Goal: Task Accomplishment & Management: Use online tool/utility

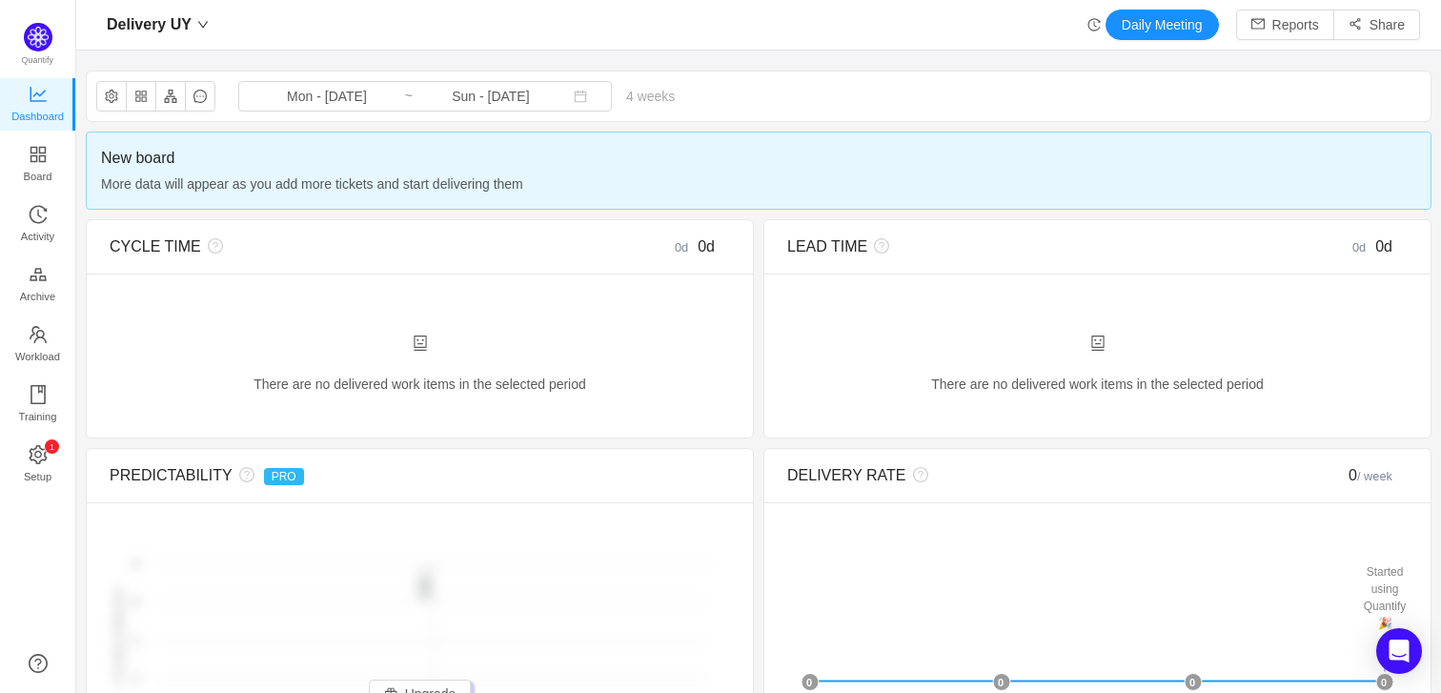
scroll to position [693, 1364]
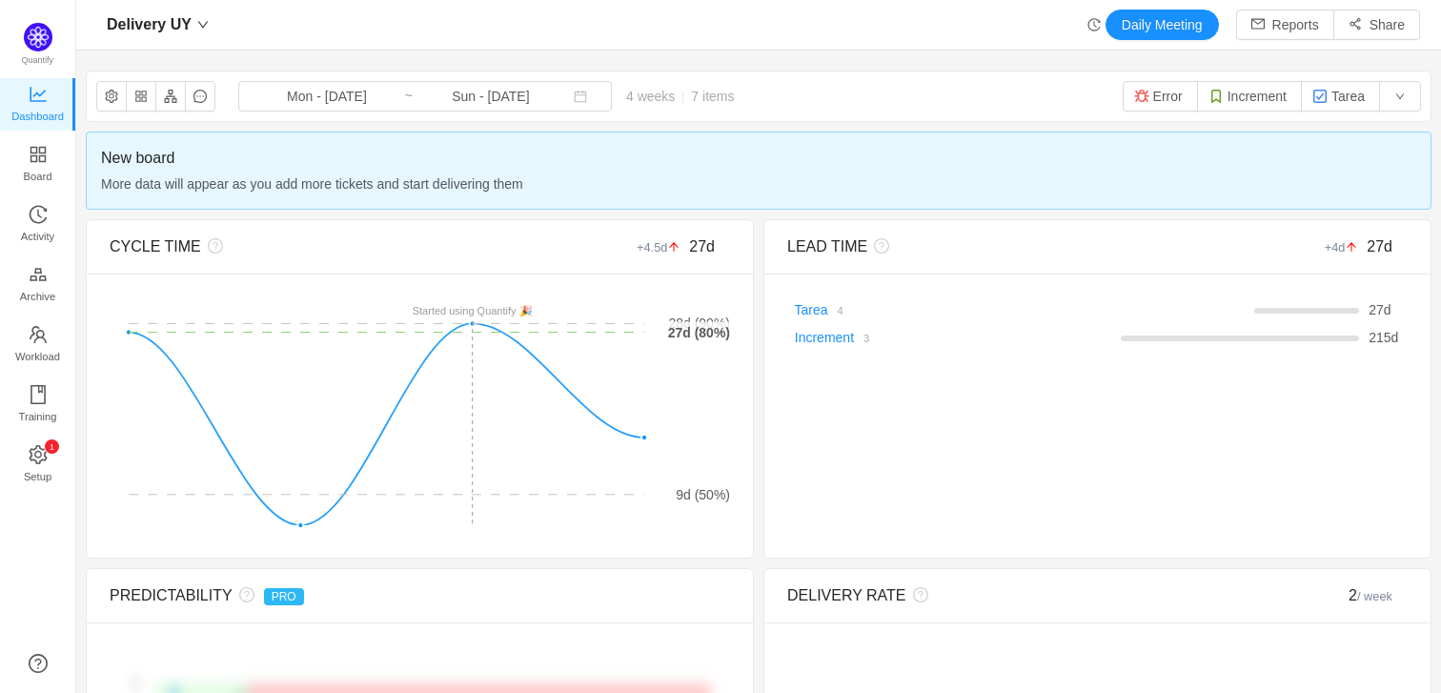
scroll to position [1, 0]
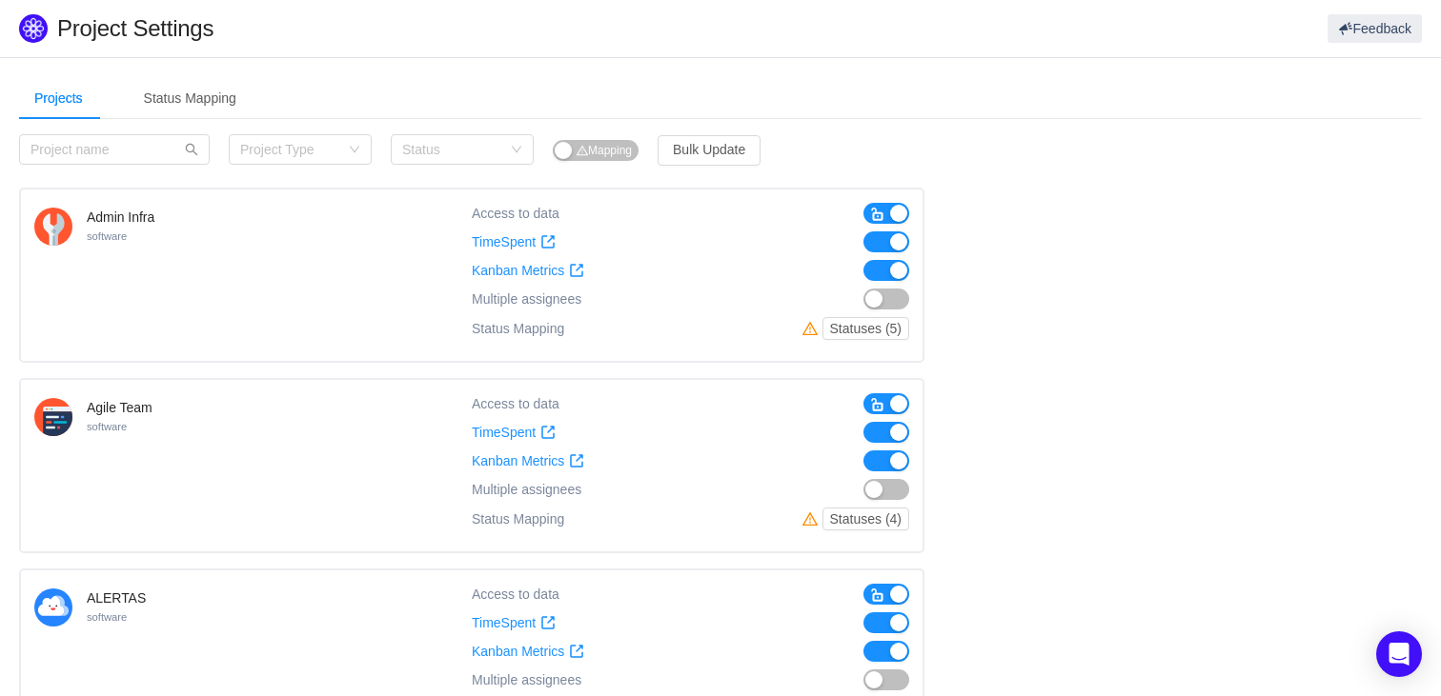
click at [896, 215] on button "button" at bounding box center [886, 213] width 46 height 21
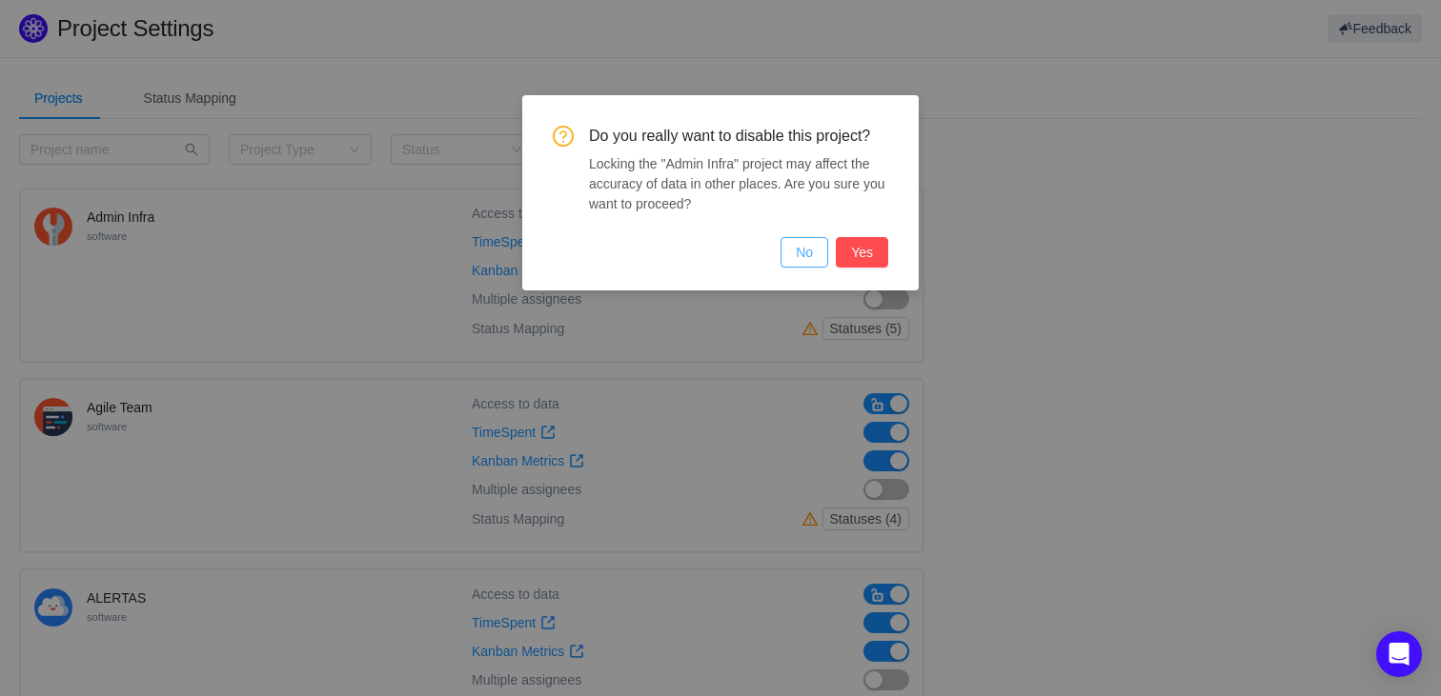
click at [790, 250] on button "No" at bounding box center [804, 252] width 48 height 30
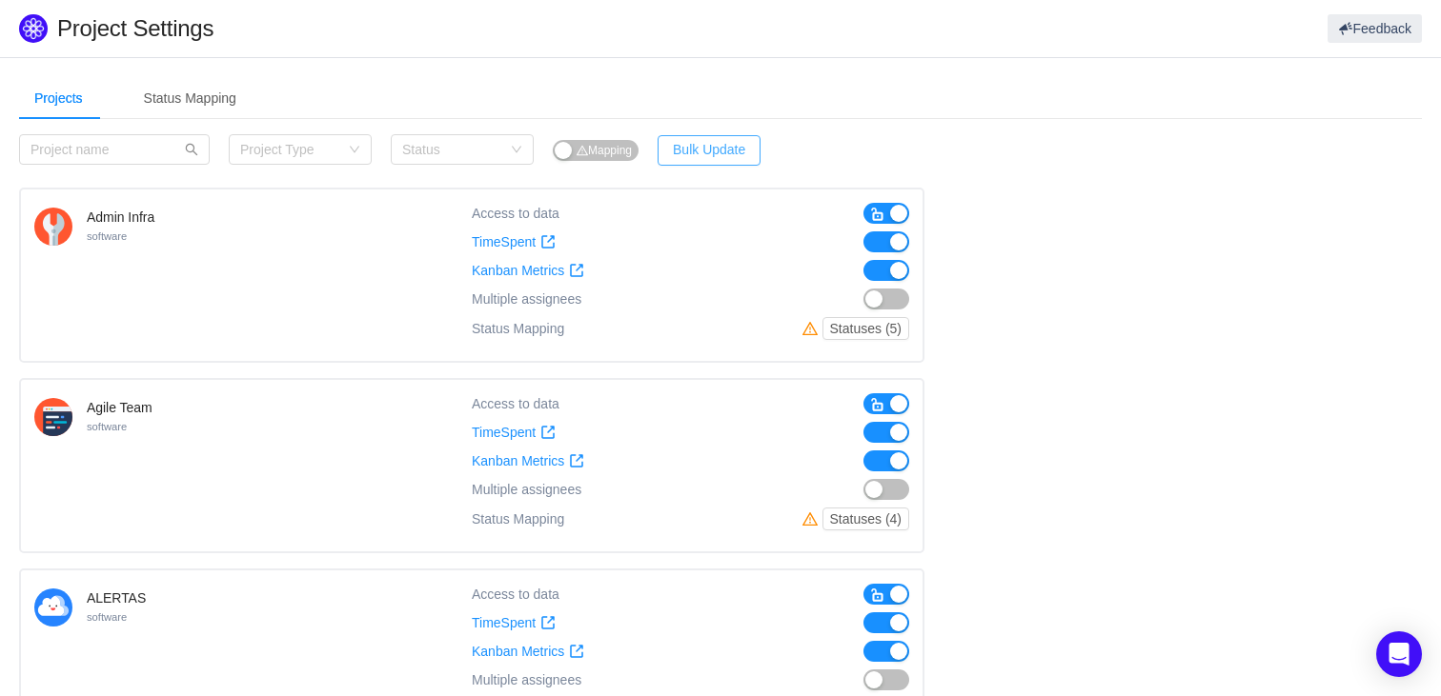
click at [701, 151] on button "Bulk Update" at bounding box center [708, 150] width 103 height 30
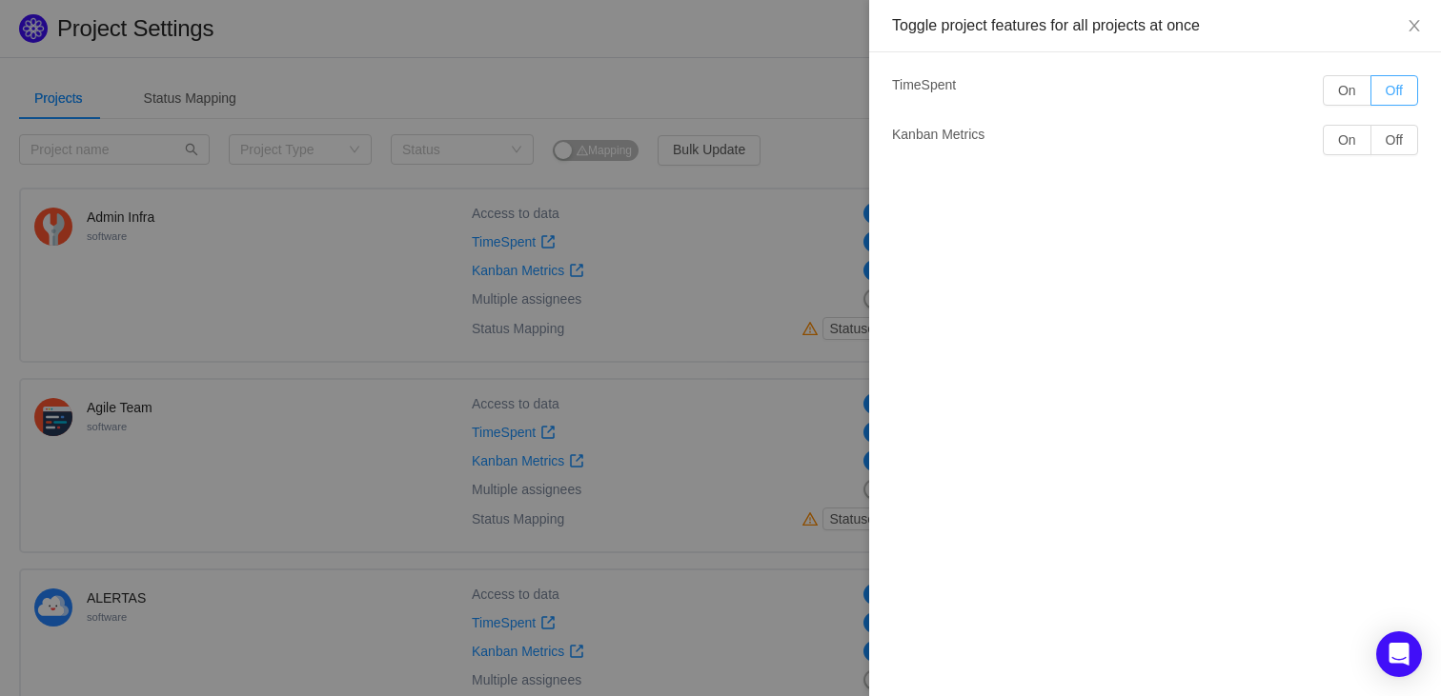
click at [1397, 95] on button "Off" at bounding box center [1394, 90] width 48 height 30
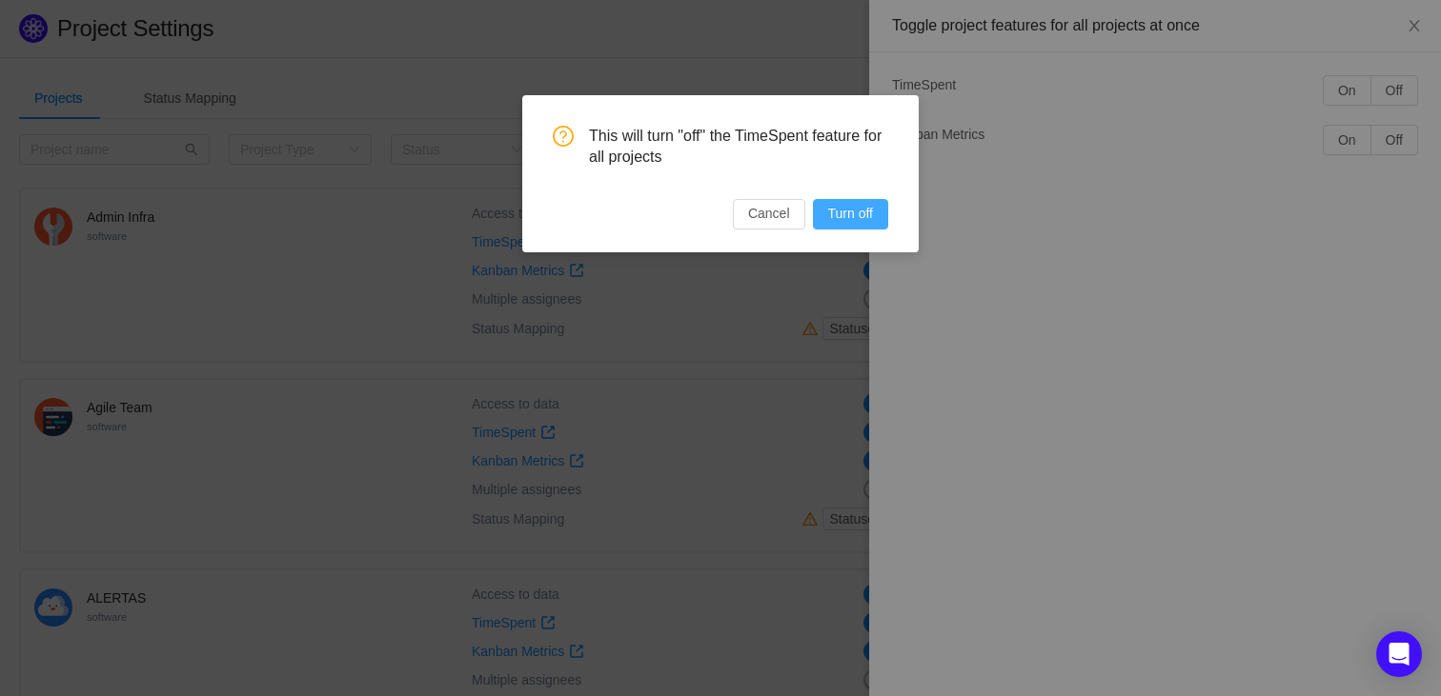
click at [880, 217] on button "Turn off" at bounding box center [850, 214] width 75 height 30
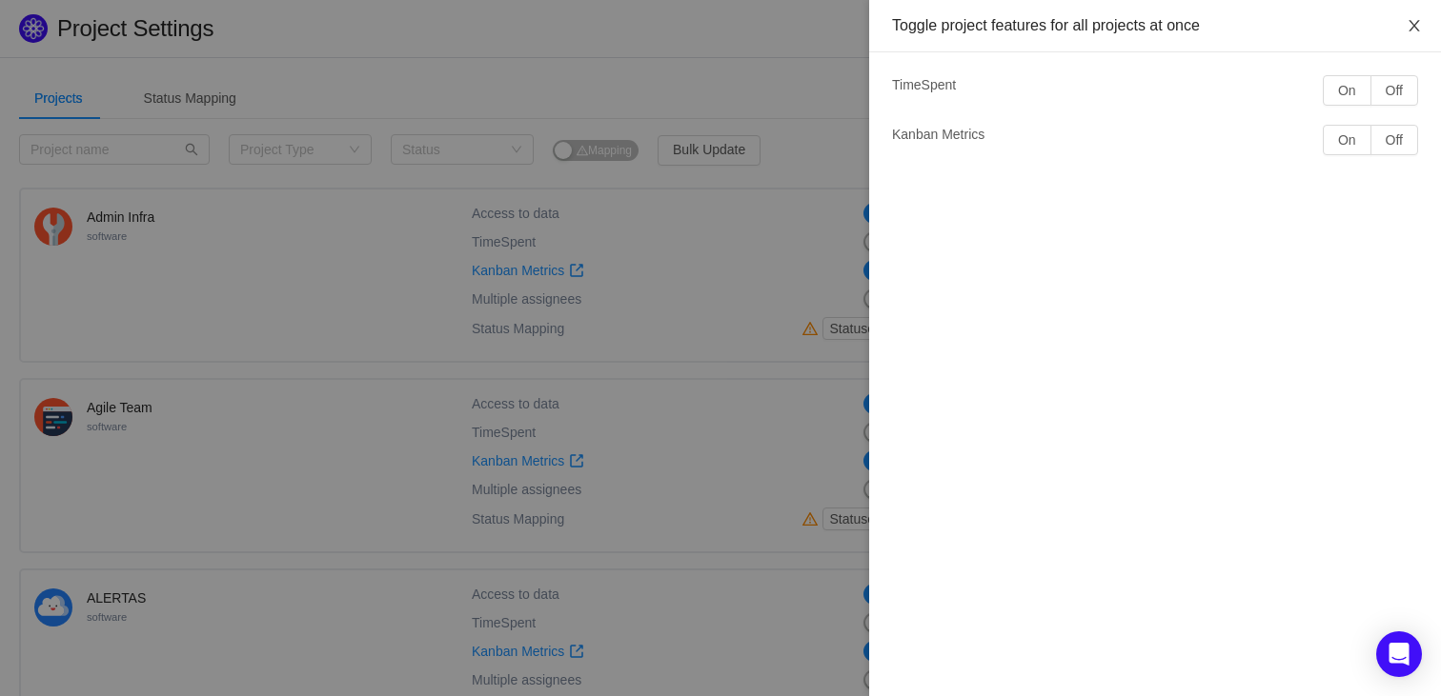
click at [1415, 33] on icon "icon: close" at bounding box center [1413, 25] width 15 height 15
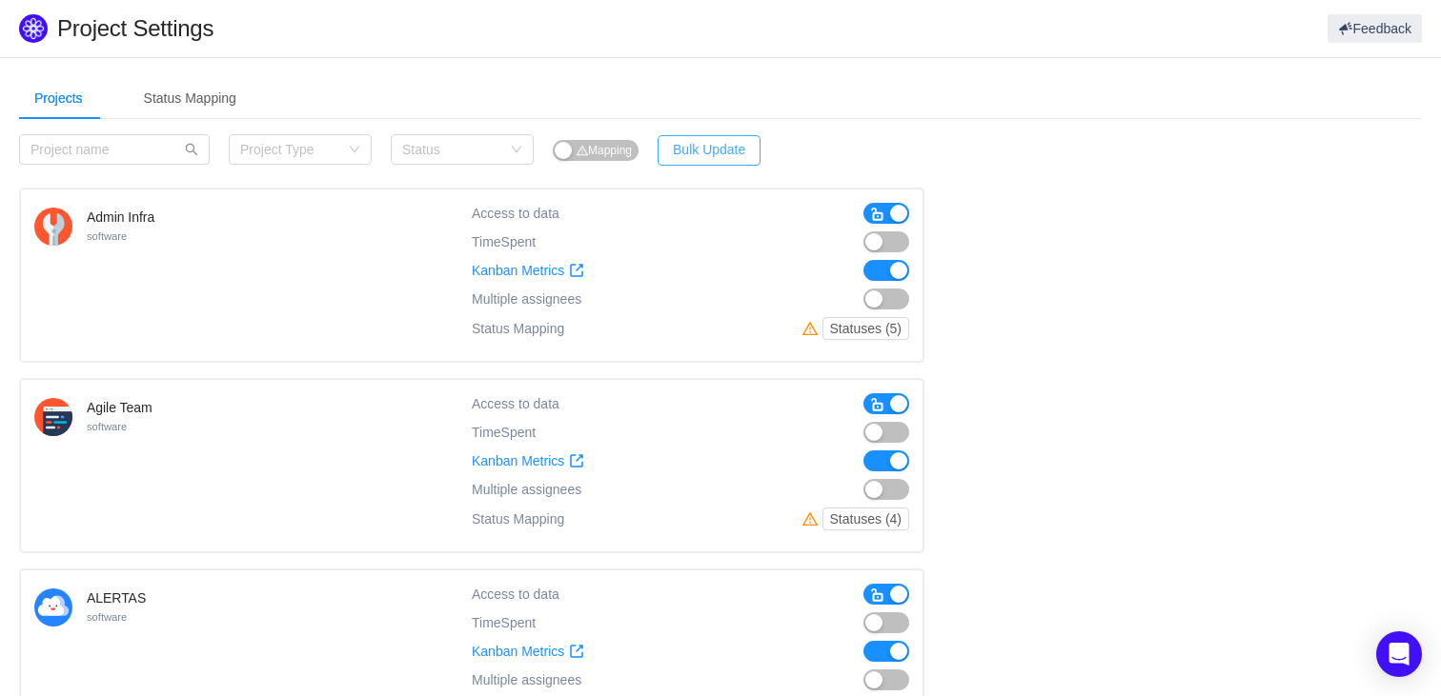
click at [722, 151] on button "Bulk Update" at bounding box center [708, 150] width 103 height 30
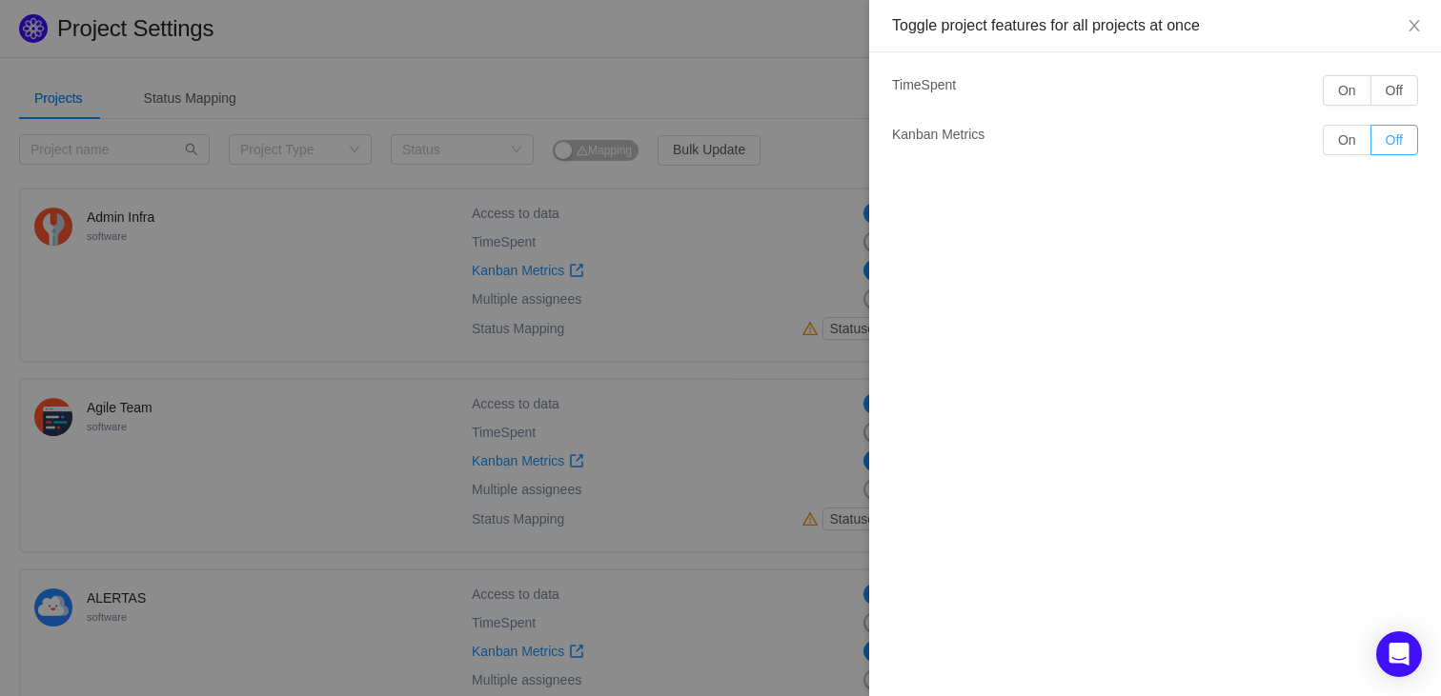
click at [1391, 149] on button "Off" at bounding box center [1394, 140] width 48 height 30
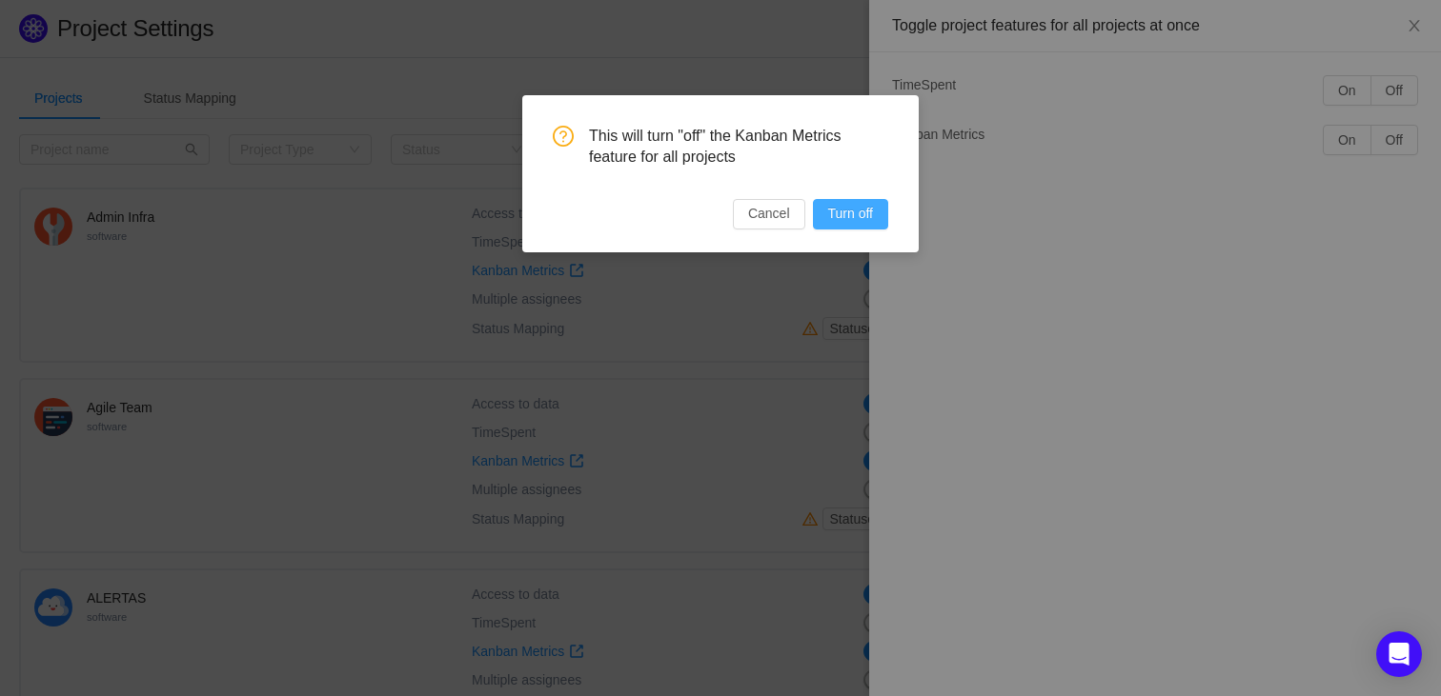
click at [868, 218] on button "Turn off" at bounding box center [850, 214] width 75 height 30
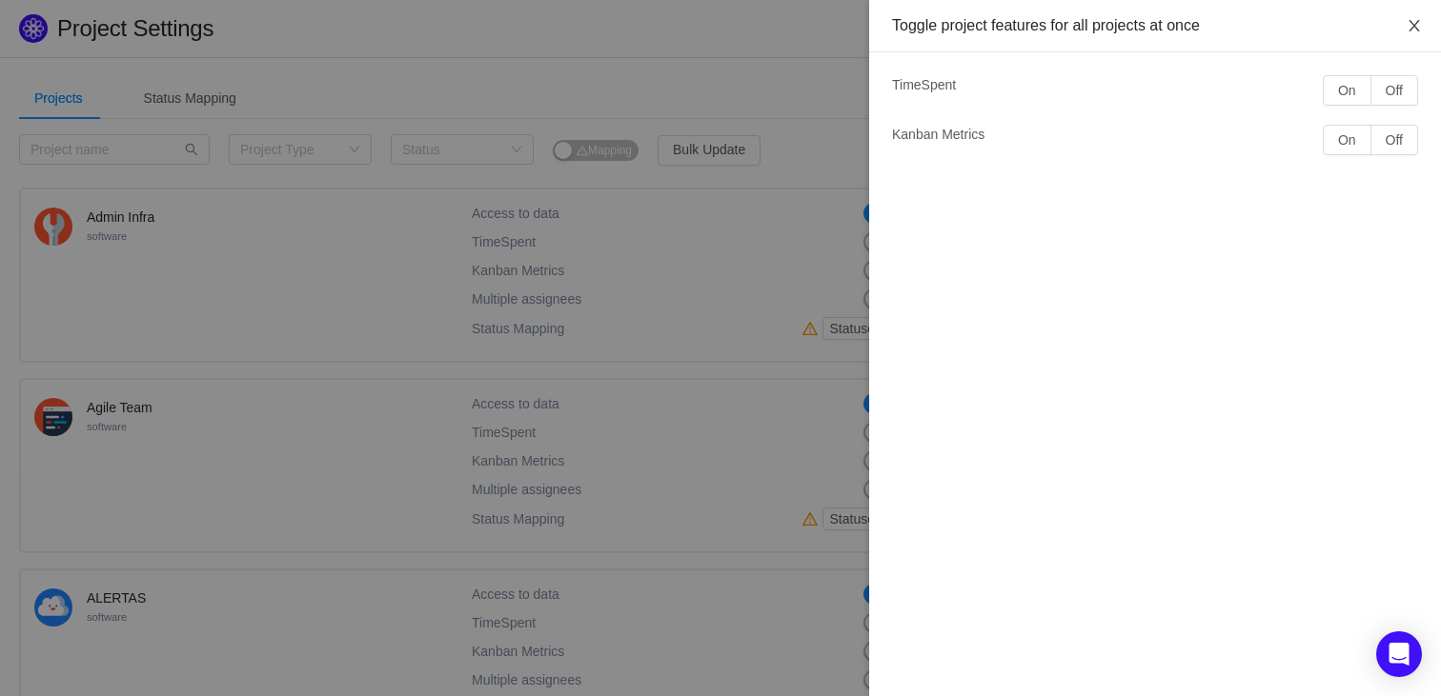
drag, startPoint x: 1398, startPoint y: 24, endPoint x: 1408, endPoint y: 25, distance: 10.5
click at [1398, 24] on button "Close" at bounding box center [1413, 26] width 53 height 53
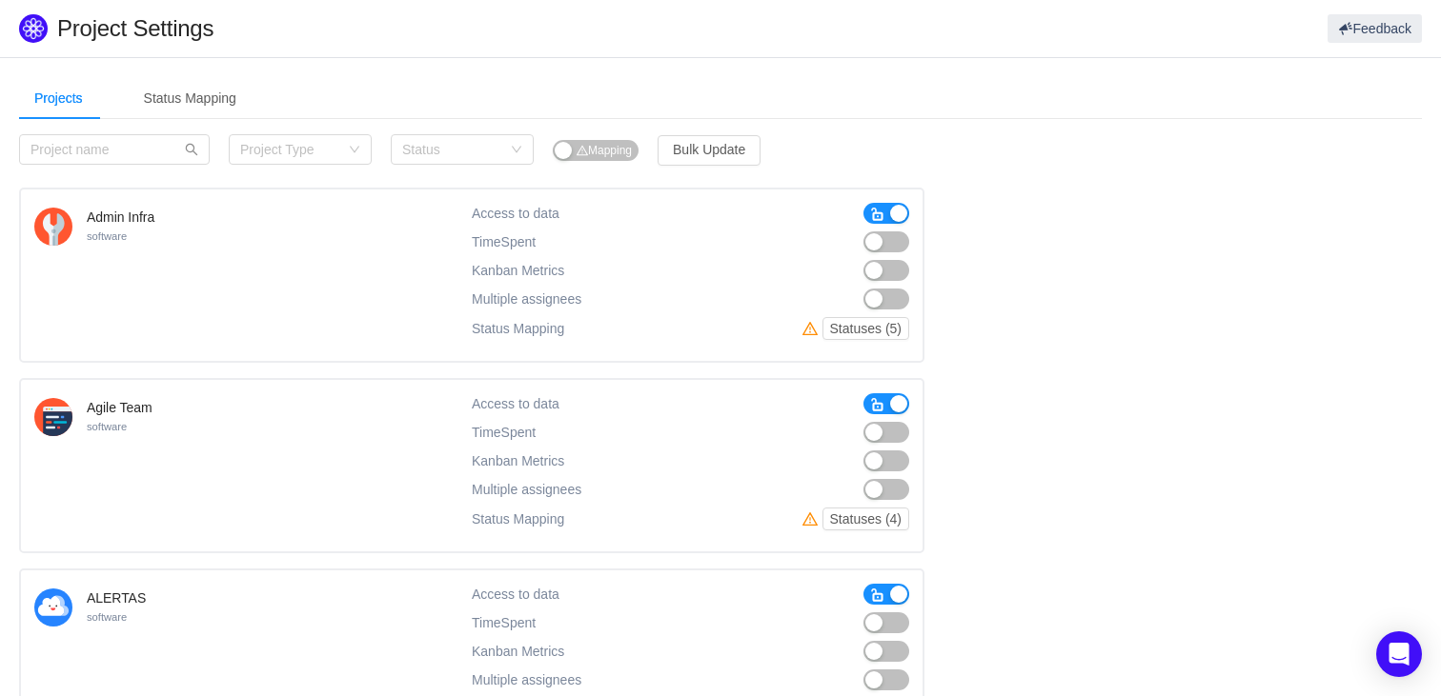
scroll to position [1, 0]
click at [211, 116] on div "Status Mapping" at bounding box center [190, 97] width 123 height 43
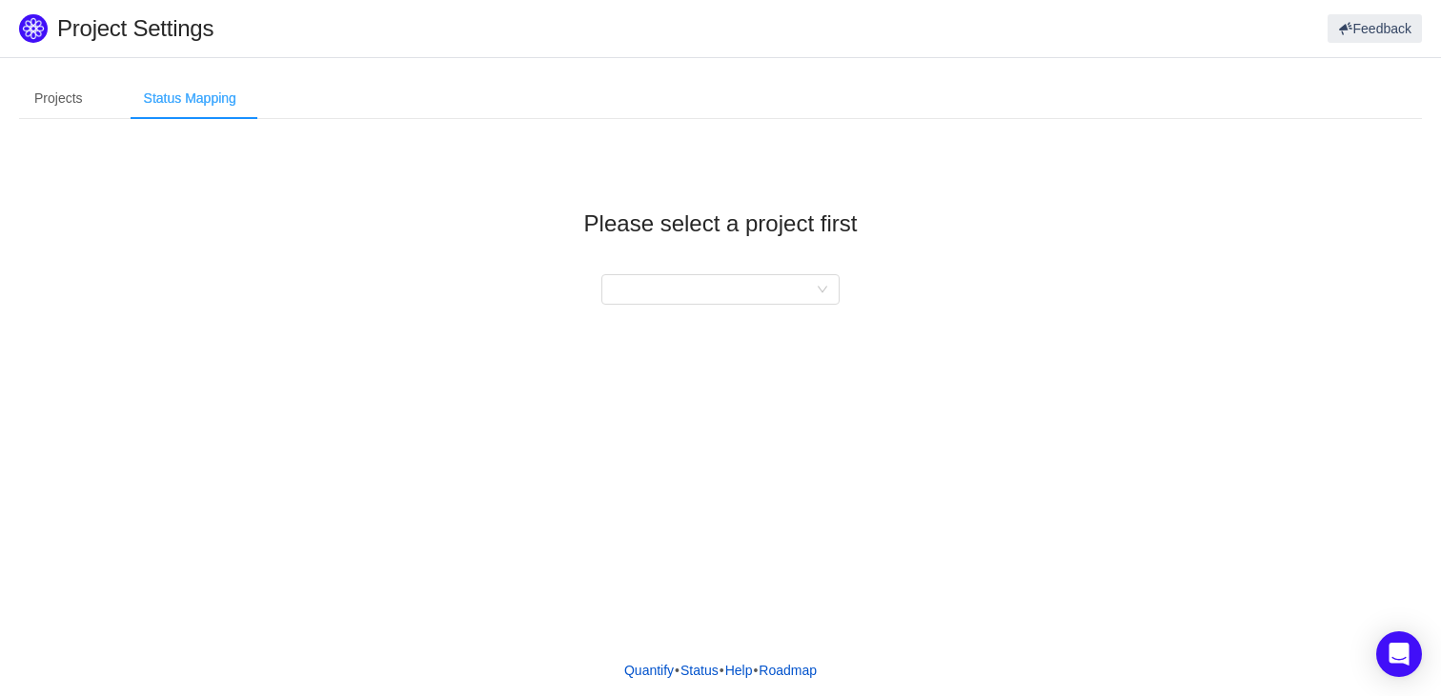
scroll to position [0, 0]
click at [214, 107] on div "Status Mapping" at bounding box center [190, 98] width 123 height 43
click at [720, 292] on div at bounding box center [714, 289] width 203 height 29
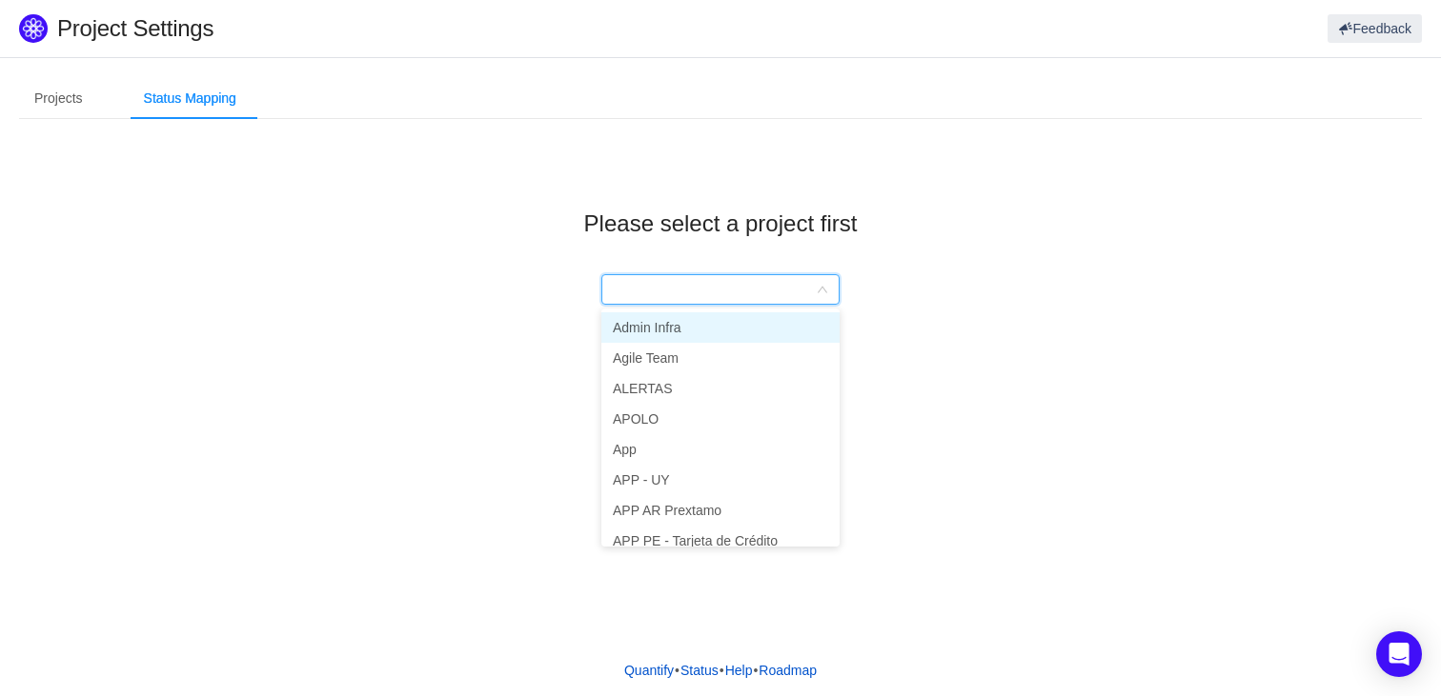
click at [546, 257] on div "Please select a project first" at bounding box center [720, 242] width 1402 height 216
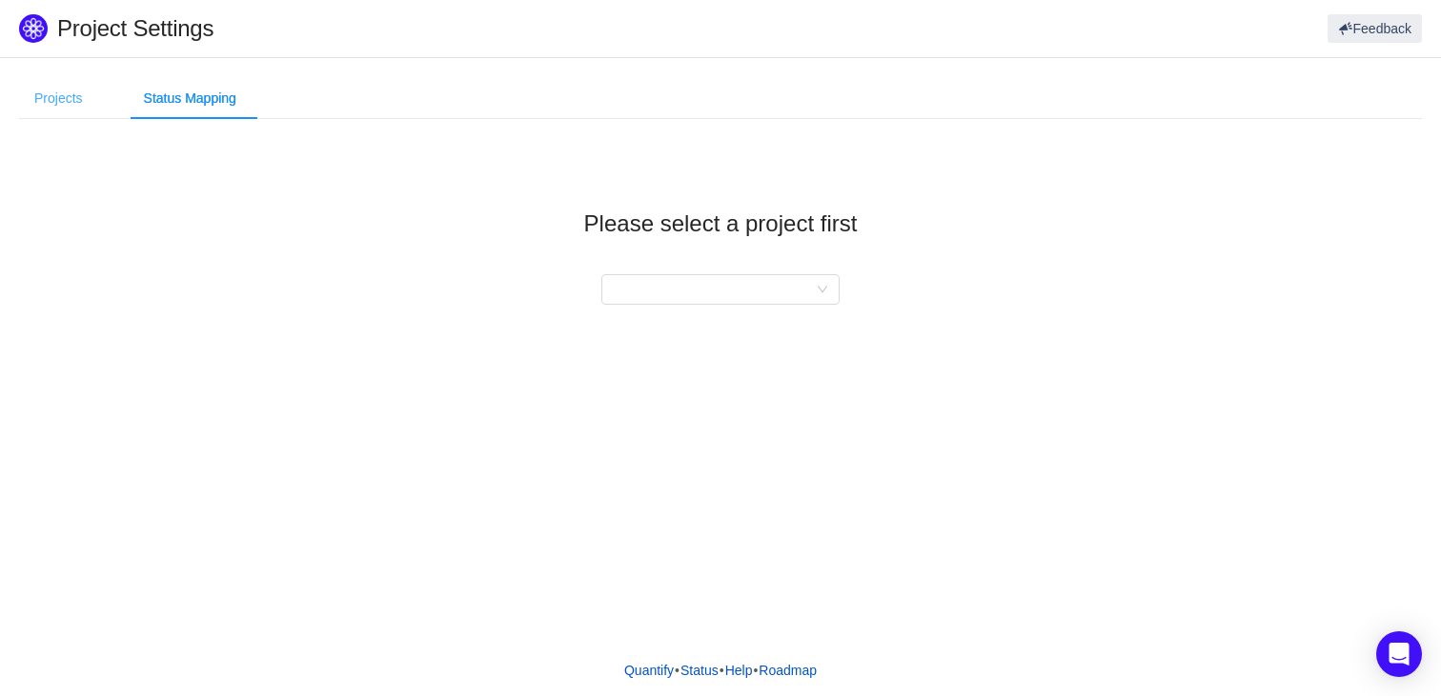
click at [90, 106] on div "Projects" at bounding box center [58, 98] width 79 height 43
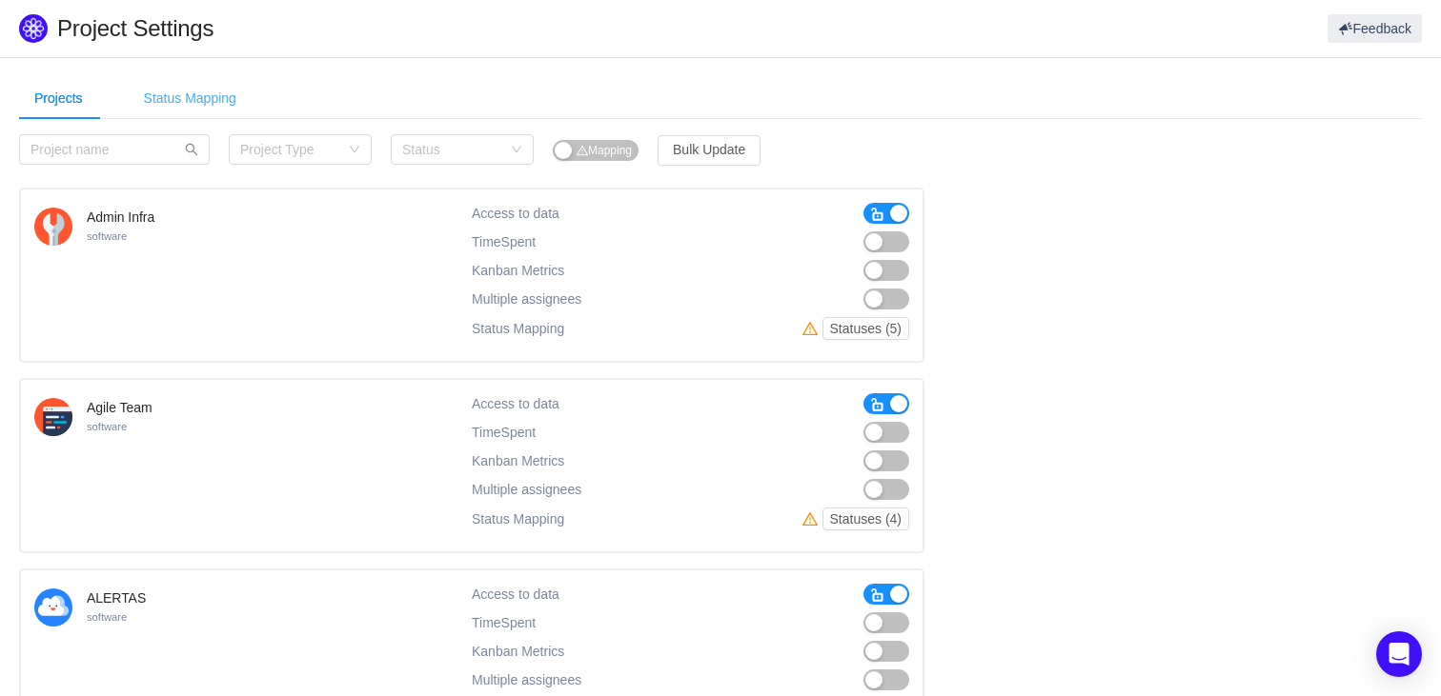
click at [203, 105] on div "Status Mapping" at bounding box center [190, 98] width 123 height 43
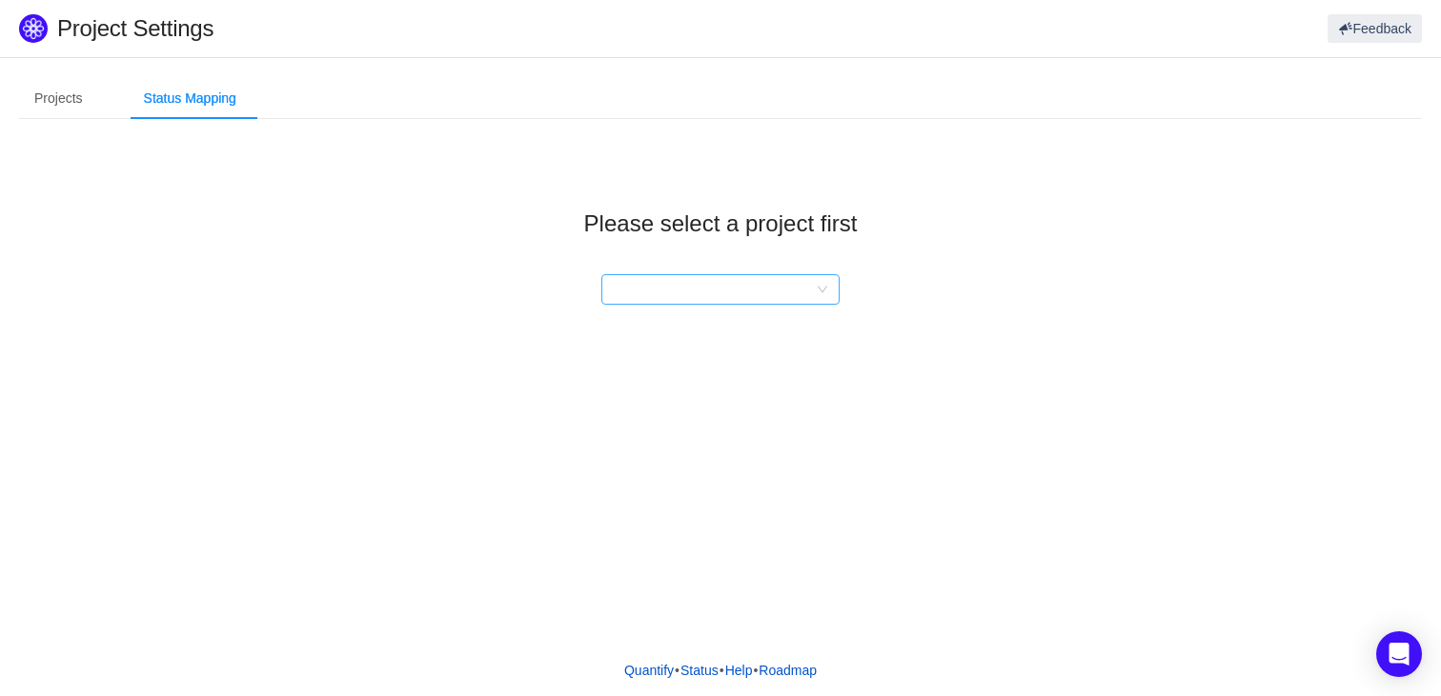
click at [731, 293] on div at bounding box center [714, 289] width 203 height 29
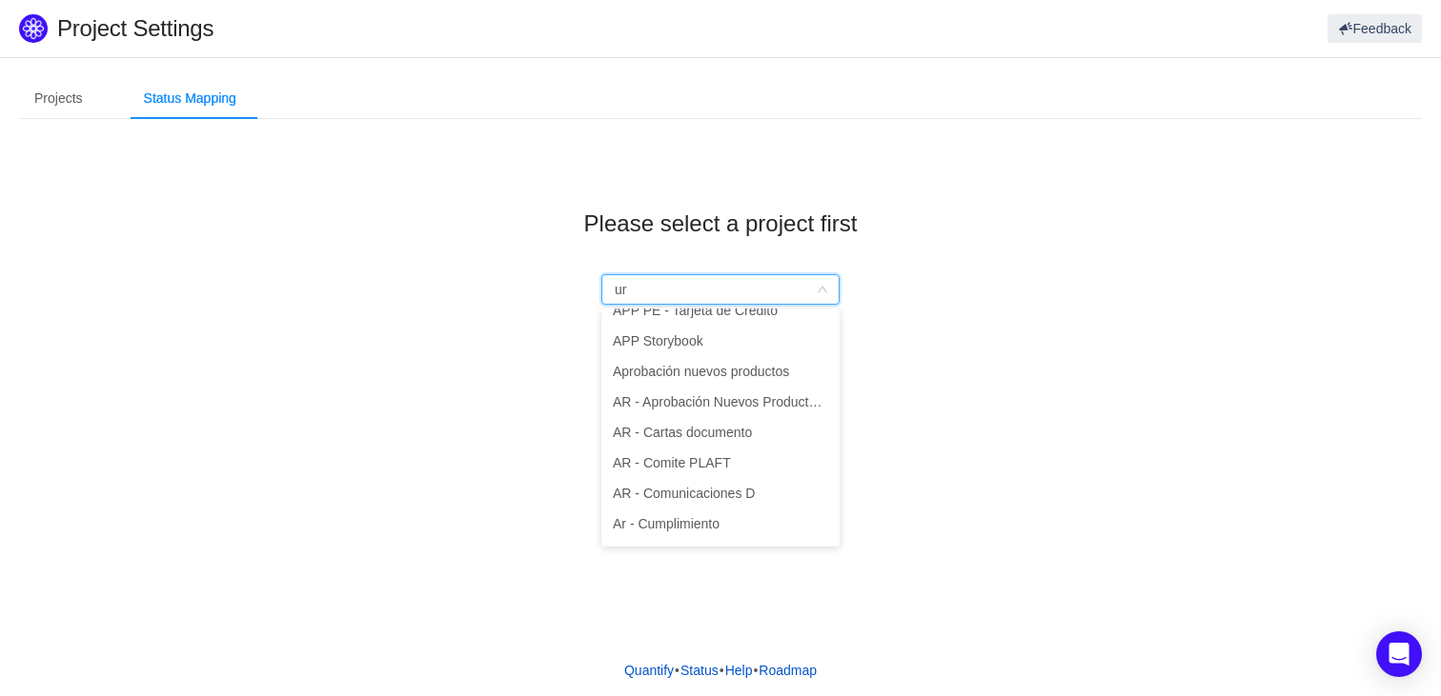
scroll to position [4, 0]
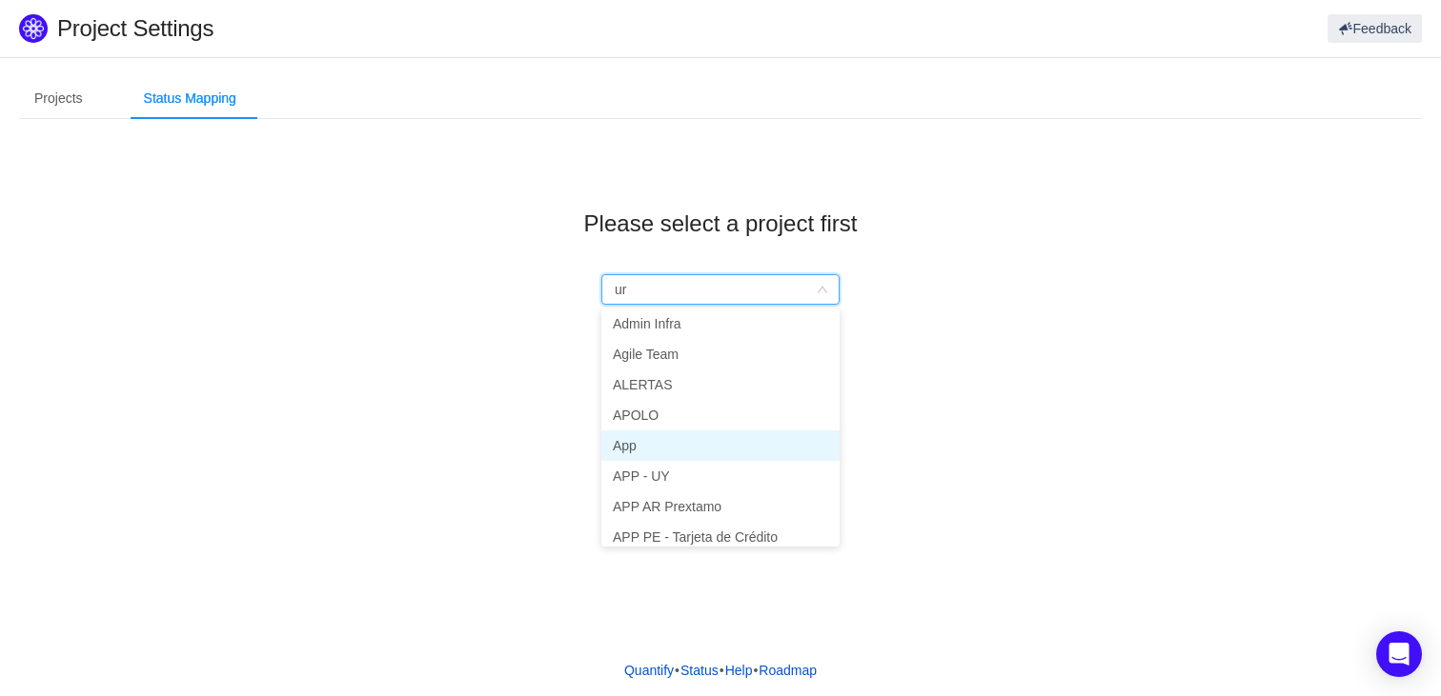
type input "uru"
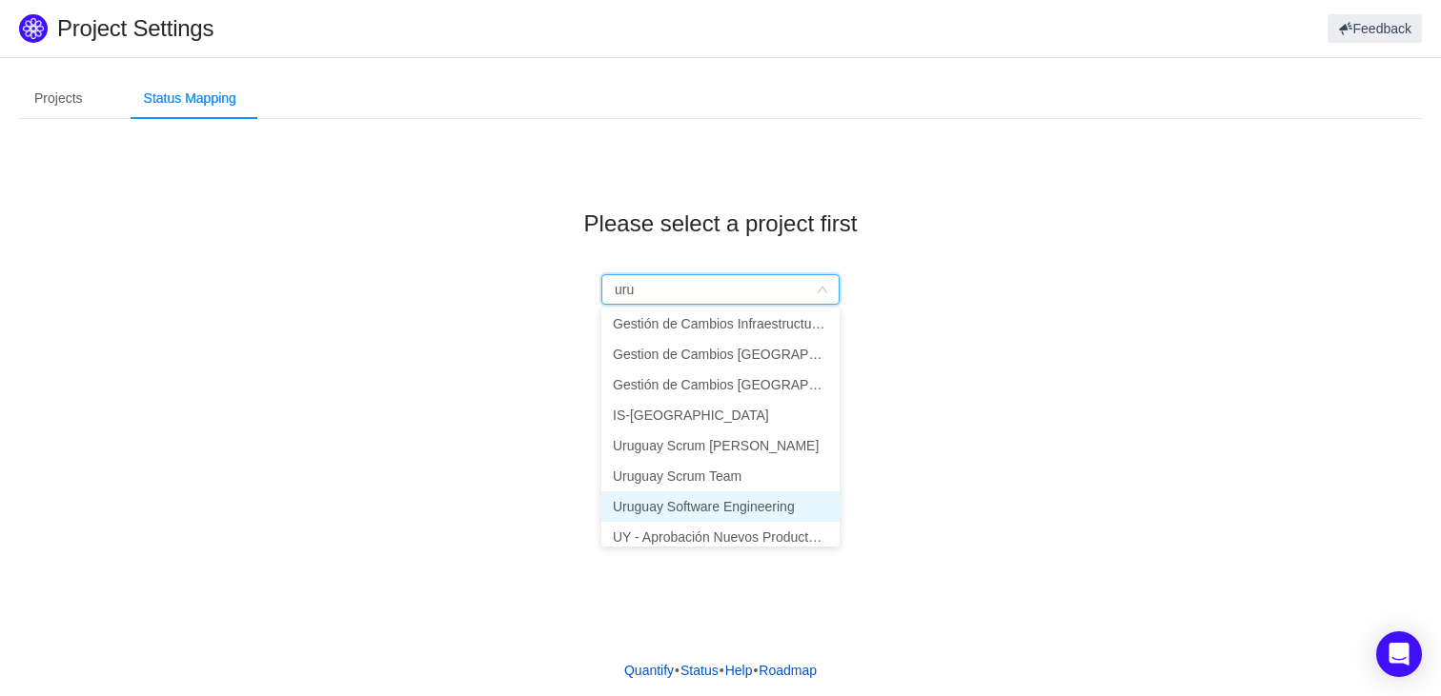
click at [732, 503] on li "Uruguay Software Engineering" at bounding box center [720, 507] width 238 height 30
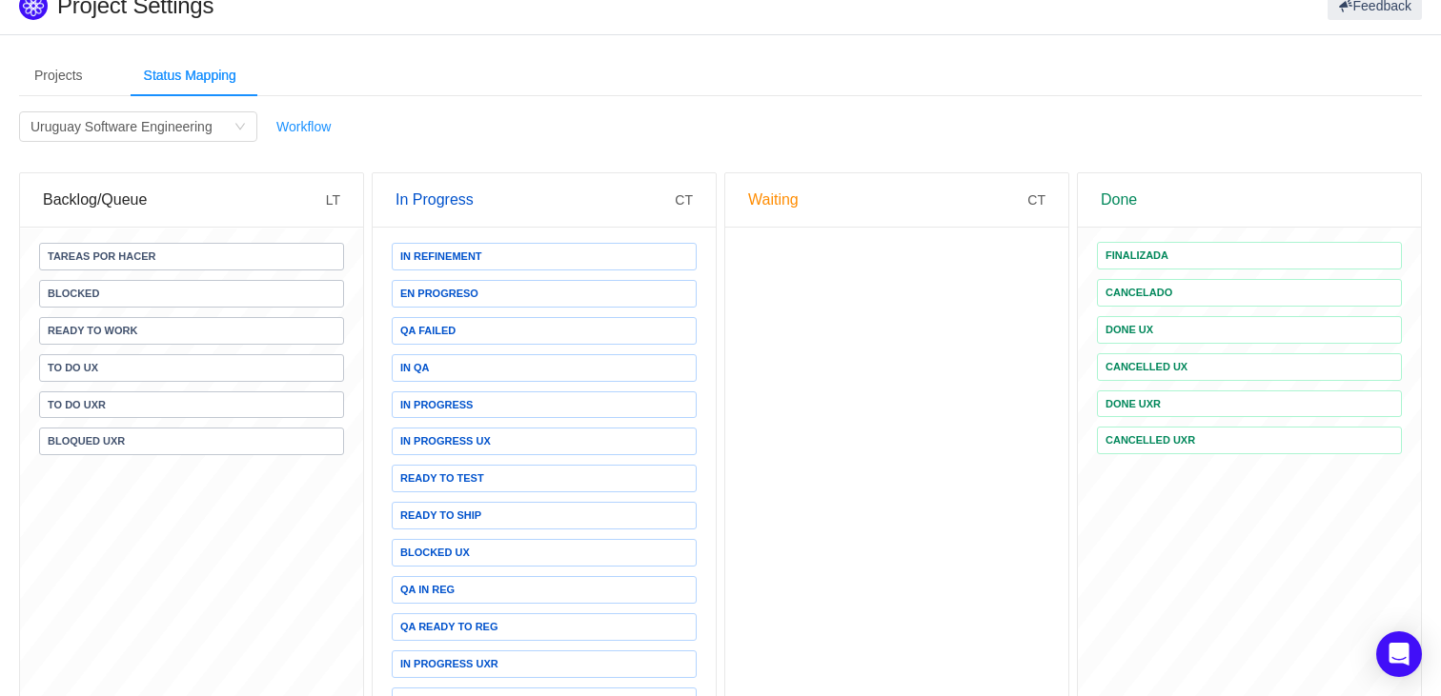
scroll to position [0, 0]
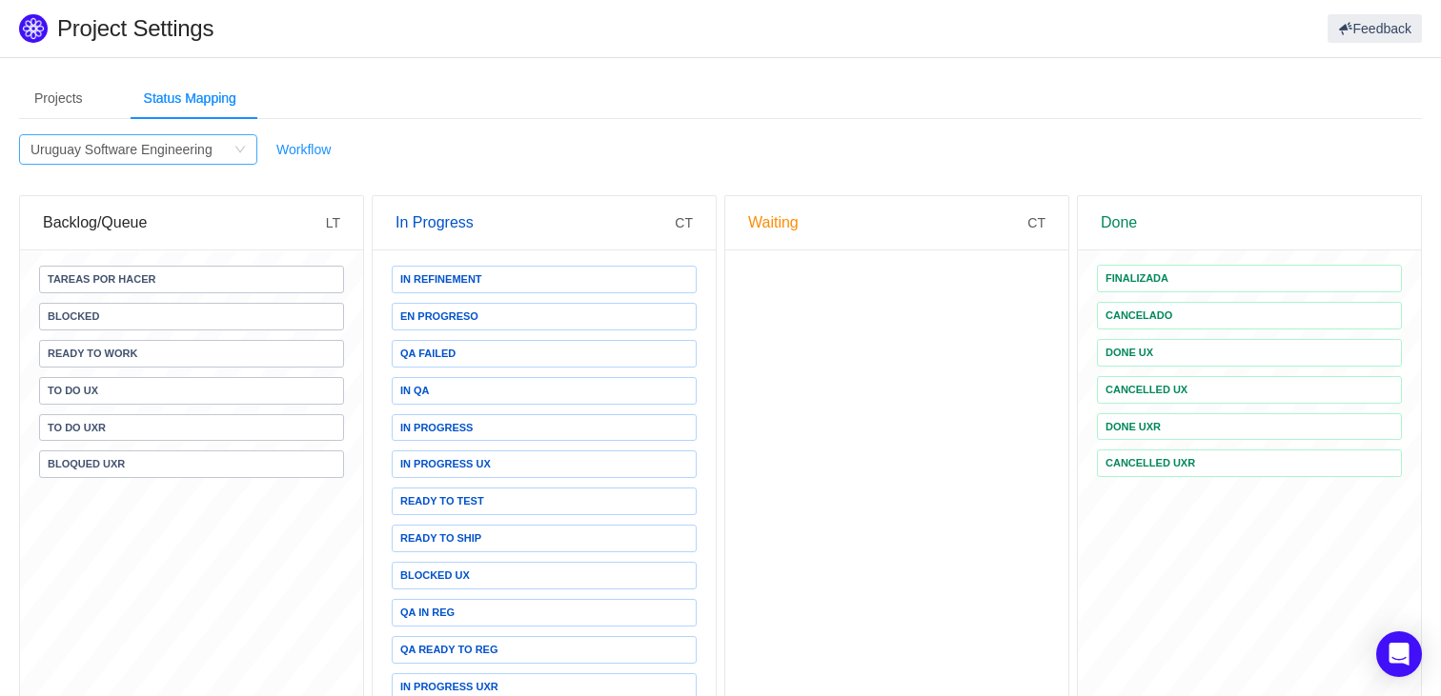
click at [223, 150] on div "Filter by Project Uruguay Software Engineering" at bounding box center [131, 149] width 203 height 29
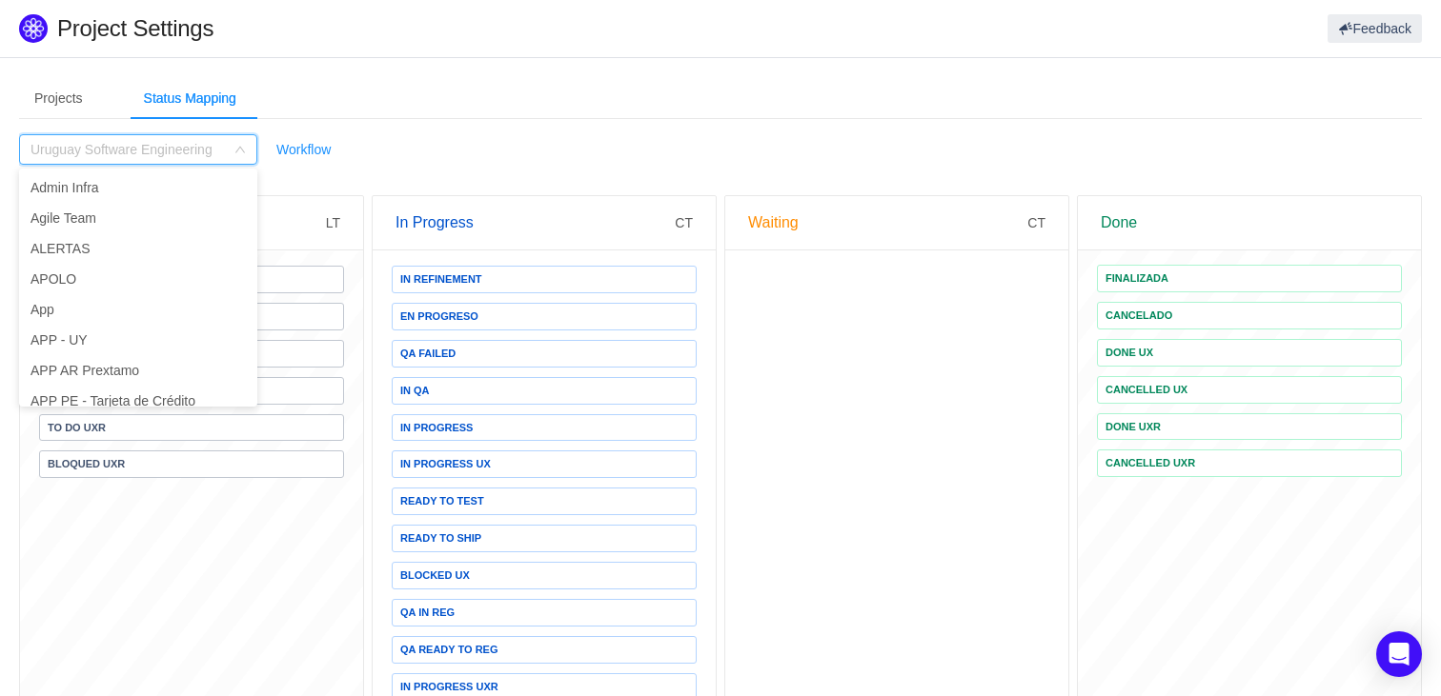
scroll to position [5772, 0]
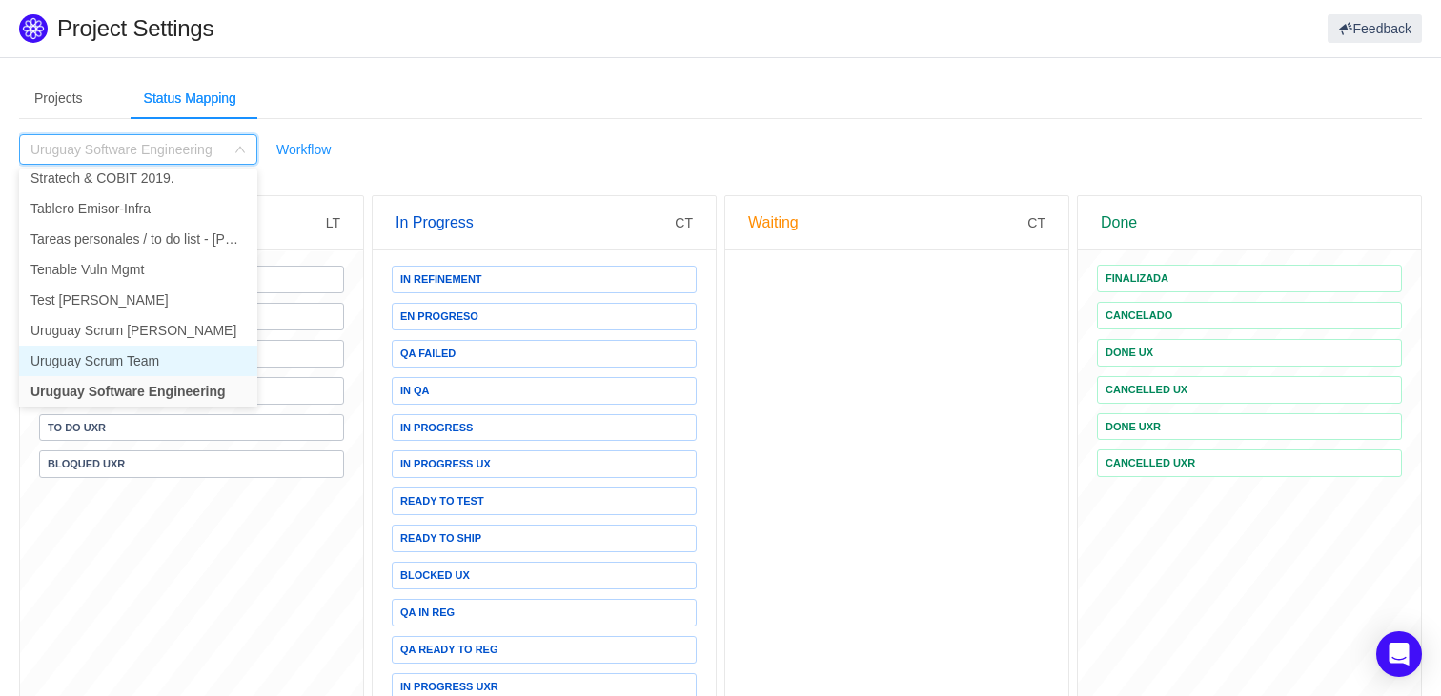
click at [153, 363] on li "Uruguay Scrum Team" at bounding box center [138, 361] width 238 height 30
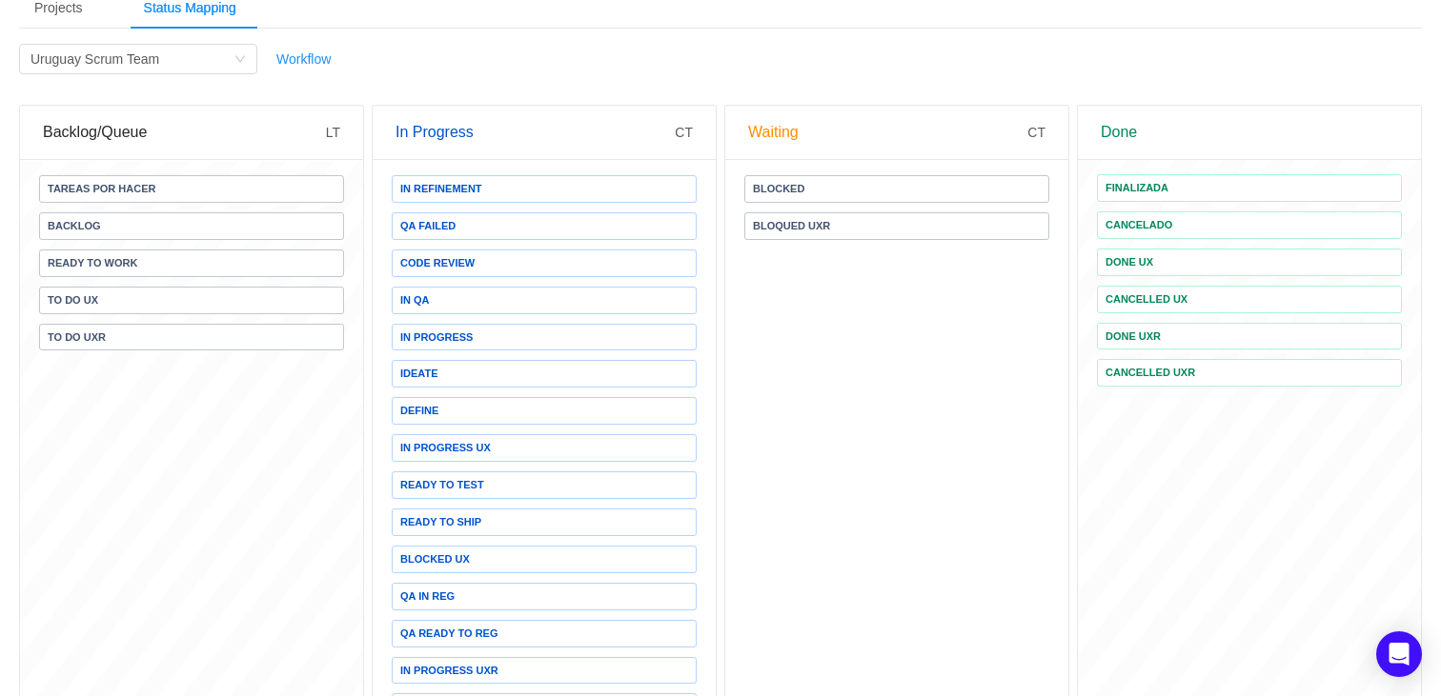
scroll to position [0, 0]
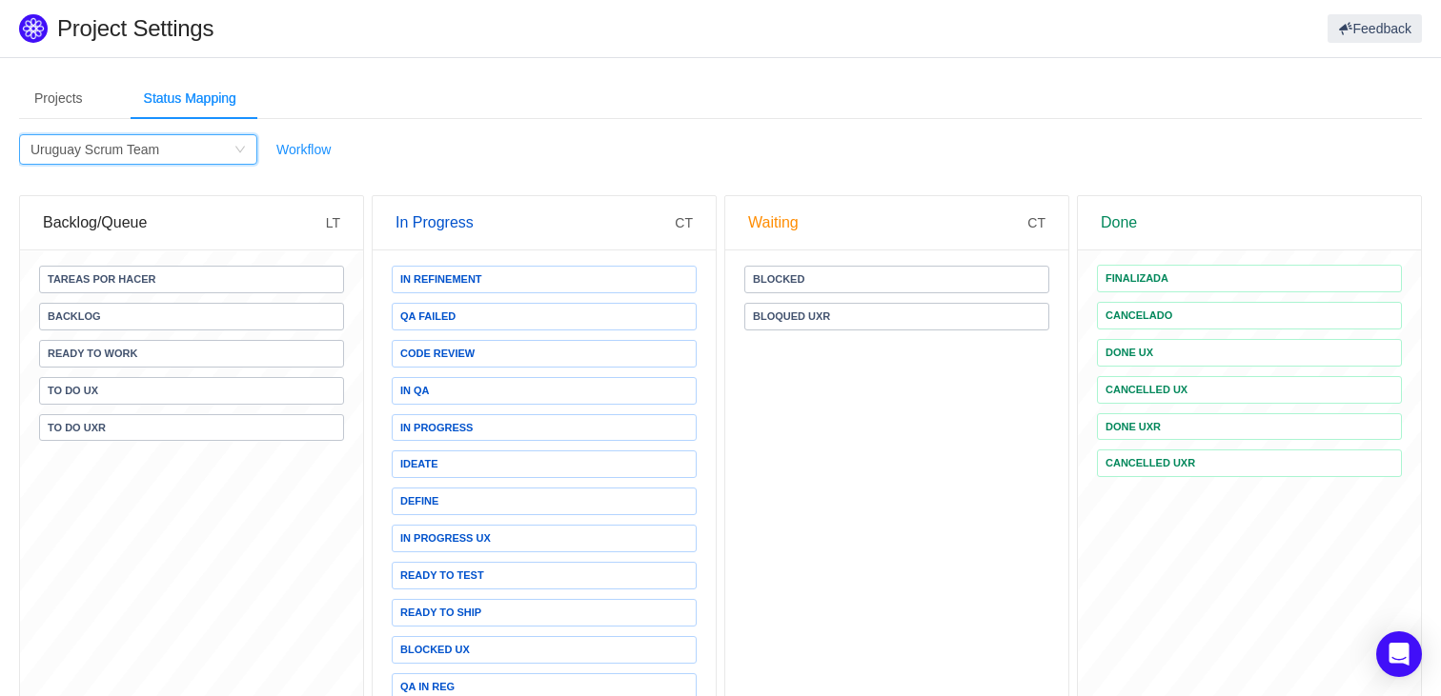
click at [202, 151] on div "Filter by Project Uruguay Scrum Team" at bounding box center [131, 149] width 203 height 29
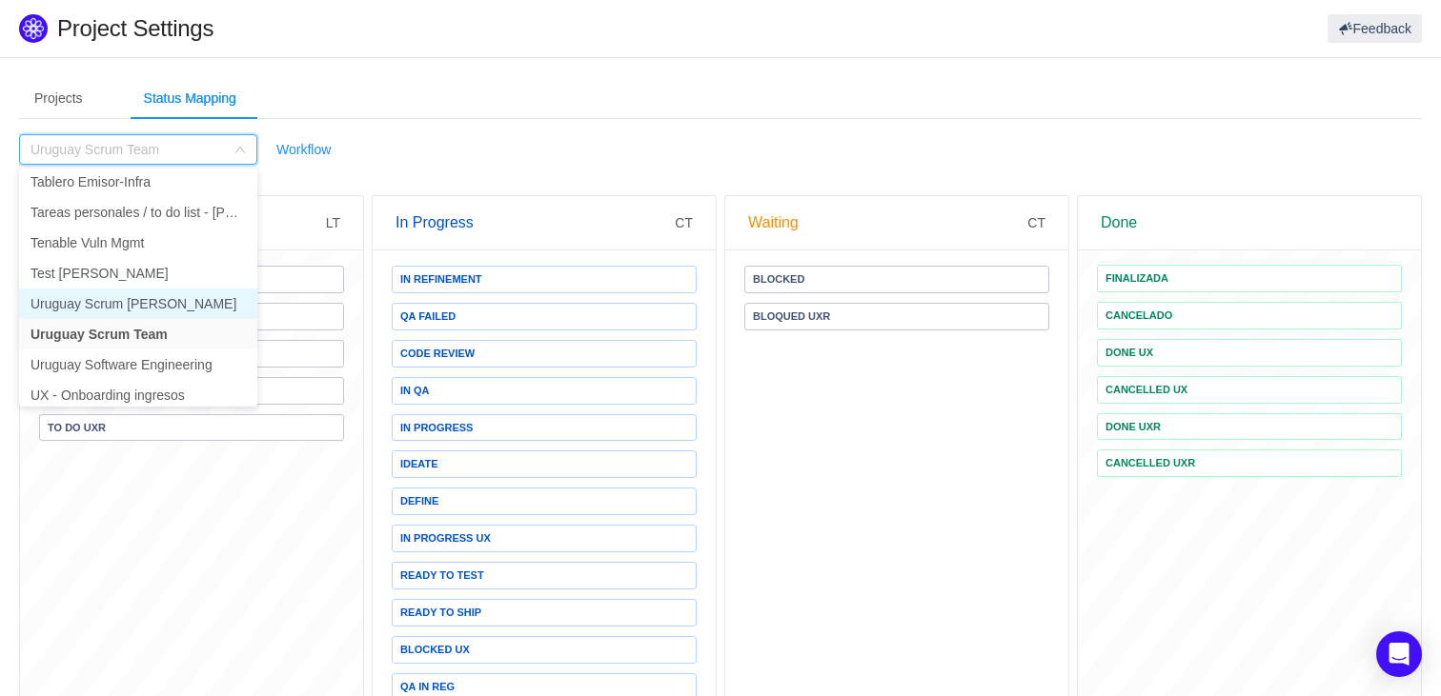
scroll to position [5801, 0]
click at [140, 357] on li "Uruguay Software Engineering" at bounding box center [138, 363] width 238 height 30
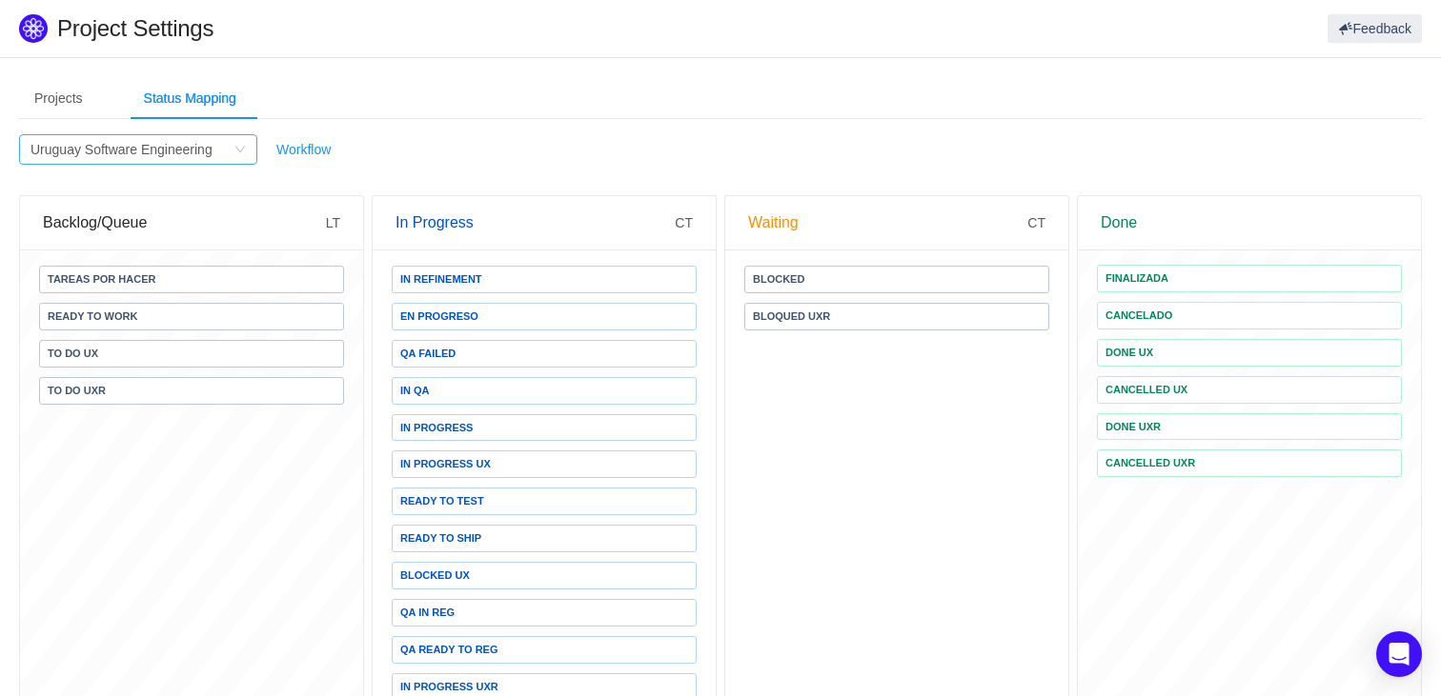
click at [208, 151] on div "Uruguay Software Engineering" at bounding box center [121, 149] width 182 height 29
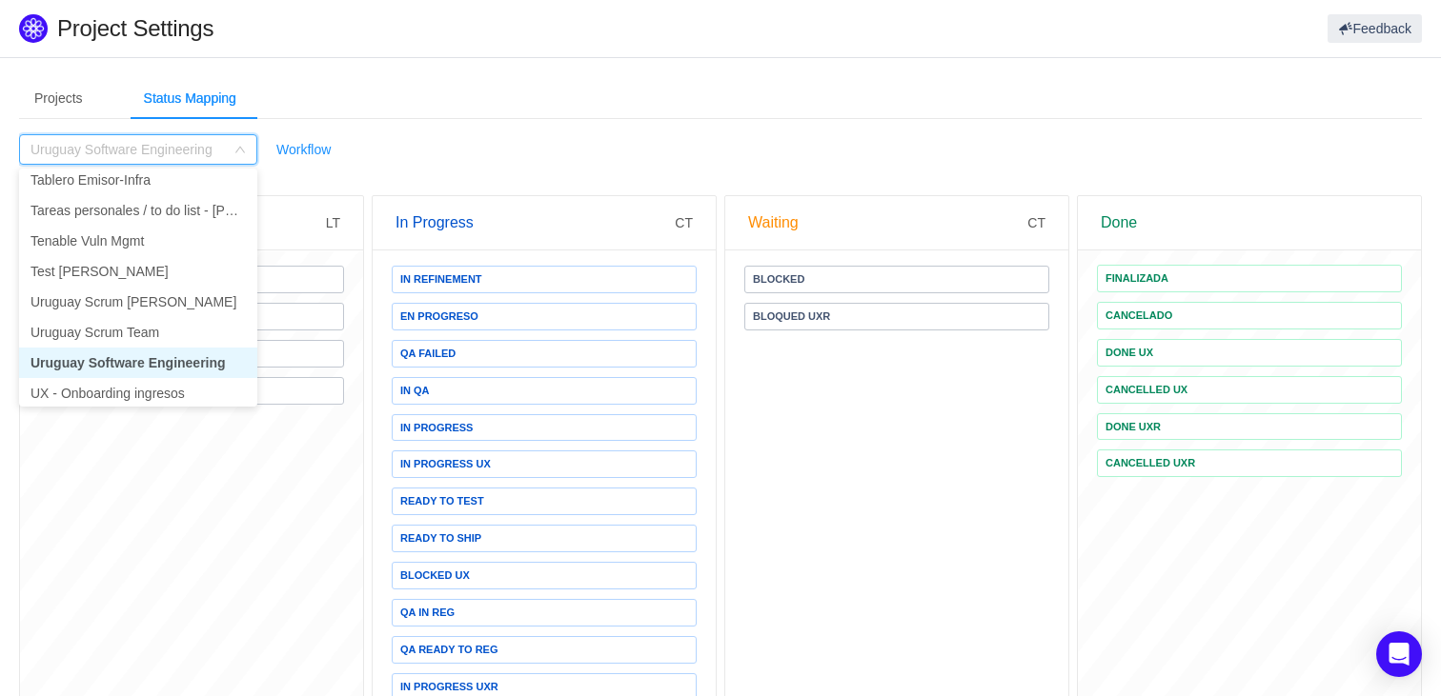
click at [202, 151] on input at bounding box center [131, 149] width 203 height 29
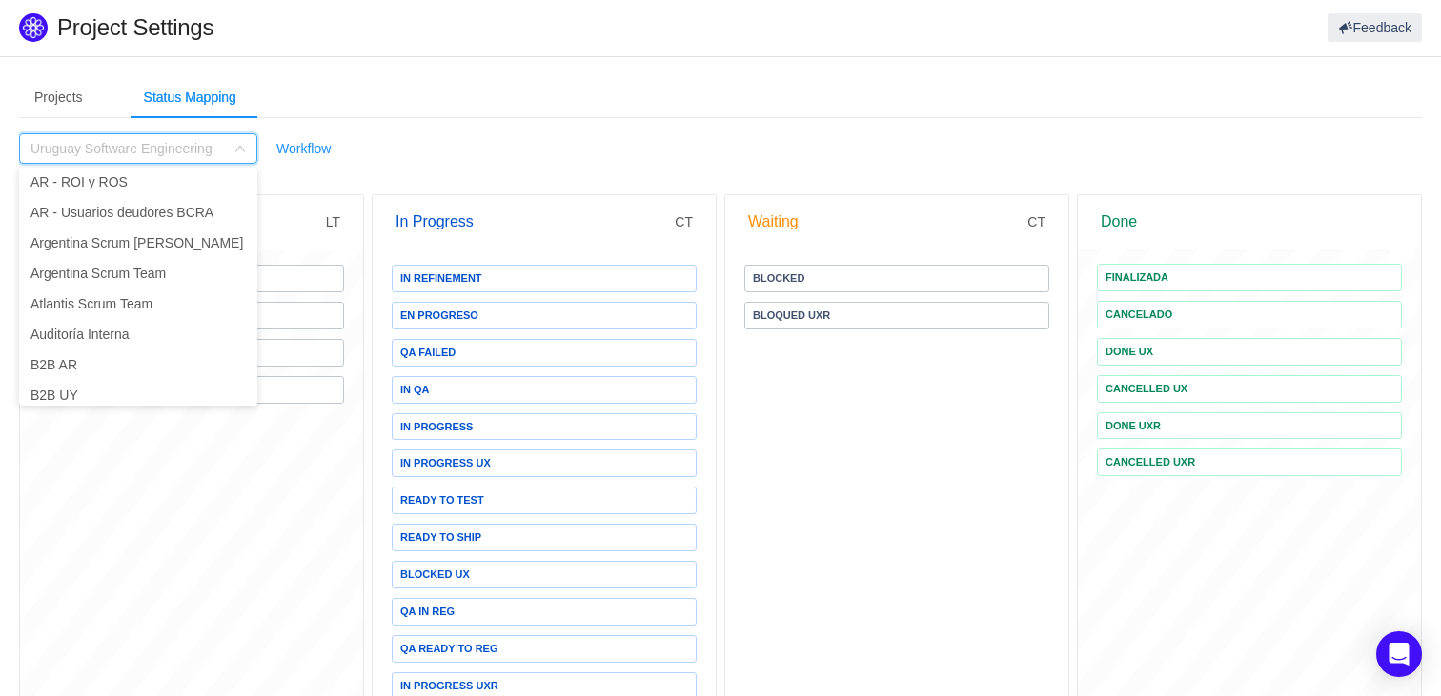
scroll to position [679, 0]
click at [158, 269] on li "Argentina Scrum Team" at bounding box center [138, 269] width 238 height 30
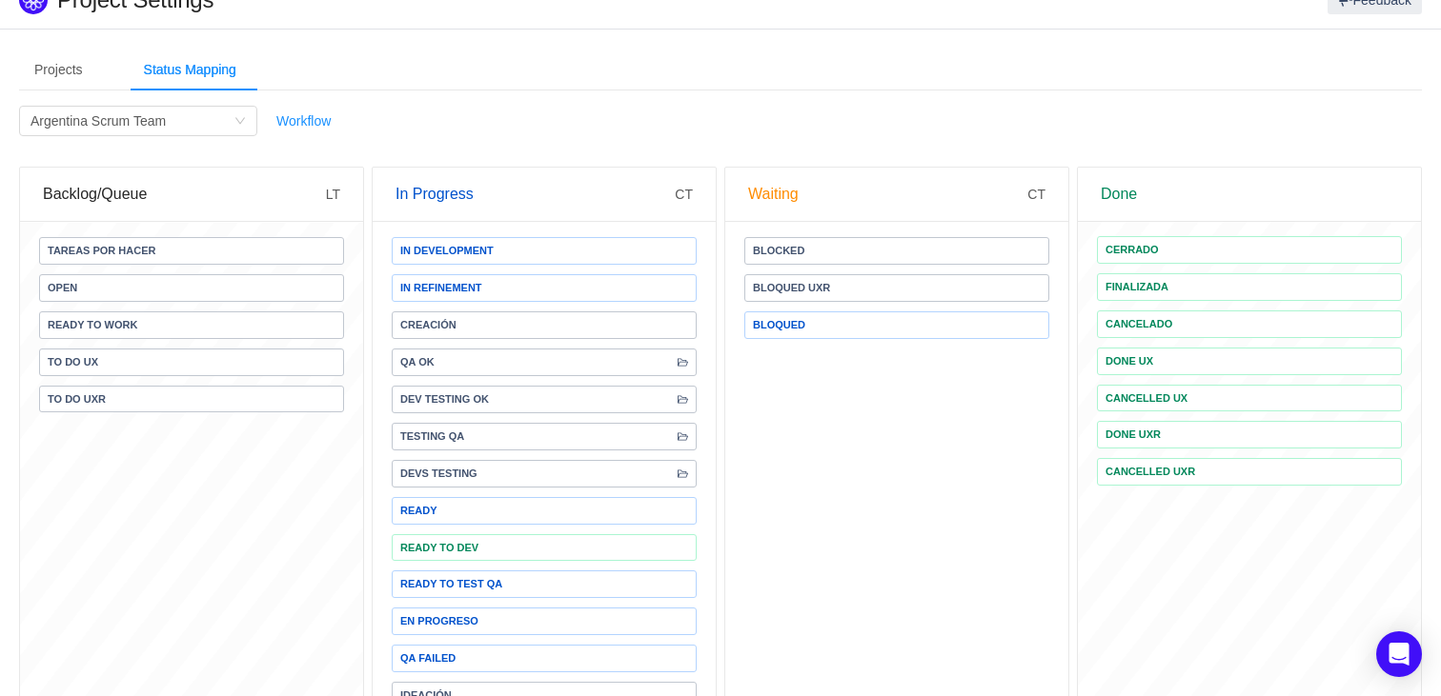
scroll to position [0, 0]
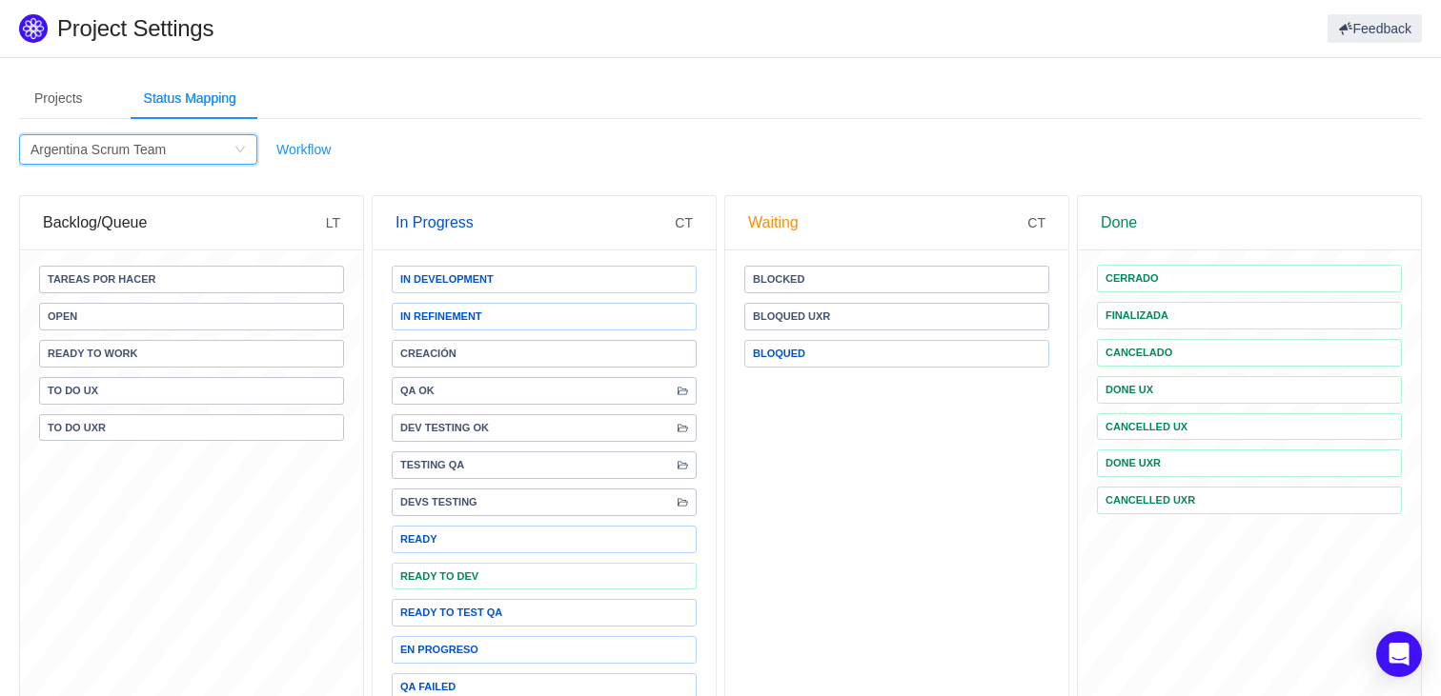
click at [226, 160] on div "Filter by Project Argentina Scrum Team" at bounding box center [131, 149] width 203 height 29
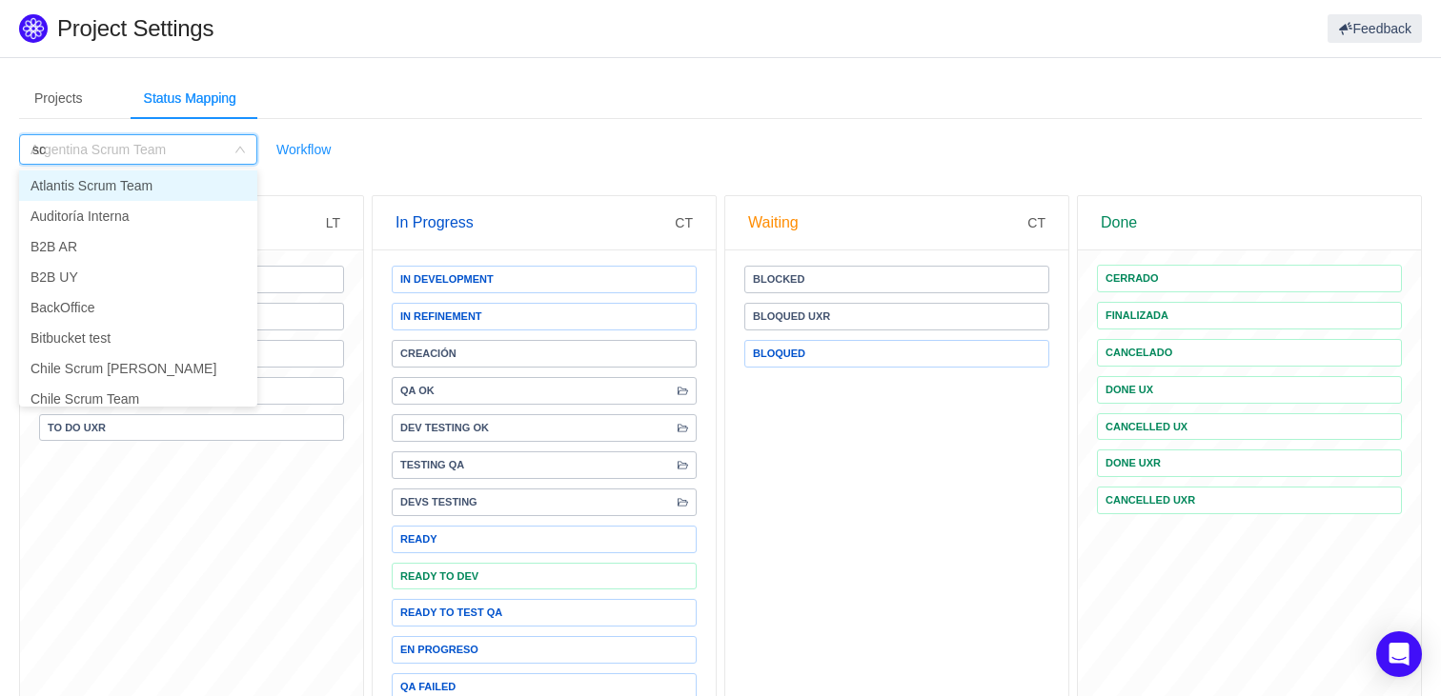
scroll to position [4, 0]
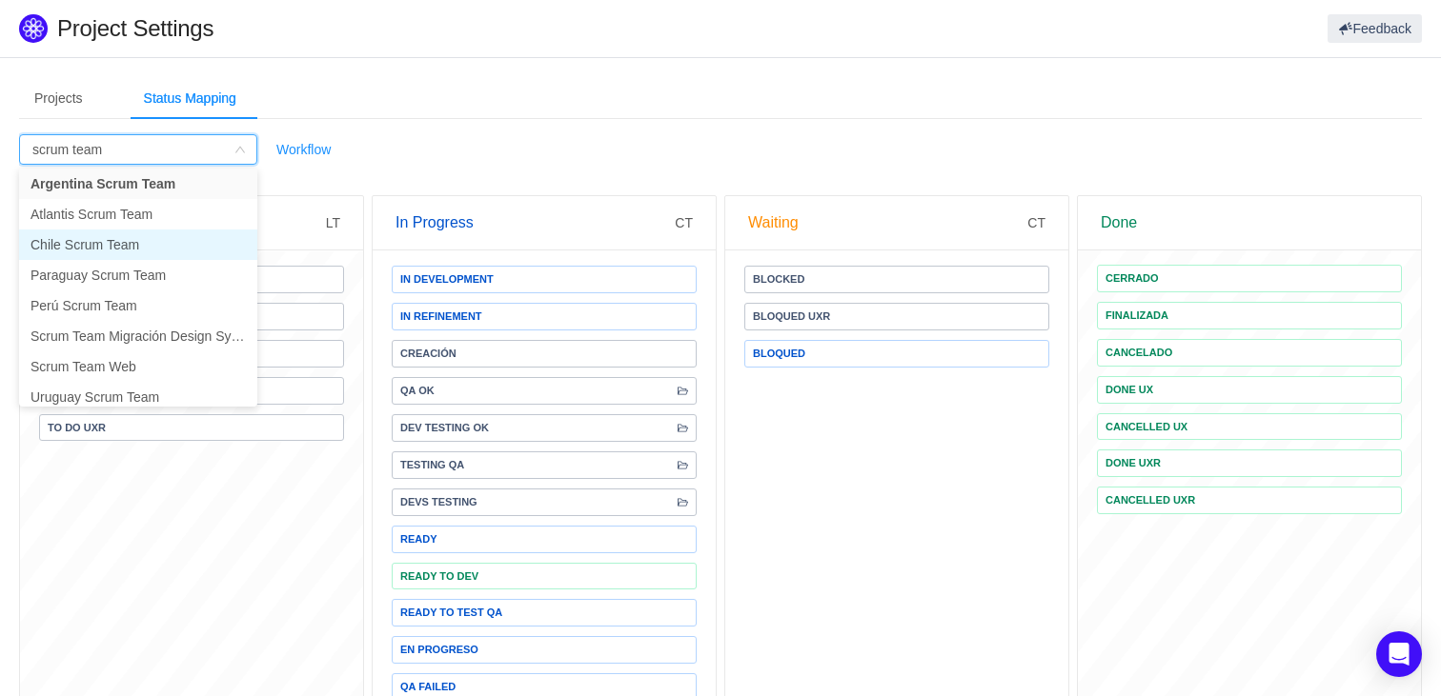
click at [150, 246] on li "Chile Scrum Team" at bounding box center [138, 245] width 238 height 30
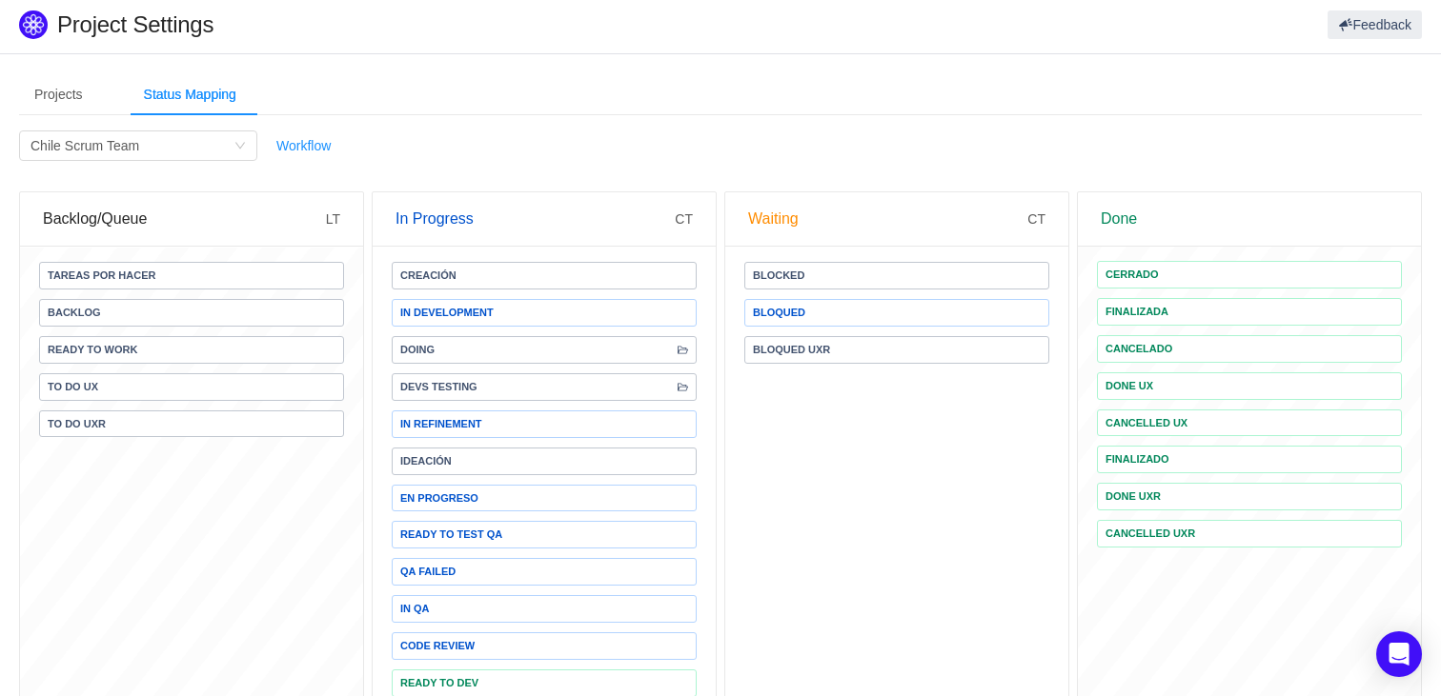
scroll to position [0, 0]
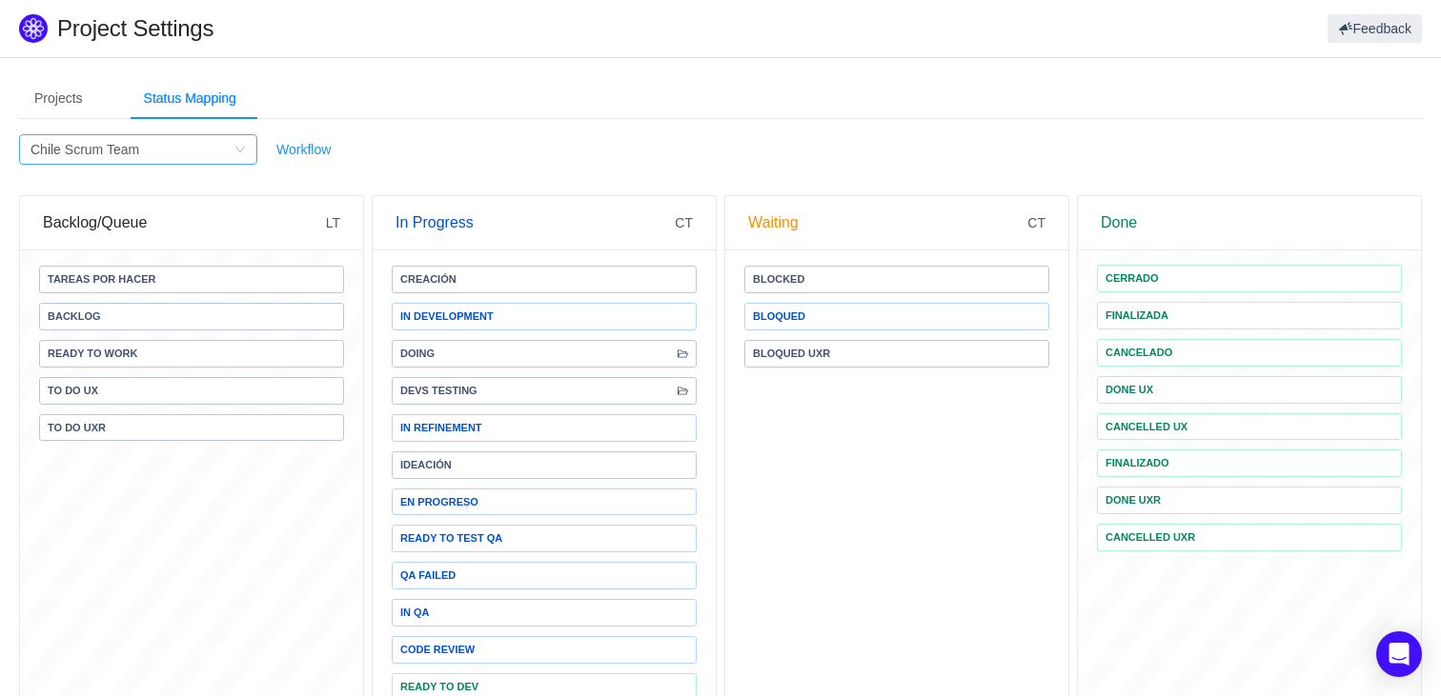
click at [203, 160] on div "Filter by Project Chile Scrum Team" at bounding box center [131, 149] width 203 height 29
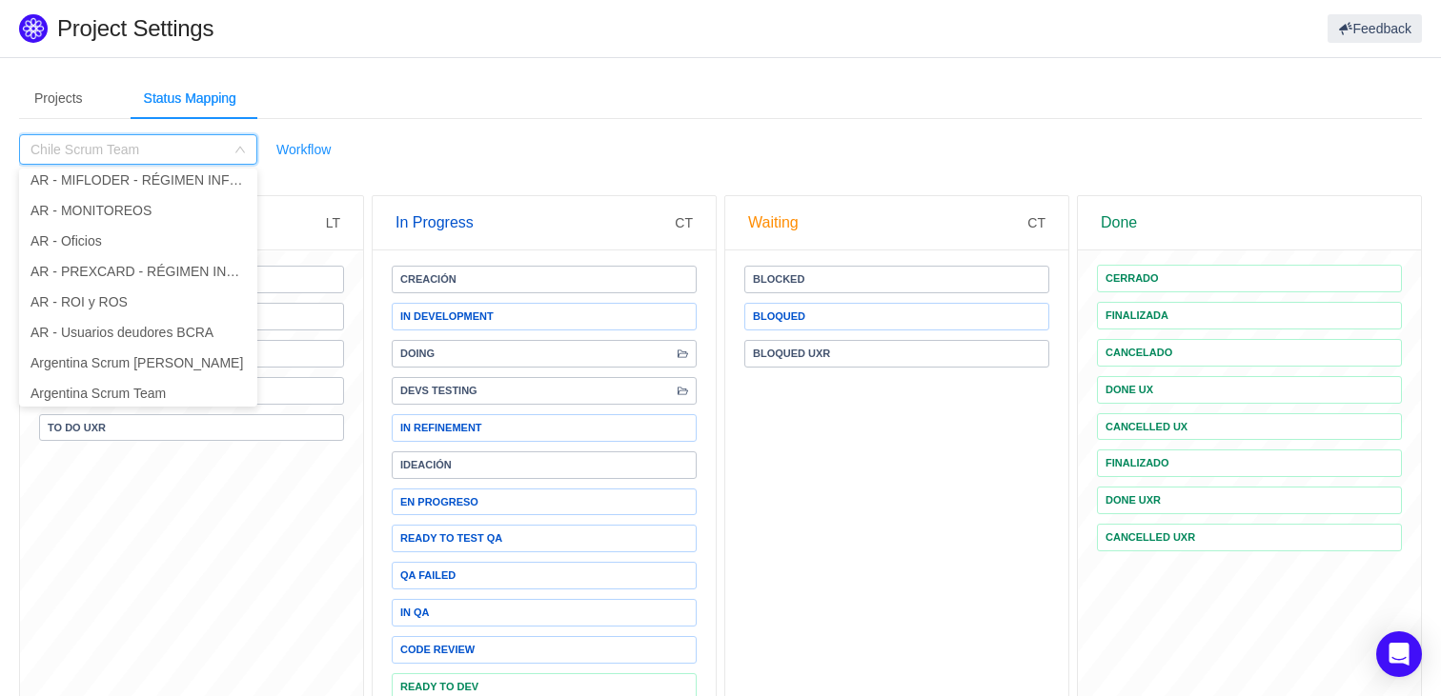
scroll to position [696, 0]
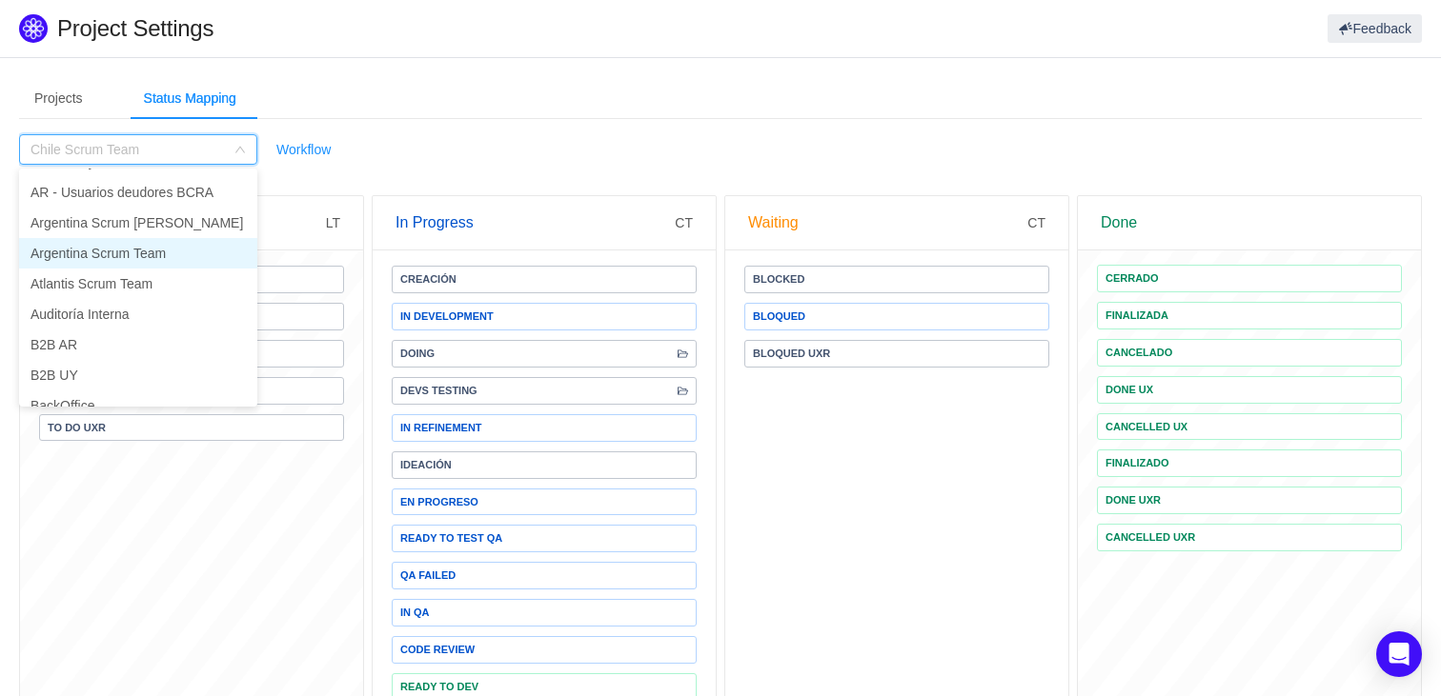
click at [176, 253] on li "Argentina Scrum Team" at bounding box center [138, 253] width 238 height 30
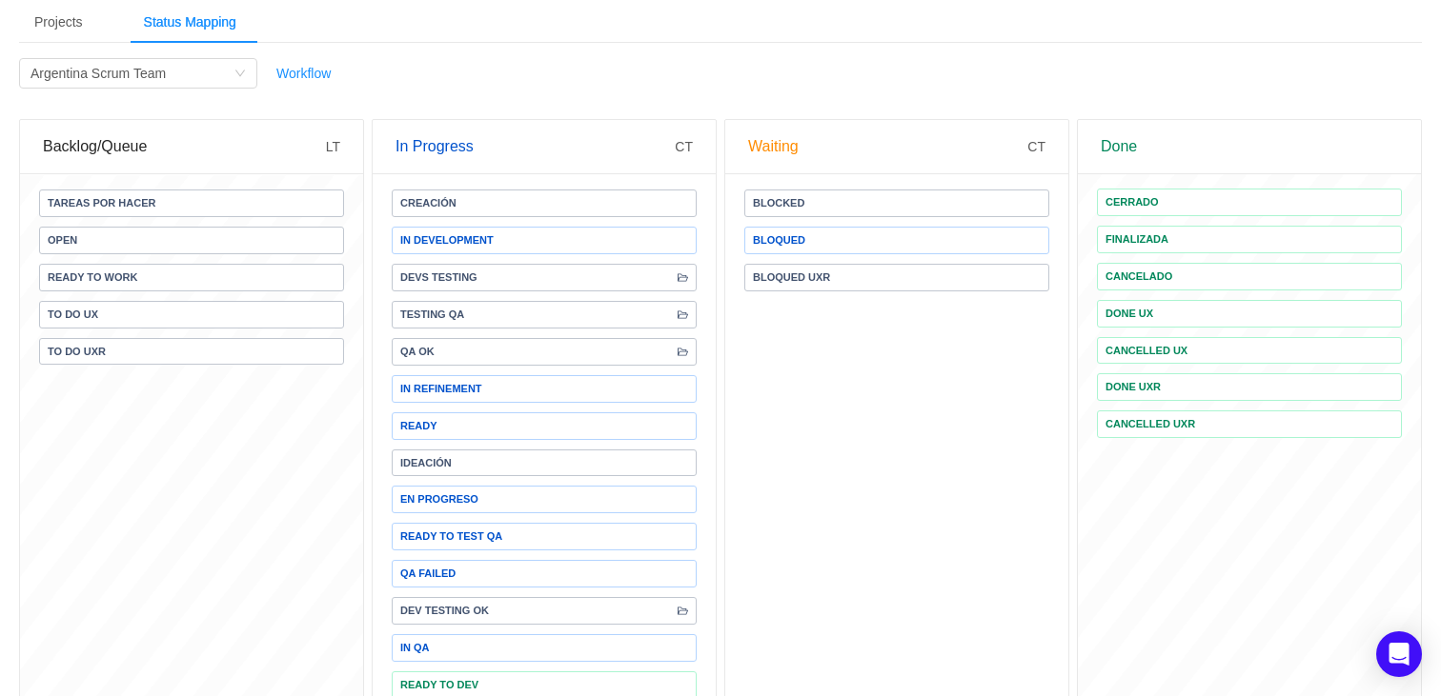
scroll to position [0, 0]
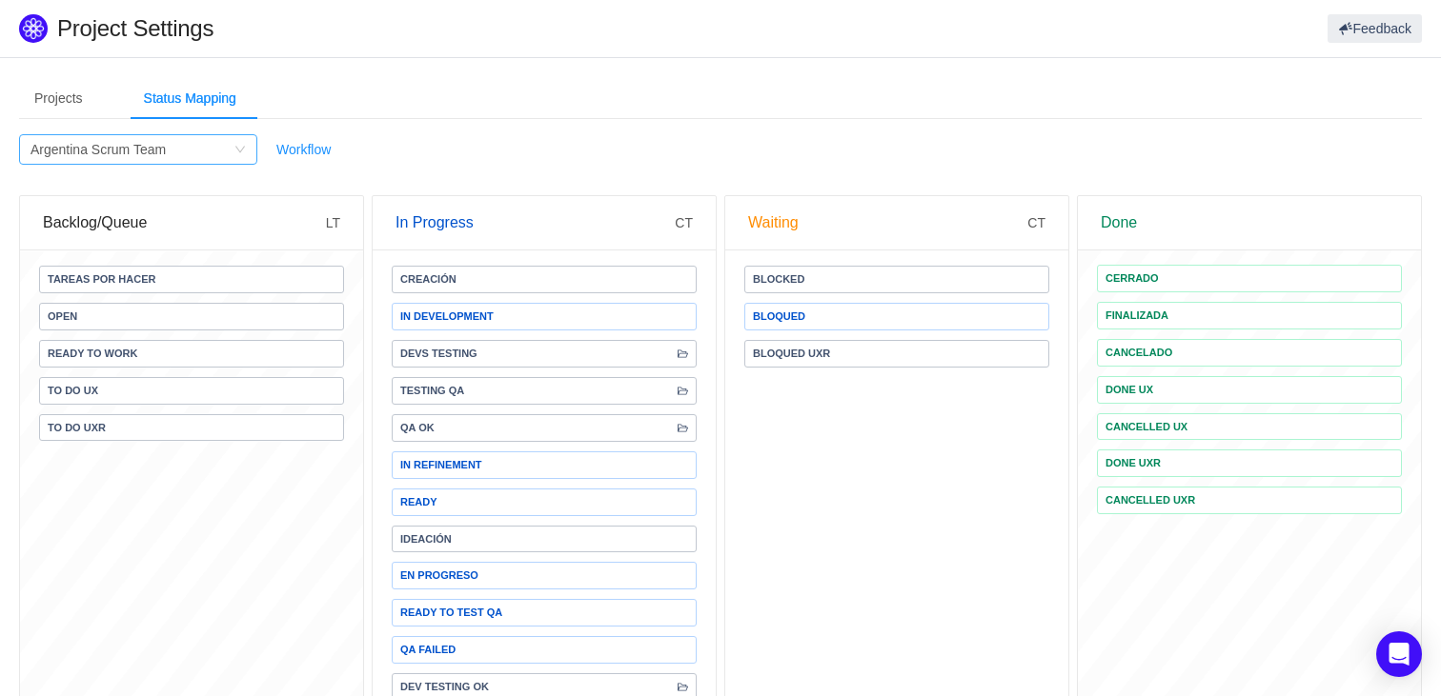
click at [204, 152] on div "Filter by Project Argentina Scrum Team" at bounding box center [131, 149] width 203 height 29
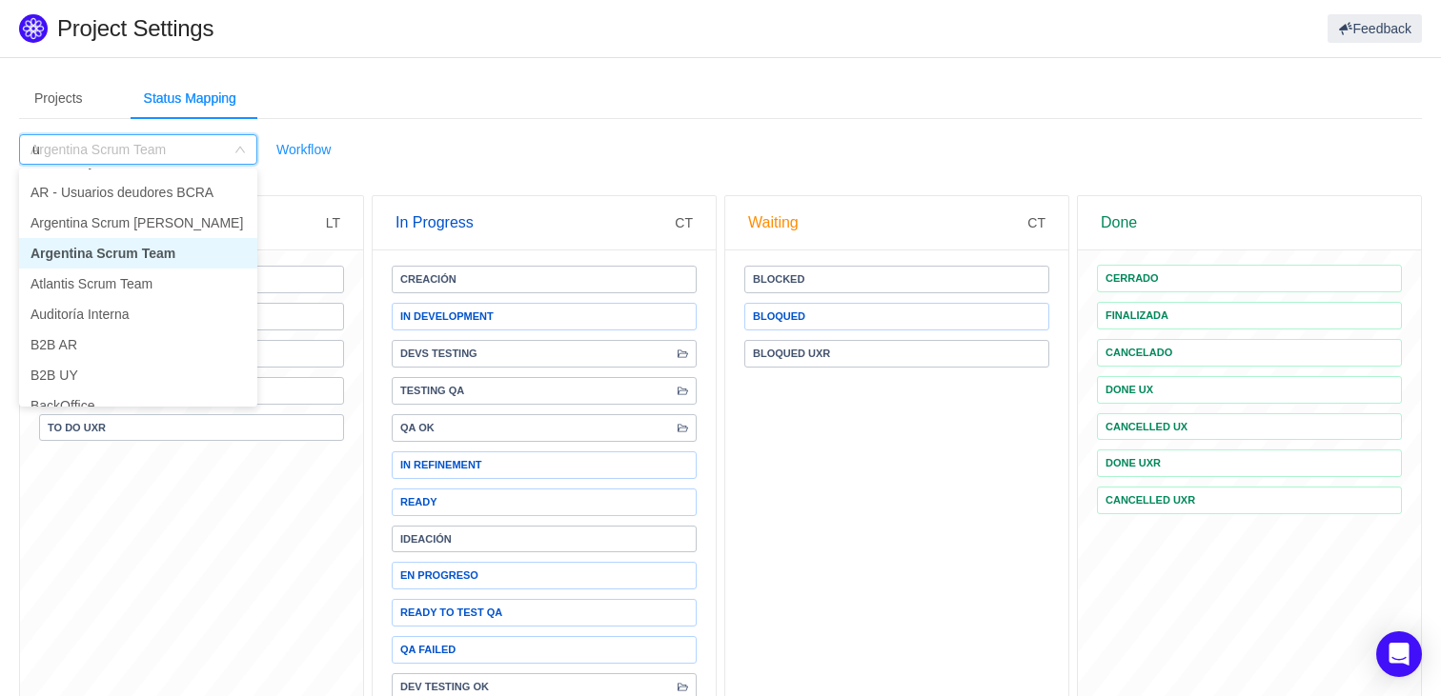
scroll to position [4, 0]
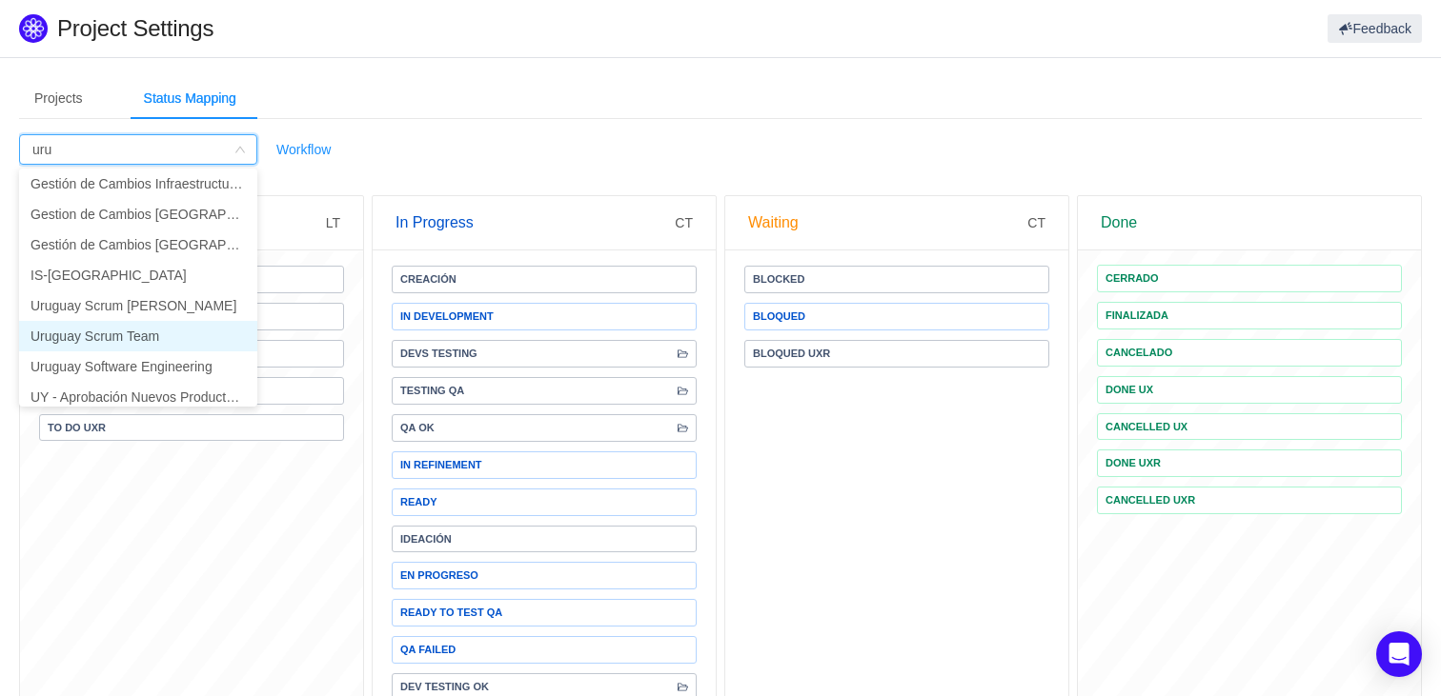
click at [163, 333] on li "Uruguay Scrum Team" at bounding box center [138, 336] width 238 height 30
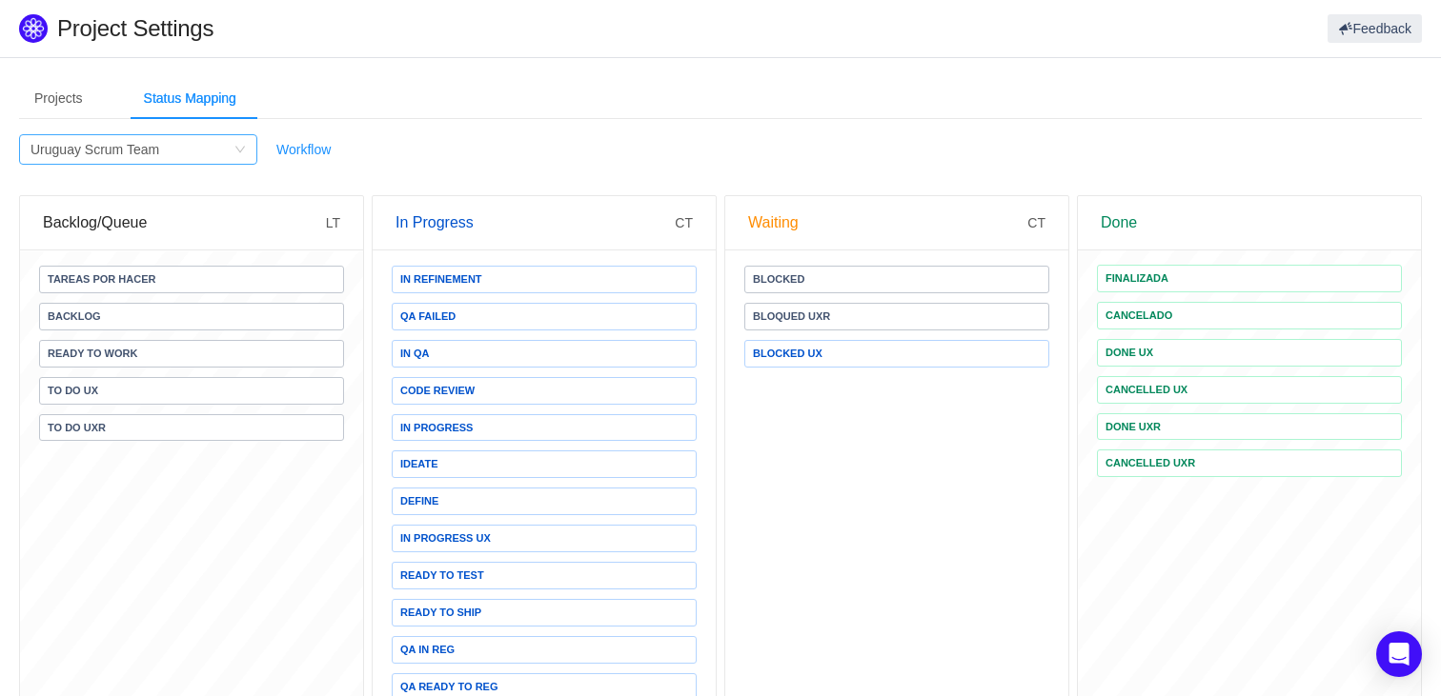
scroll to position [3, 0]
click at [211, 148] on div "Filter by Project Uruguay Scrum Team" at bounding box center [131, 146] width 203 height 29
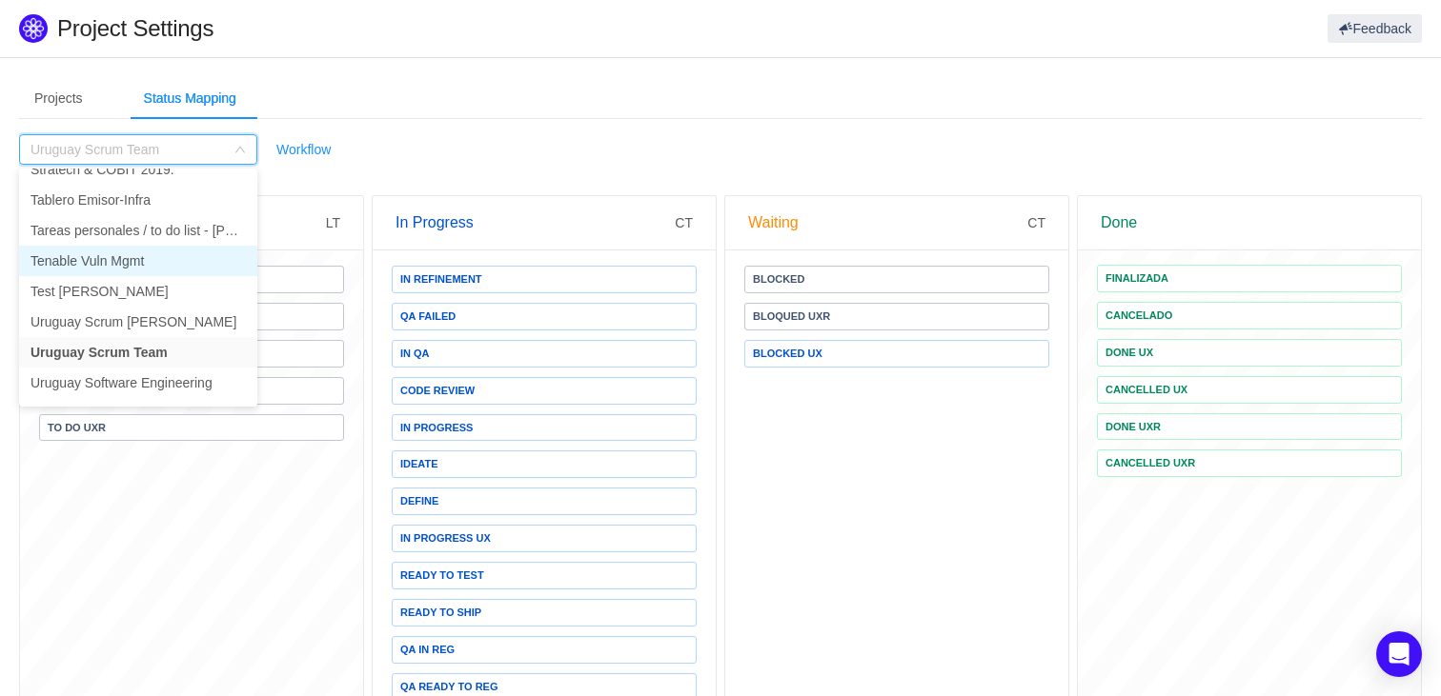
scroll to position [5819, 0]
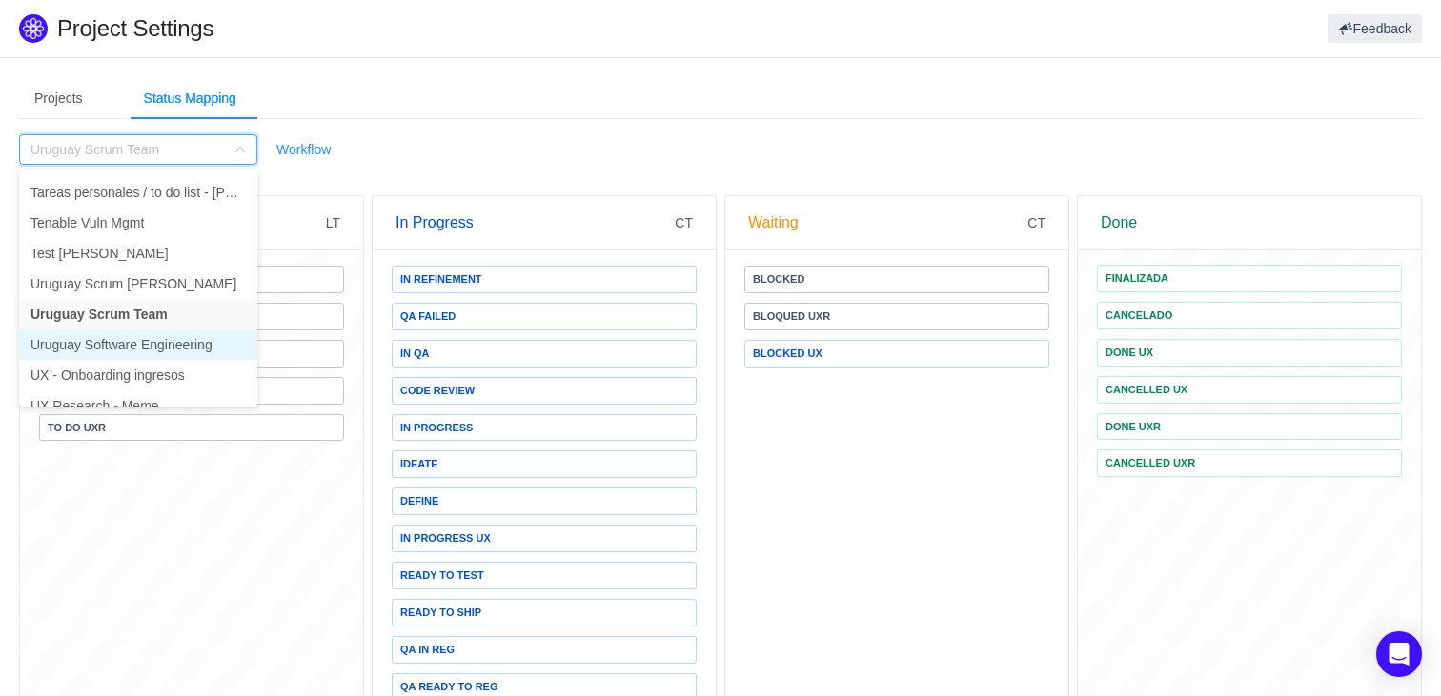
click at [141, 337] on li "Uruguay Software Engineering" at bounding box center [138, 345] width 238 height 30
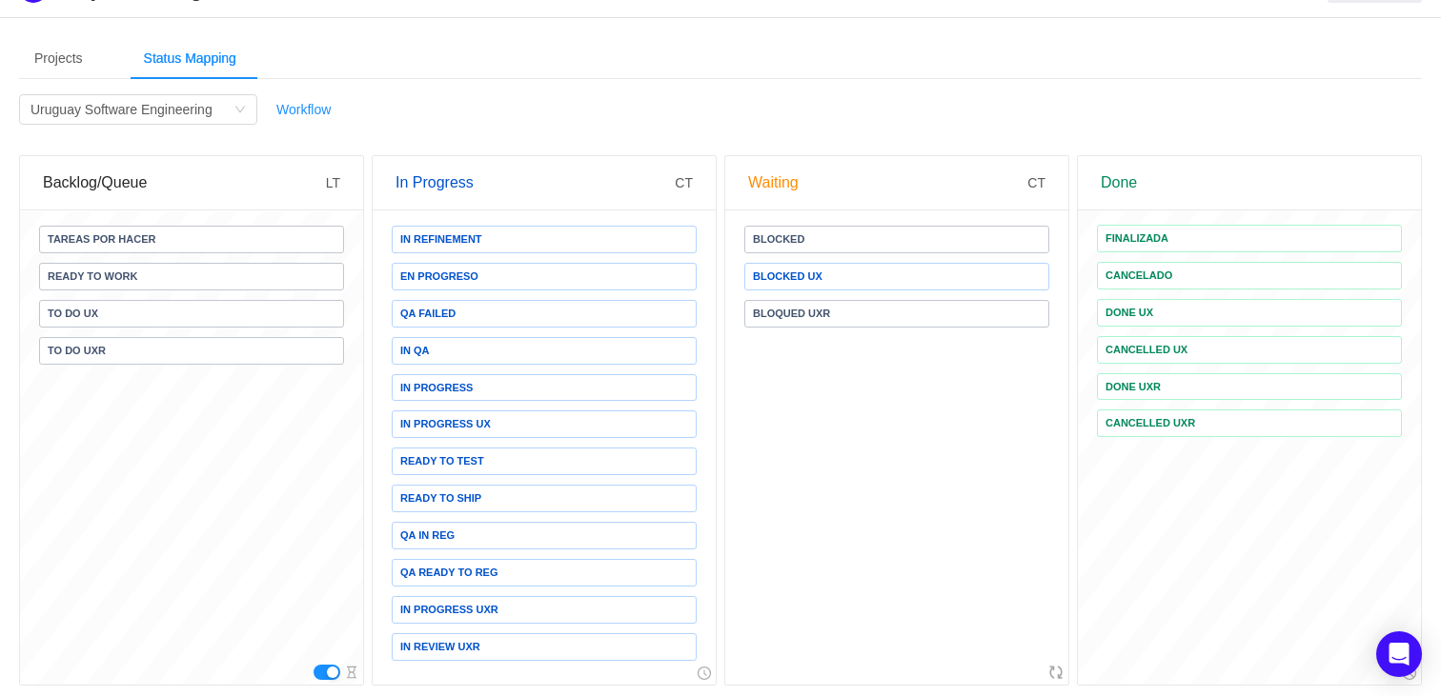
scroll to position [0, 0]
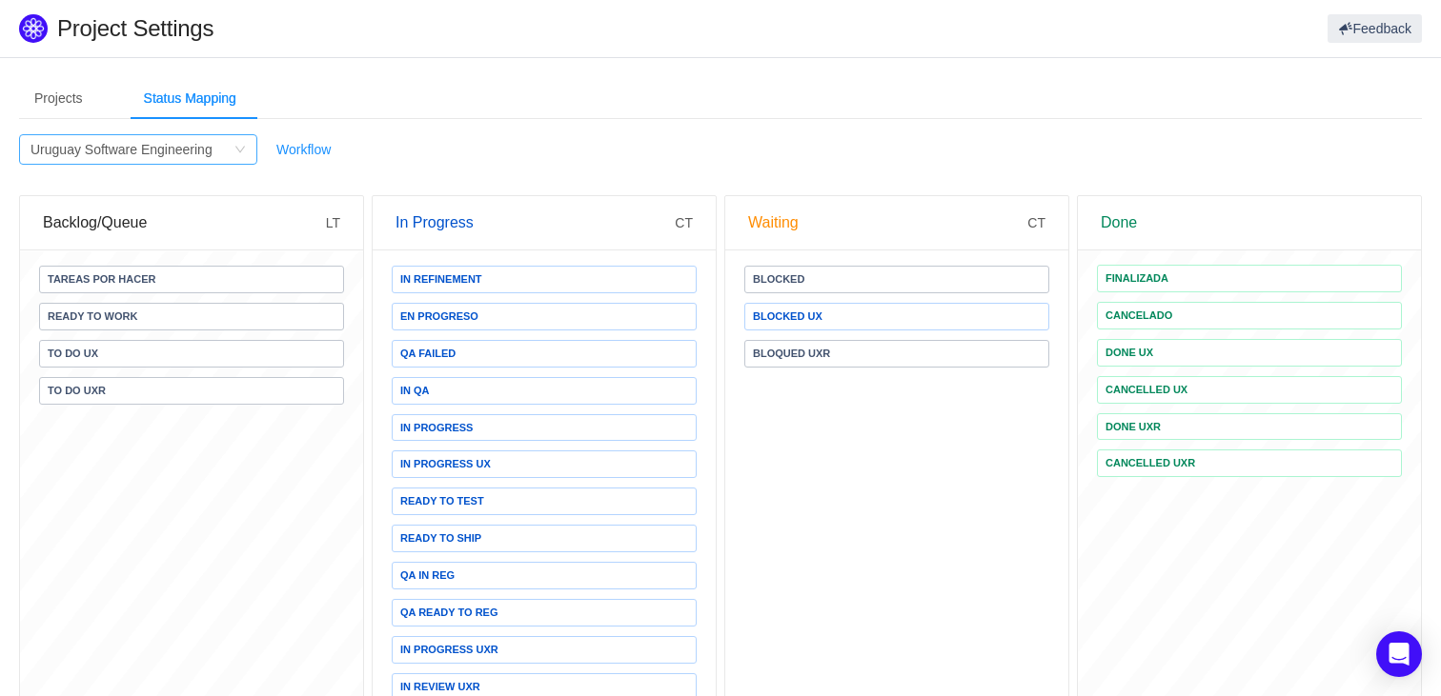
click at [200, 164] on div "Filter by Project Uruguay Software Engineering" at bounding box center [138, 149] width 238 height 30
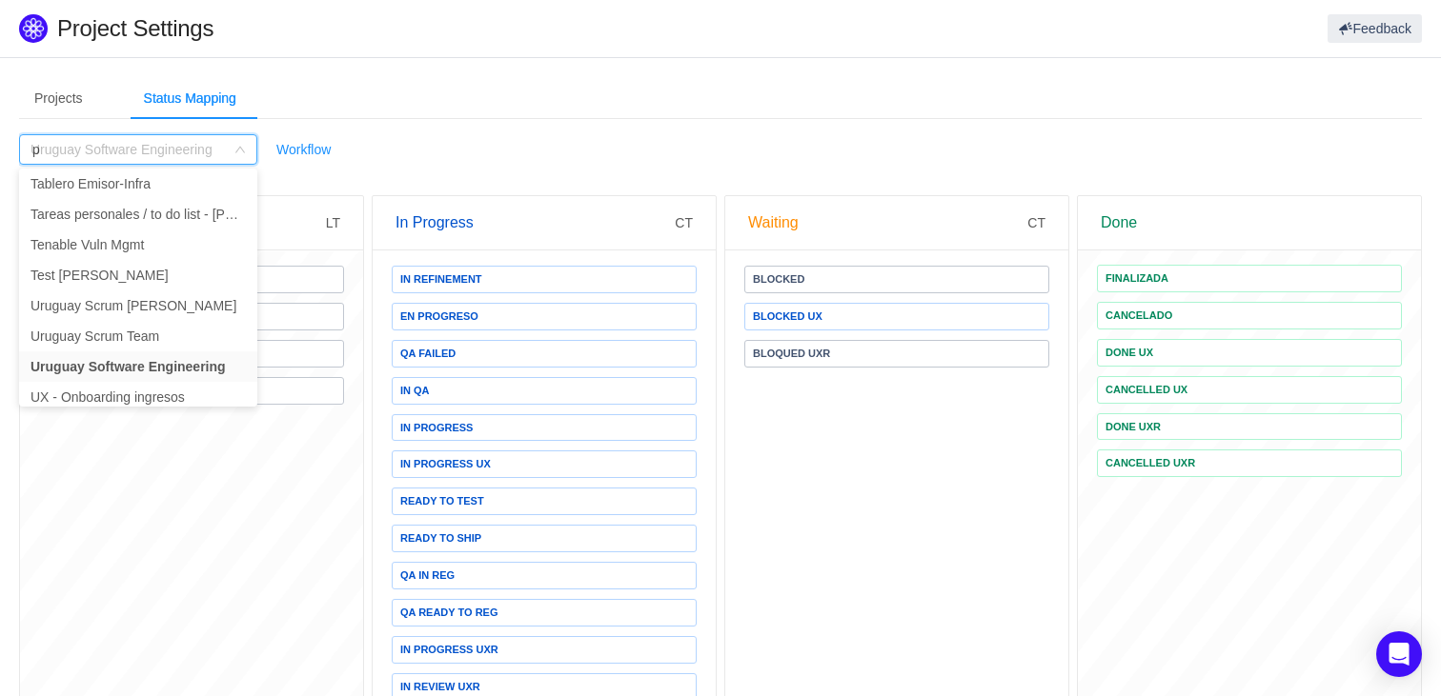
scroll to position [4, 0]
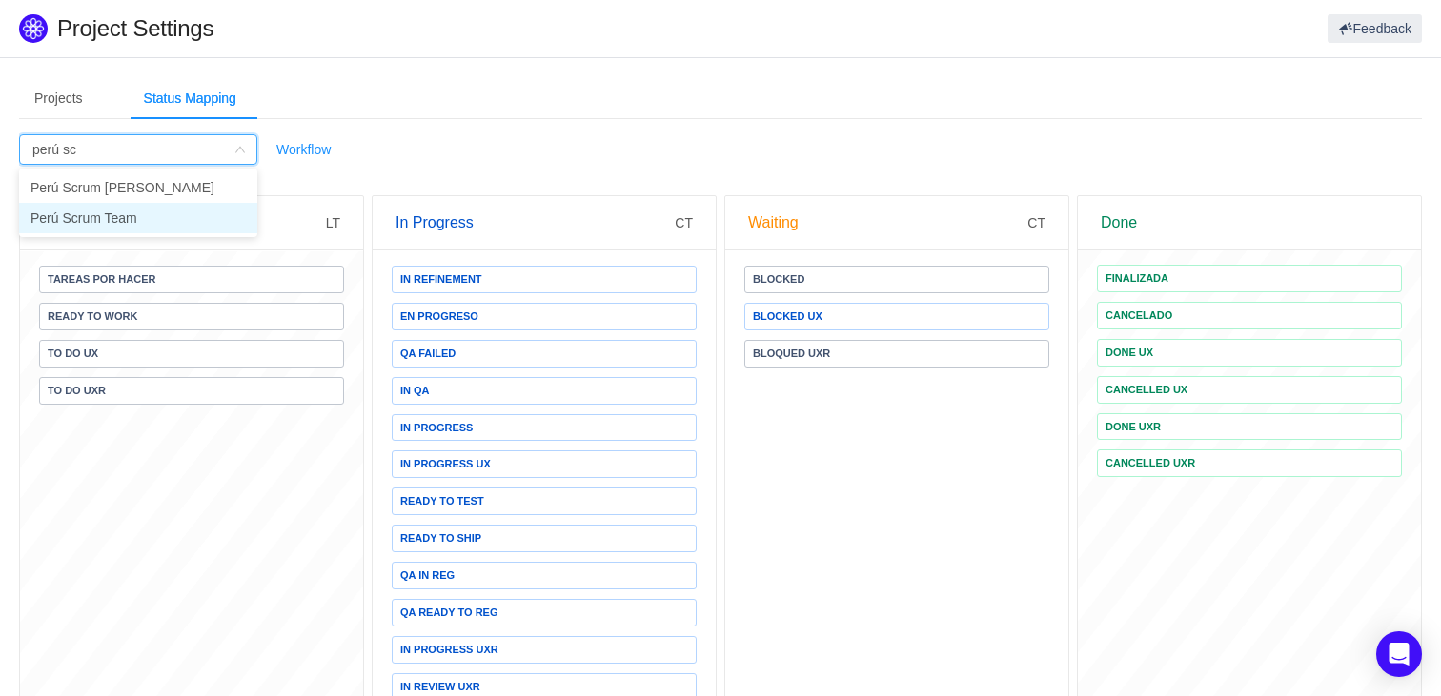
click at [106, 215] on li "Perú Scrum Team" at bounding box center [138, 218] width 238 height 30
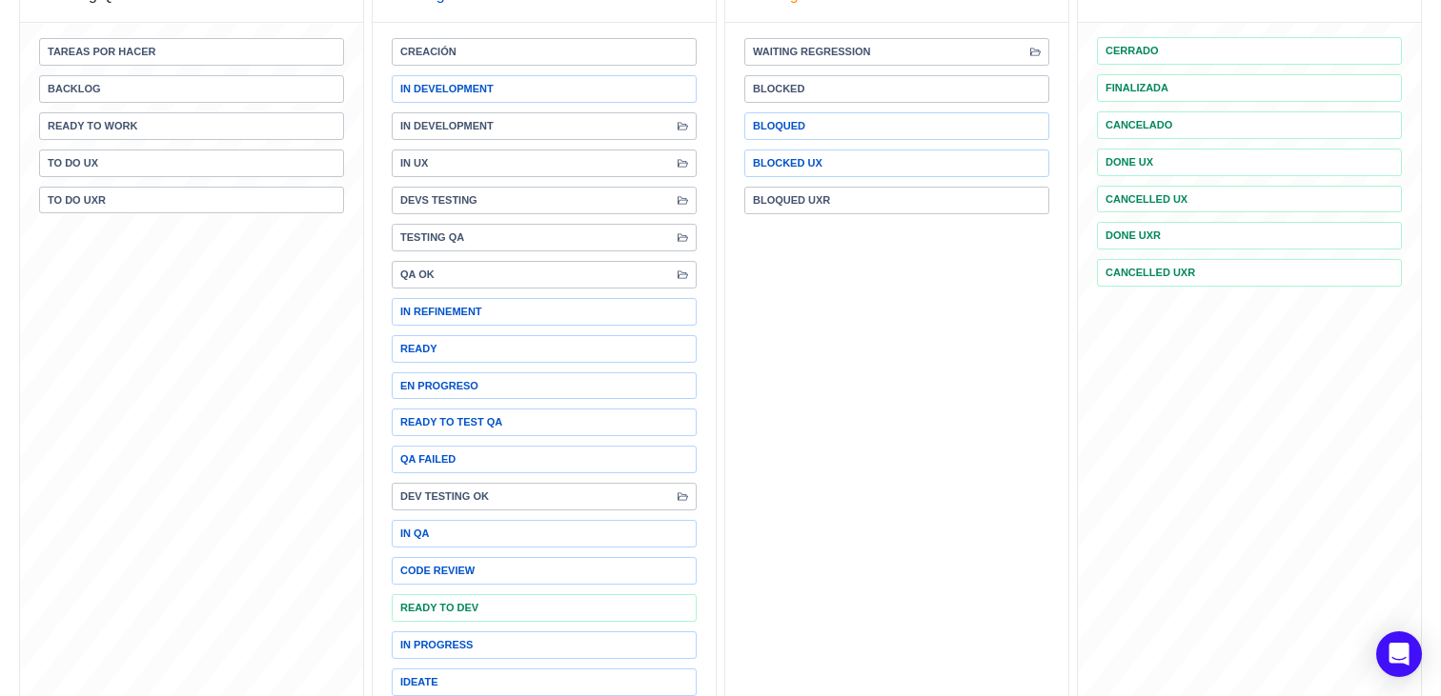
scroll to position [0, 0]
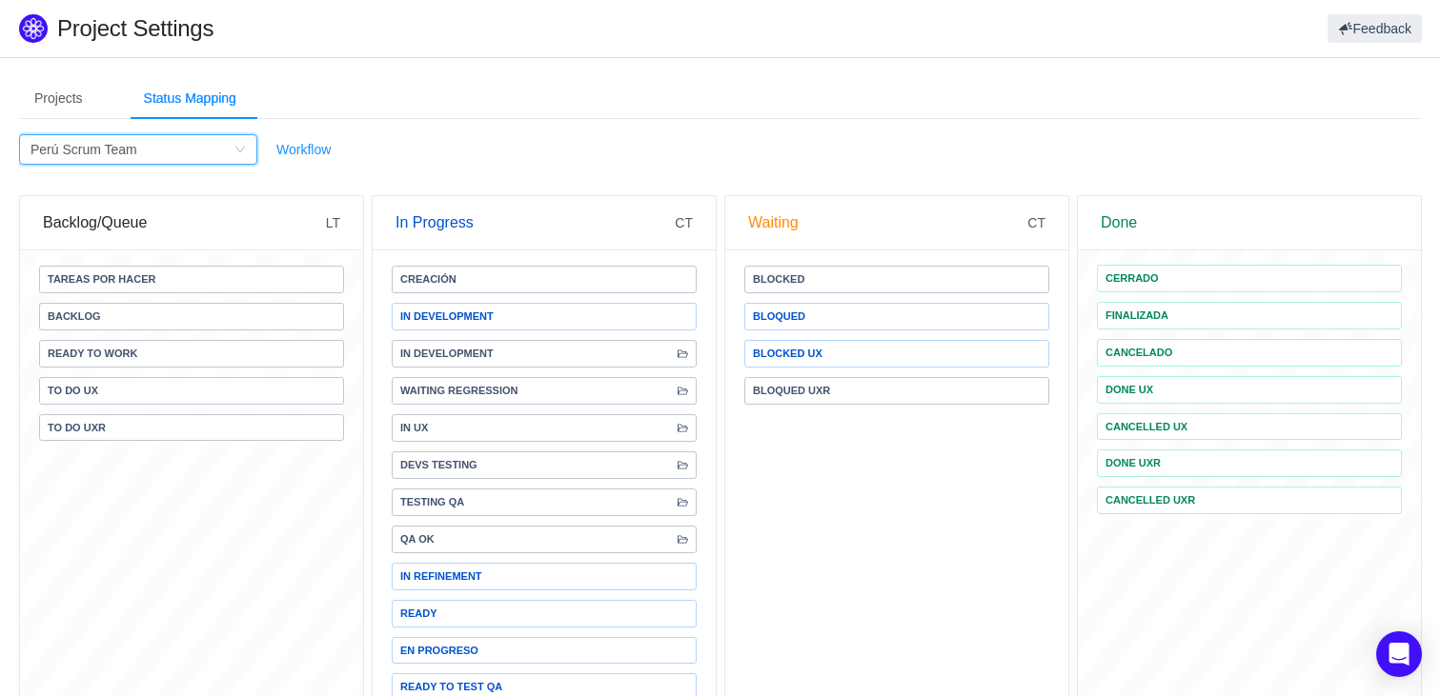
click at [187, 155] on div "Filter by Project Perú Scrum Team" at bounding box center [131, 149] width 203 height 29
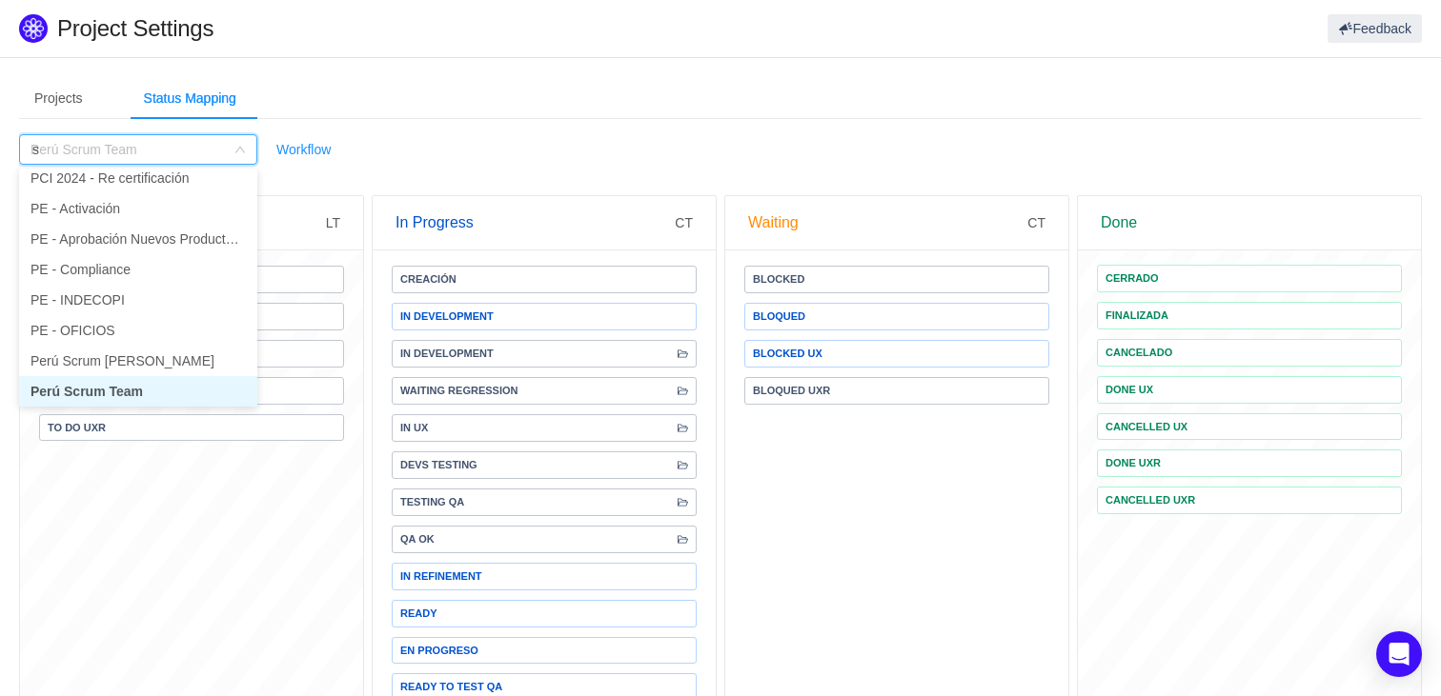
scroll to position [4, 0]
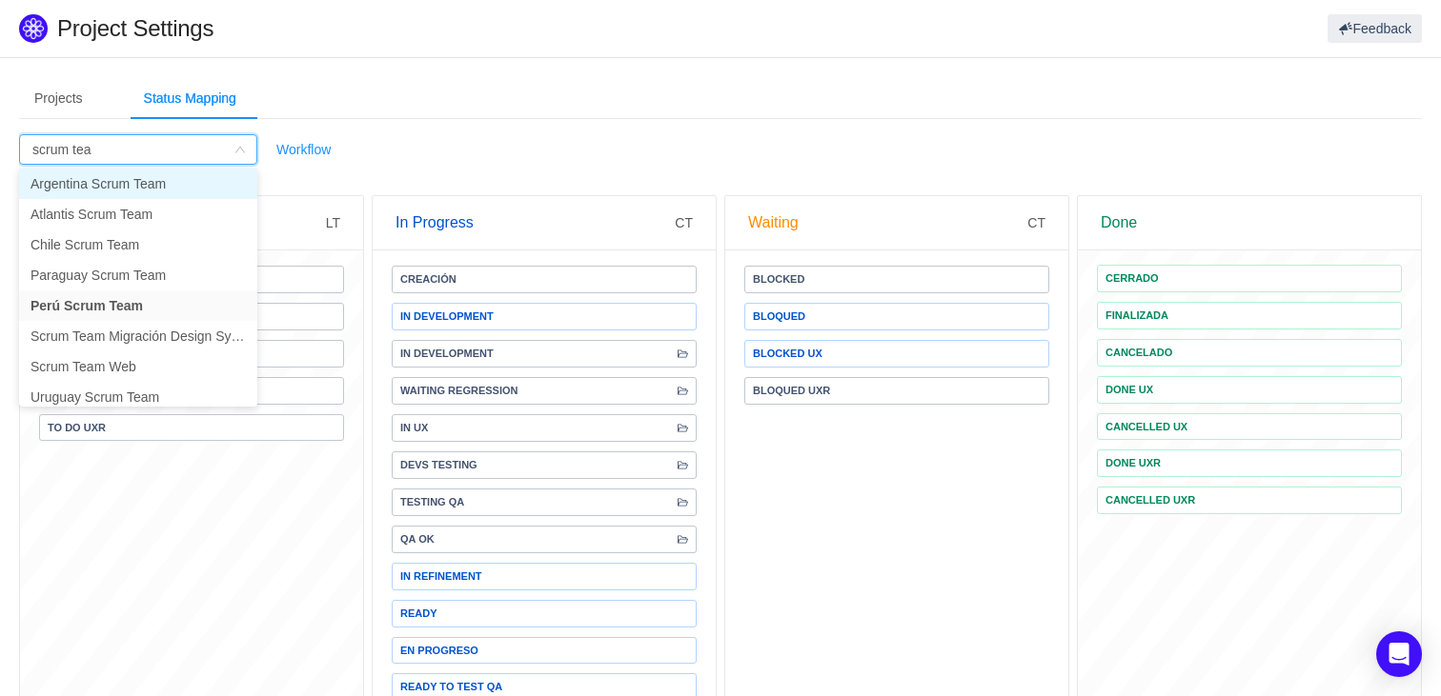
type input "scrum team"
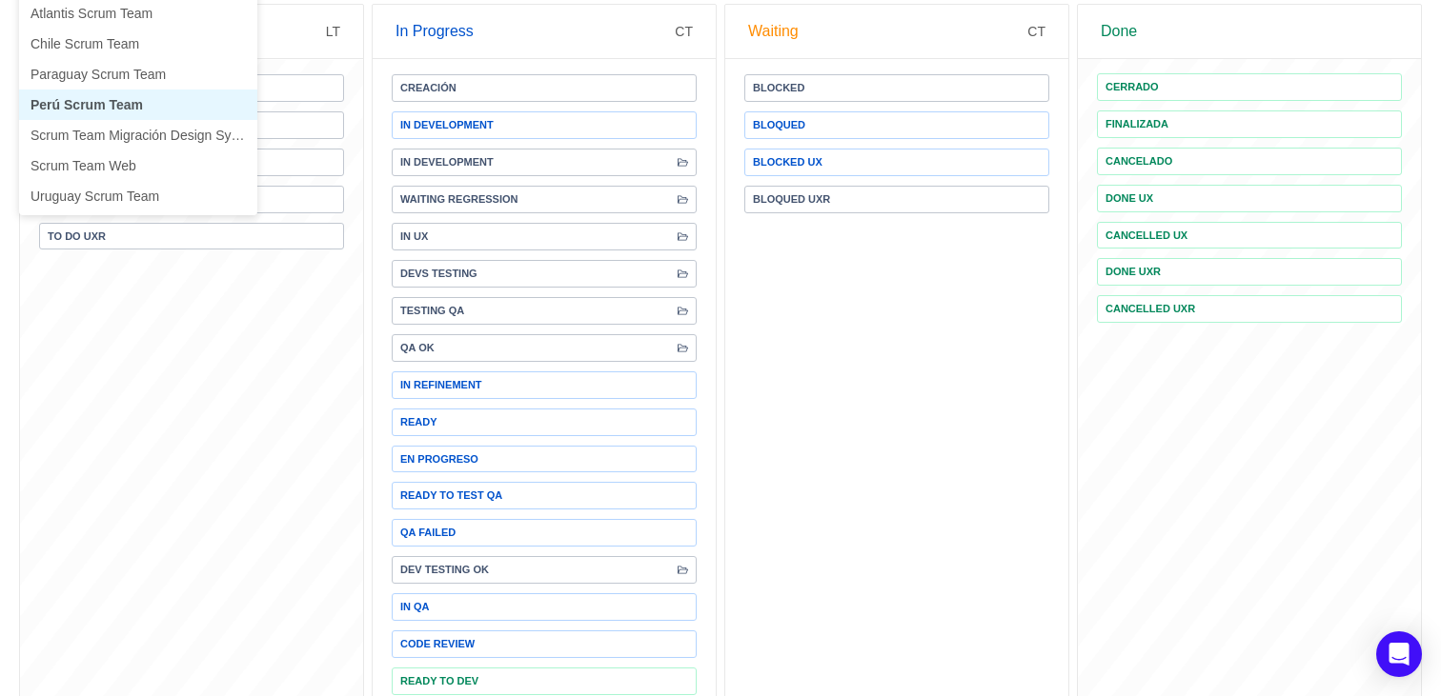
scroll to position [175, 0]
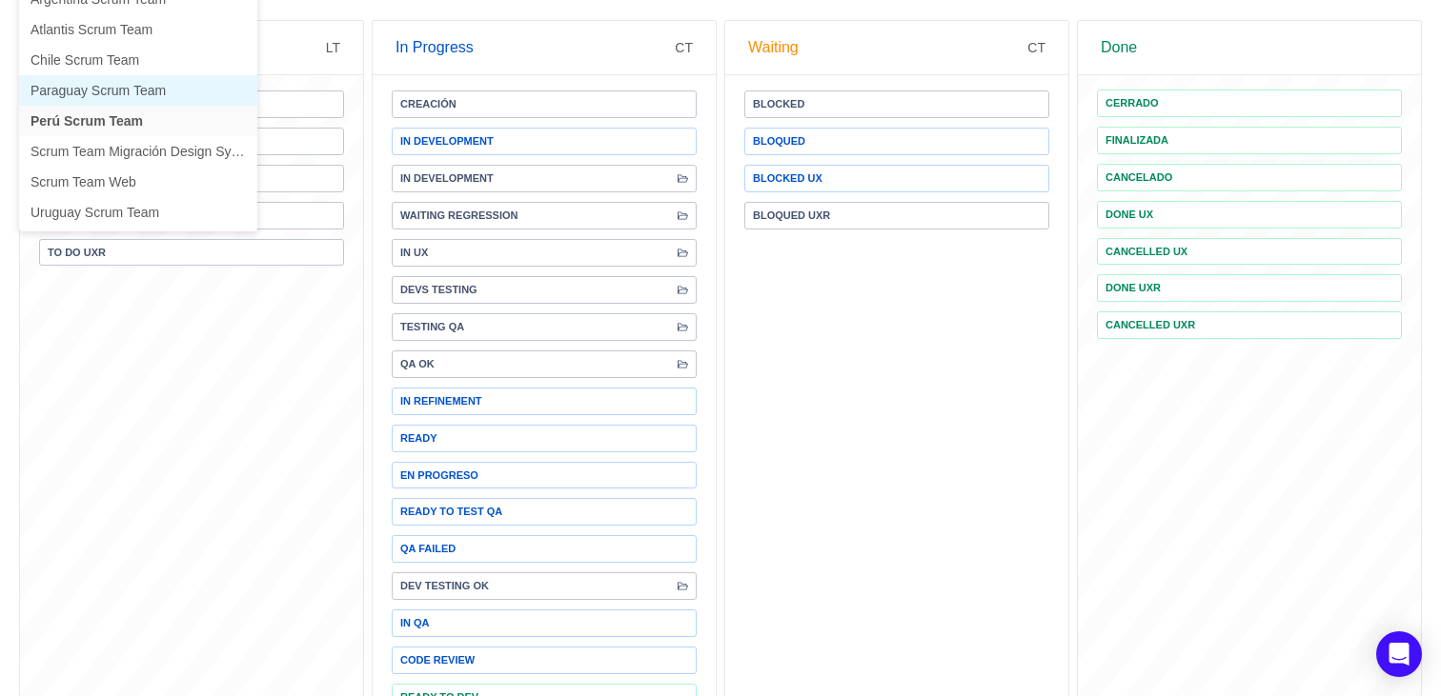
click at [129, 95] on li "Paraguay Scrum Team" at bounding box center [138, 90] width 238 height 30
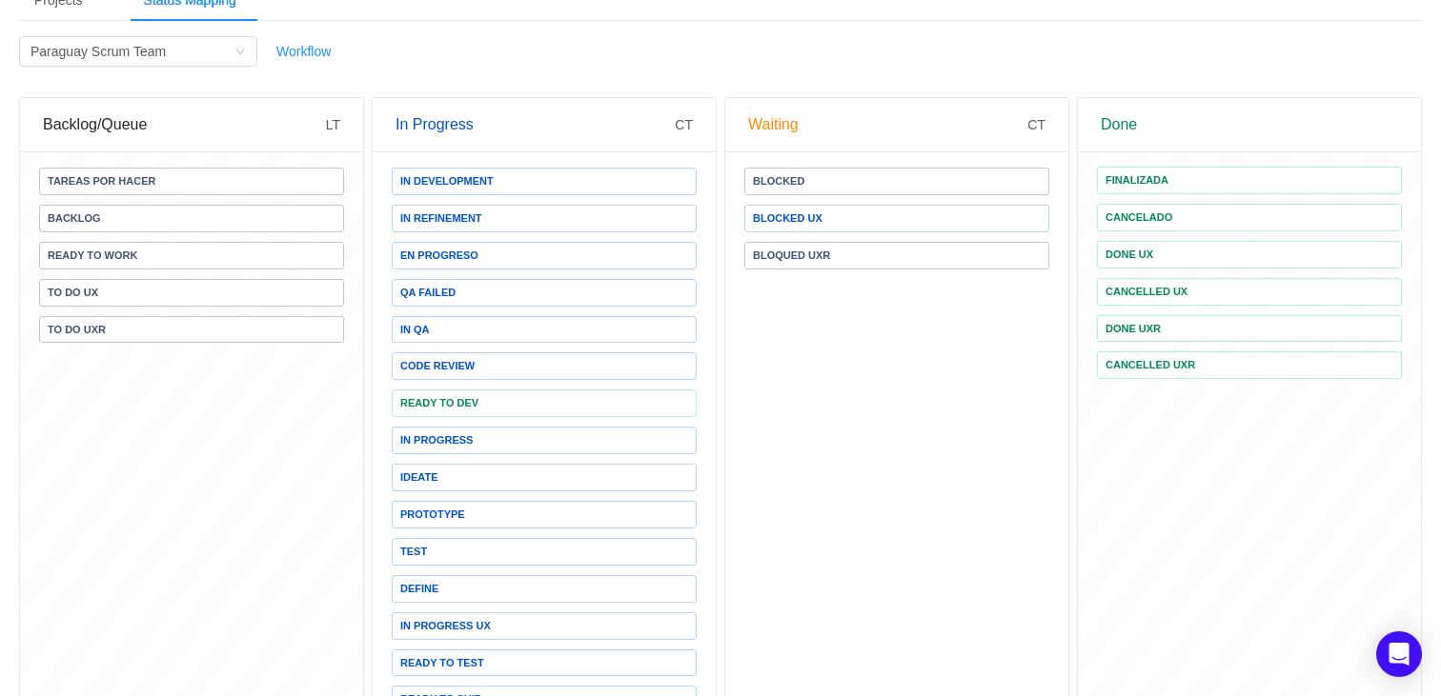
scroll to position [0, 0]
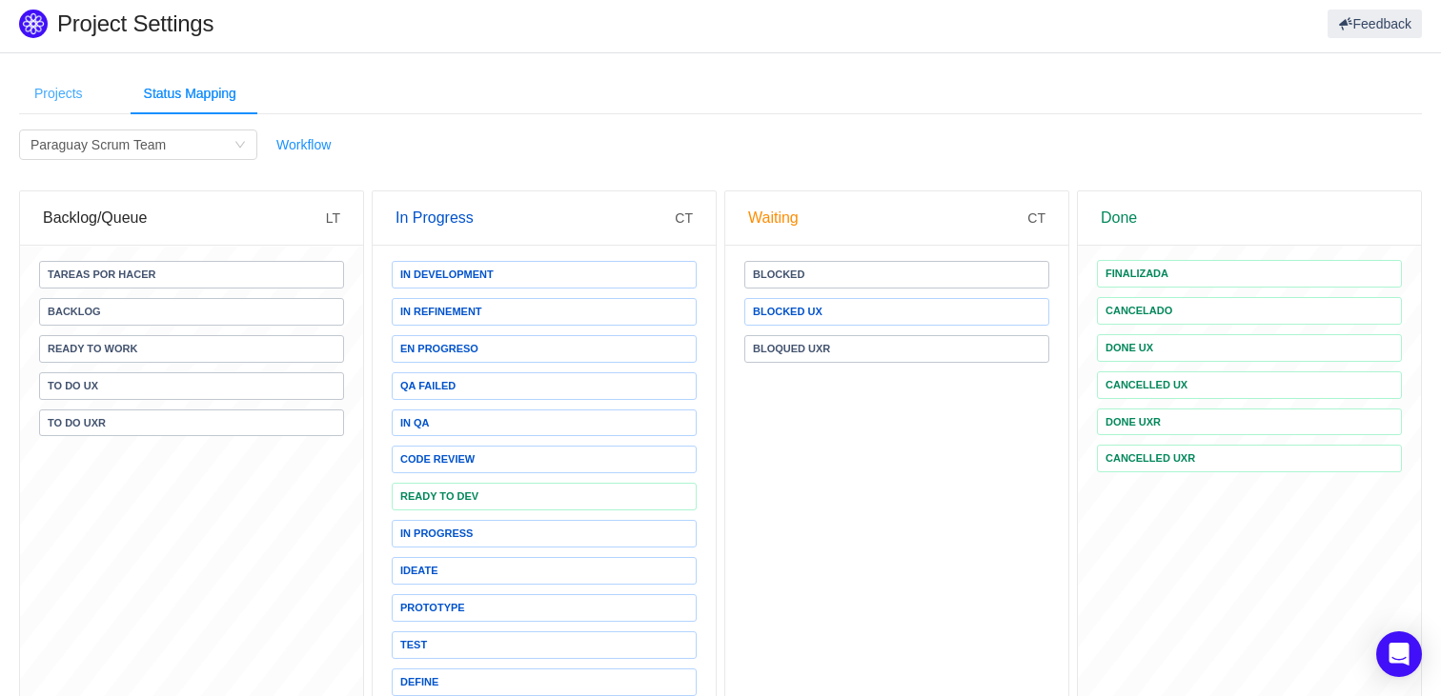
click at [88, 106] on div "Projects" at bounding box center [58, 93] width 79 height 43
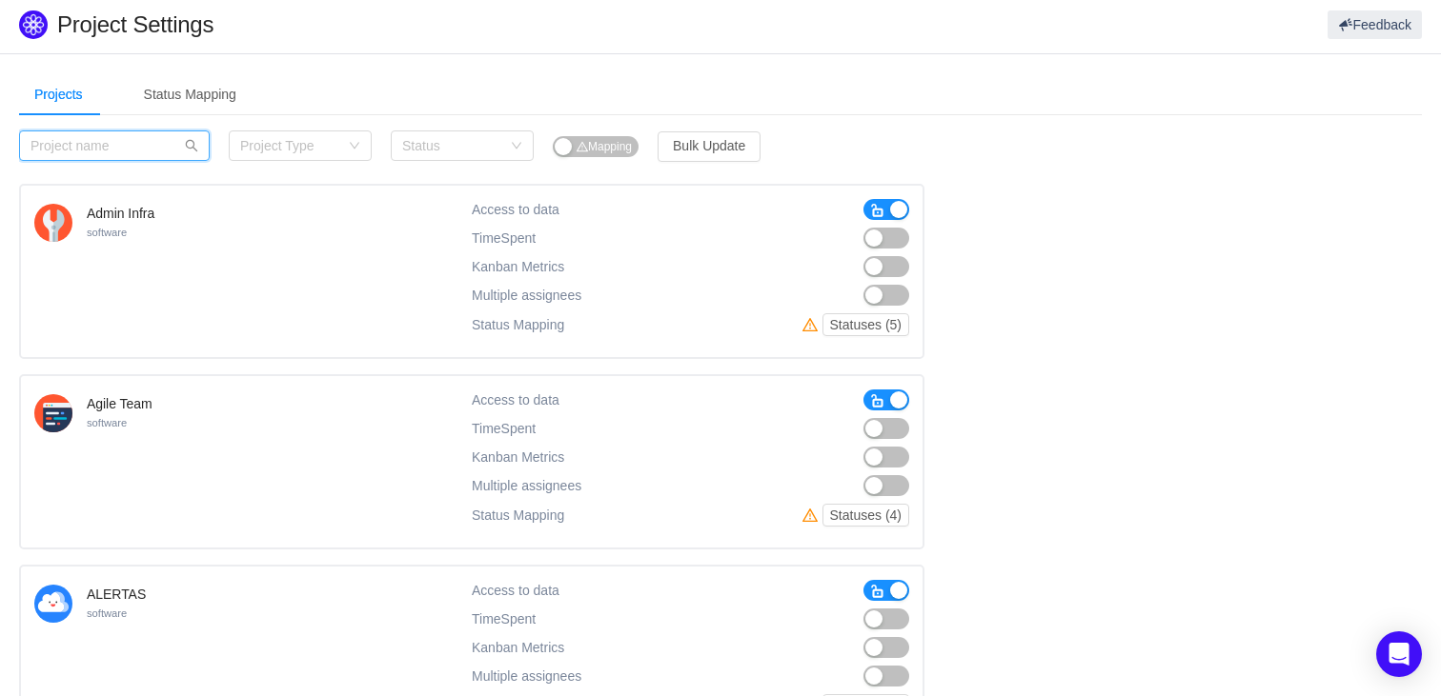
click at [117, 141] on input "text" at bounding box center [114, 146] width 191 height 30
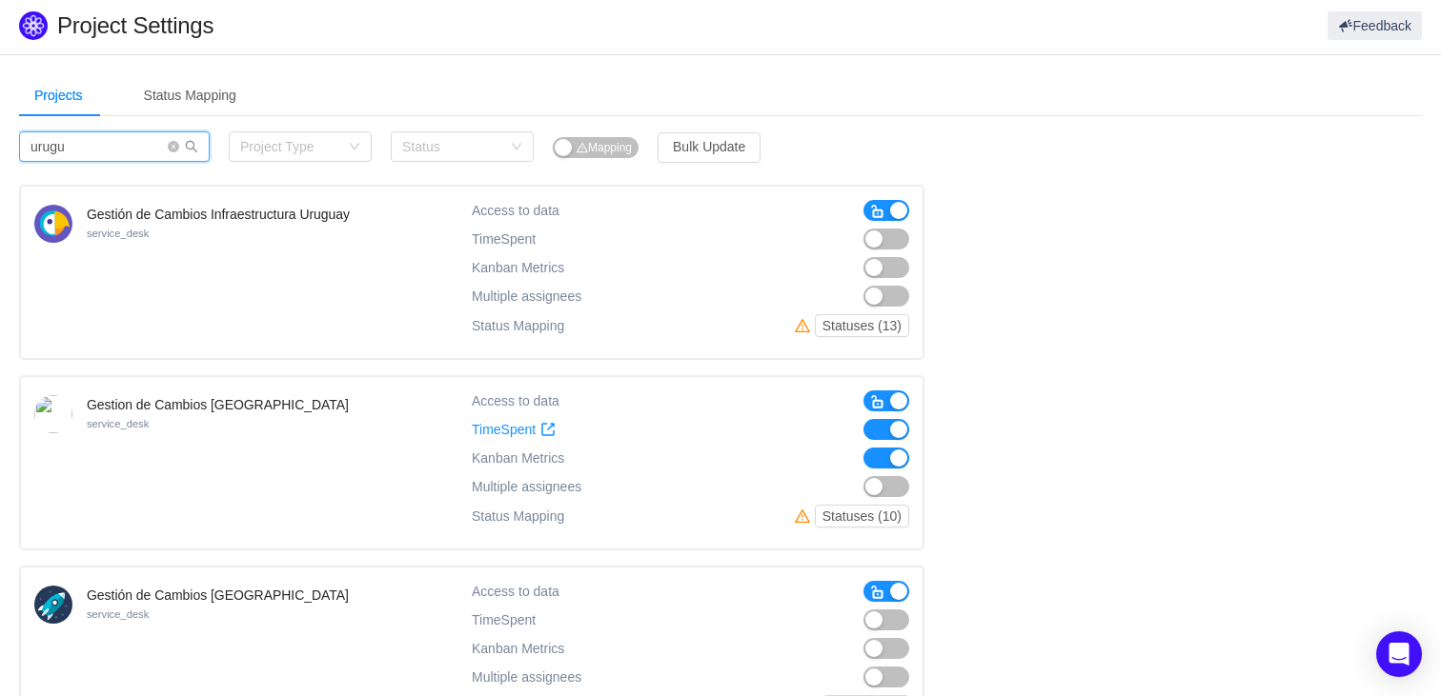
click at [102, 144] on input "urugu" at bounding box center [114, 146] width 191 height 30
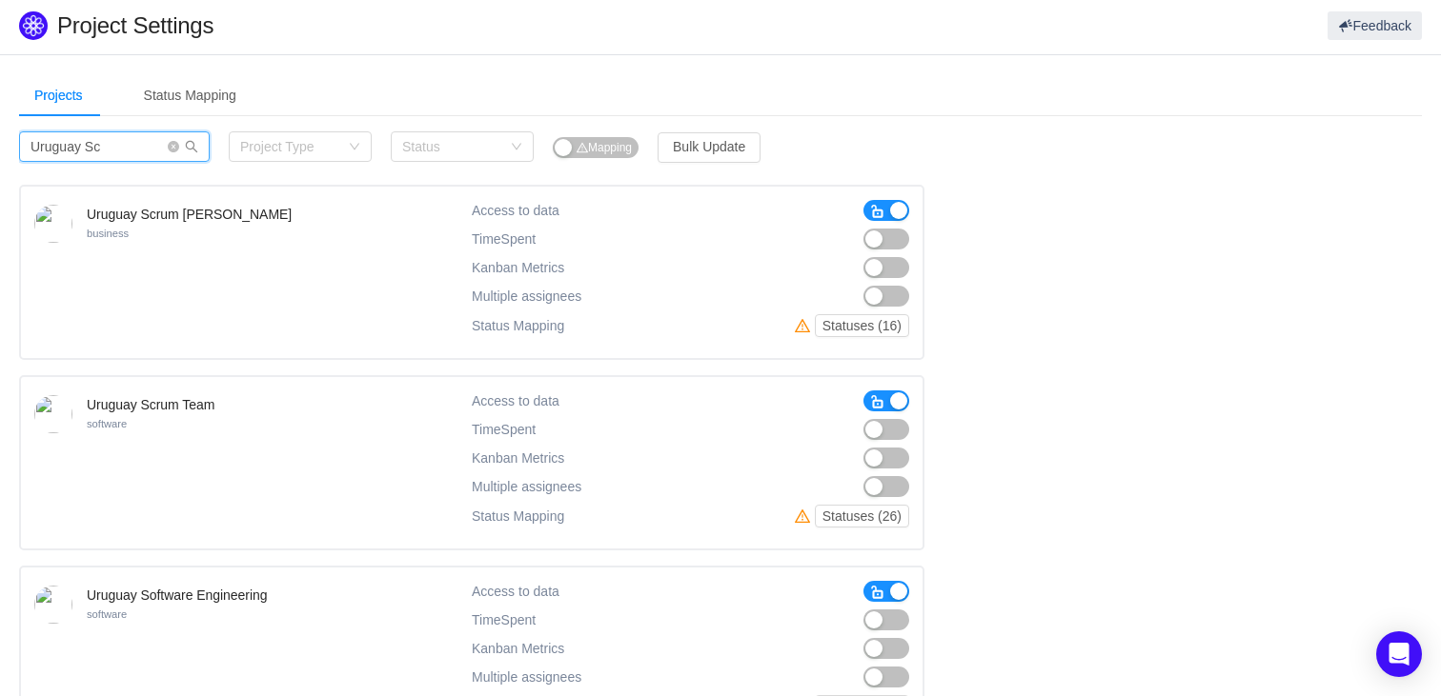
scroll to position [0, 0]
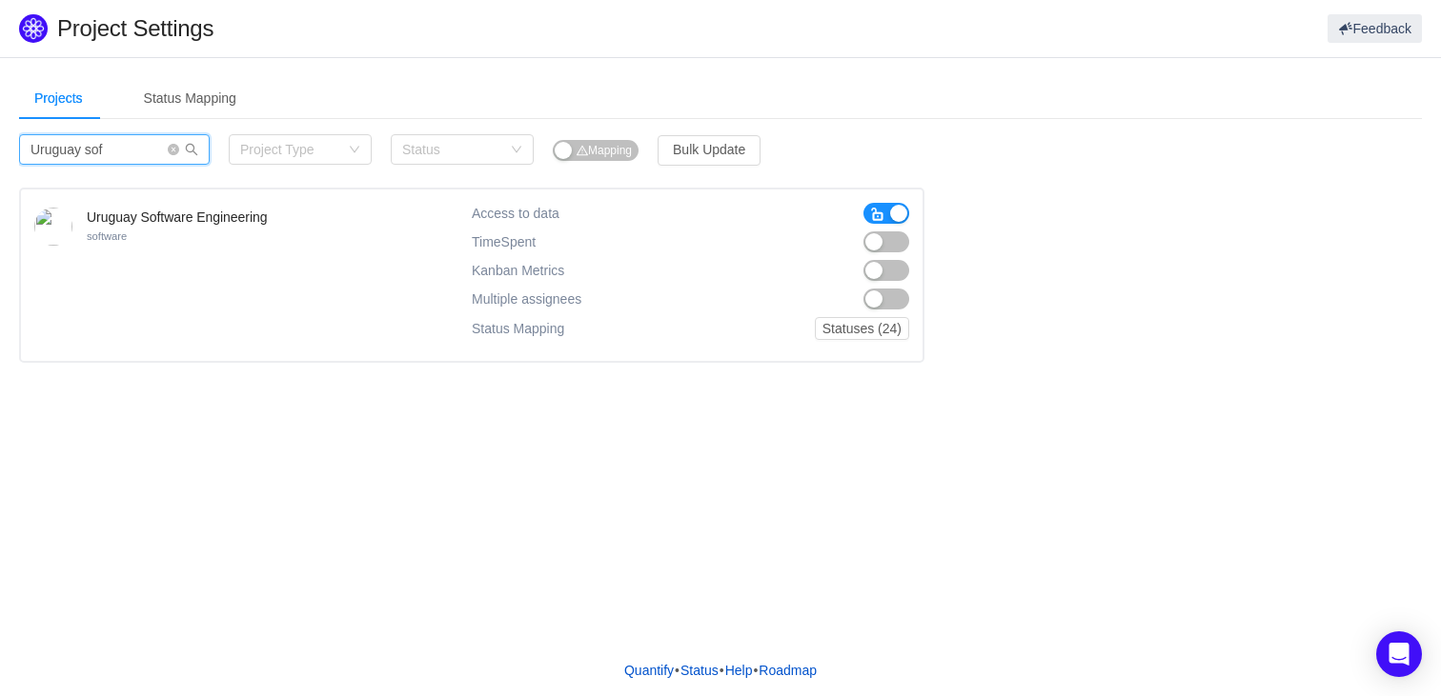
type input "Uruguay sof"
click at [894, 239] on button "button" at bounding box center [886, 242] width 46 height 21
click at [887, 266] on button "button" at bounding box center [886, 270] width 46 height 21
click at [176, 151] on icon "icon: close-circle" at bounding box center [173, 149] width 11 height 11
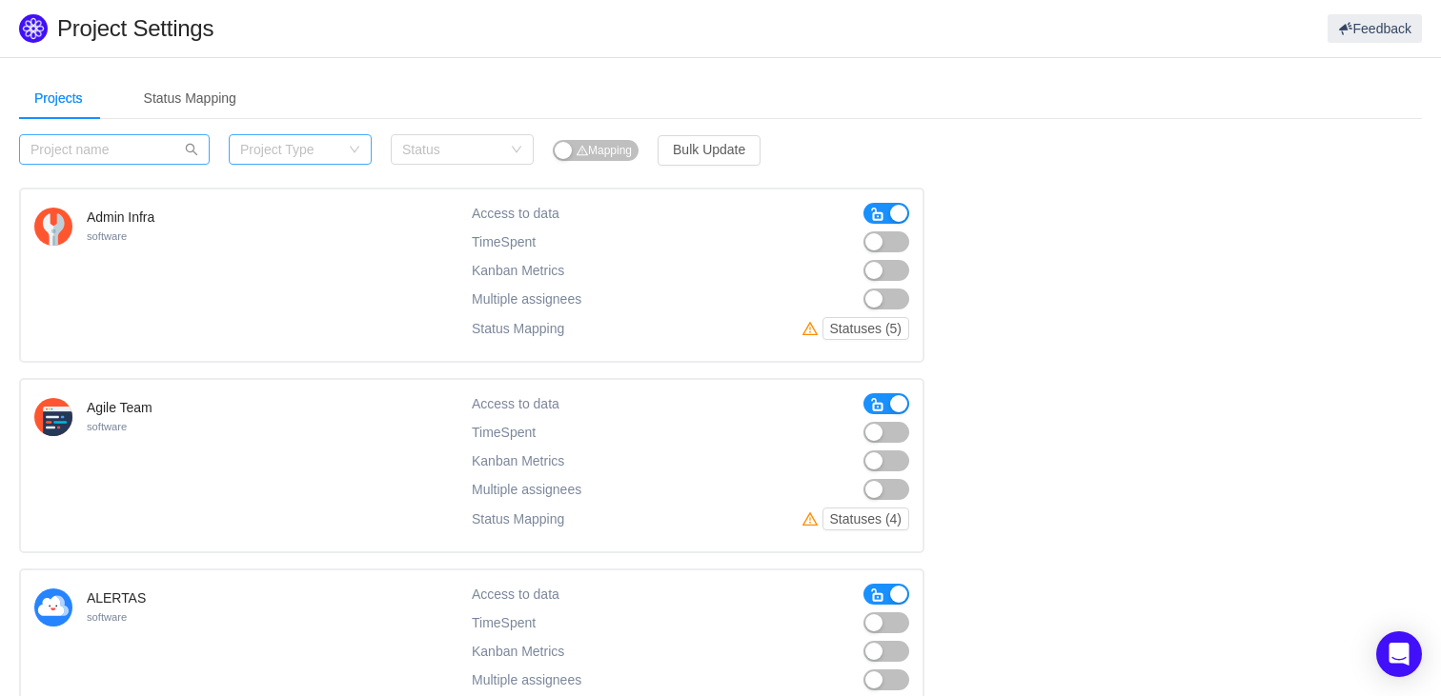
click at [302, 159] on div "Project Type" at bounding box center [294, 149] width 108 height 29
click at [339, 149] on input at bounding box center [294, 149] width 108 height 29
click at [461, 158] on div "Status" at bounding box center [451, 149] width 99 height 19
click at [820, 134] on div "Category Project Type Status Mapping Bulk Update" at bounding box center [545, 154] width 1052 height 40
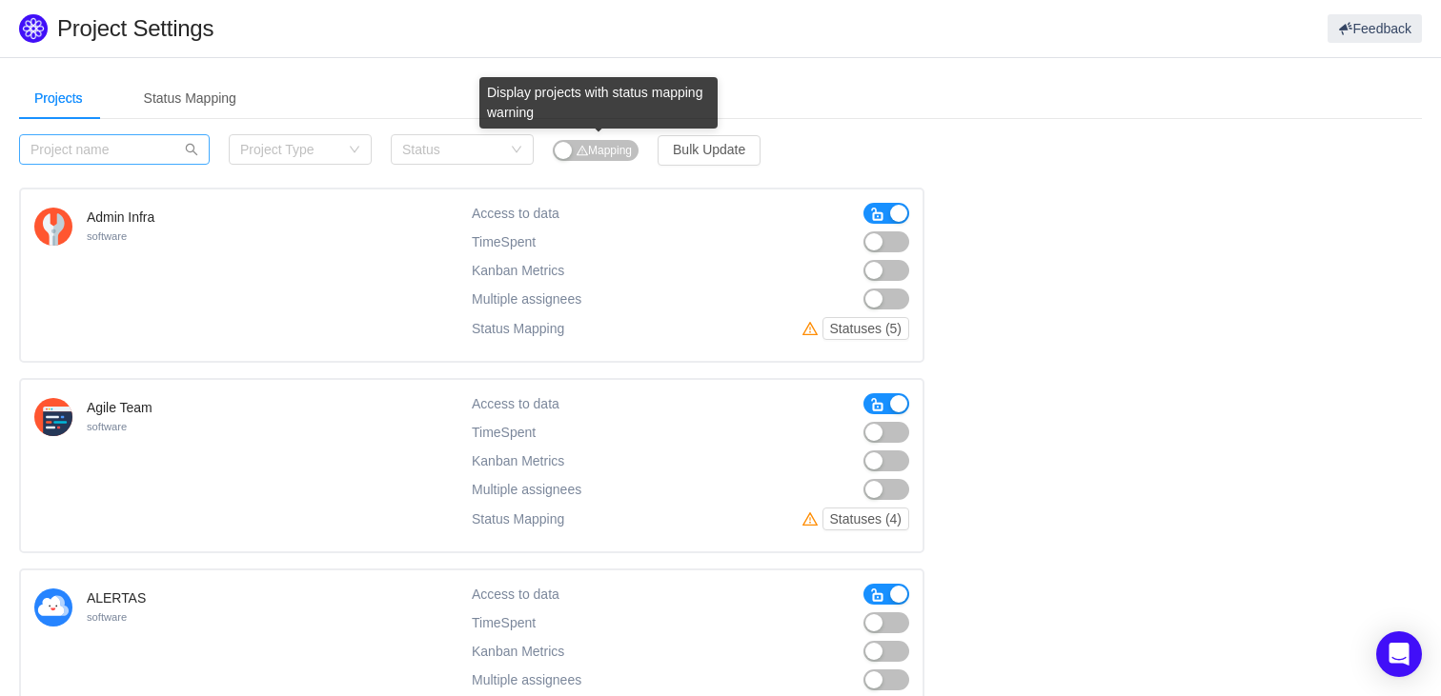
click at [578, 150] on icon "icon: warning" at bounding box center [581, 150] width 11 height 11
click at [602, 151] on span "Mapping" at bounding box center [586, 150] width 55 height 13
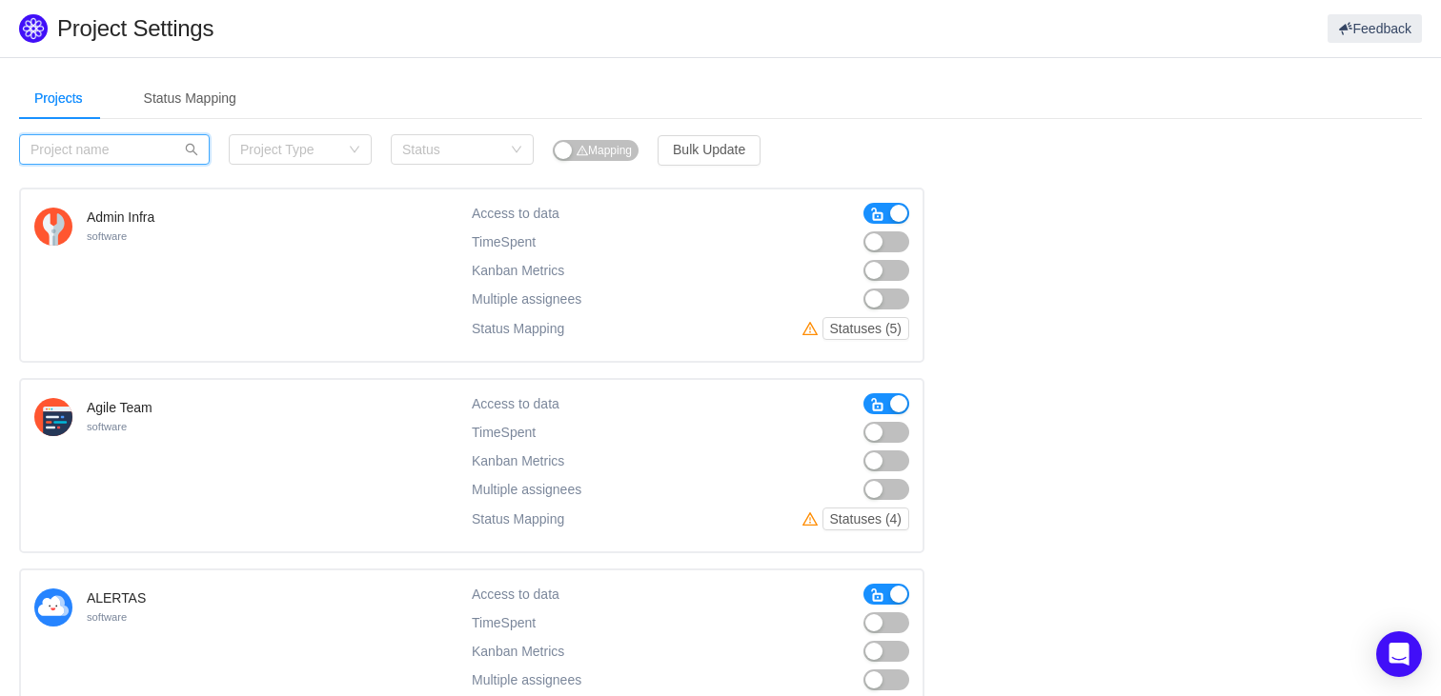
click at [146, 158] on input "text" at bounding box center [114, 149] width 191 height 30
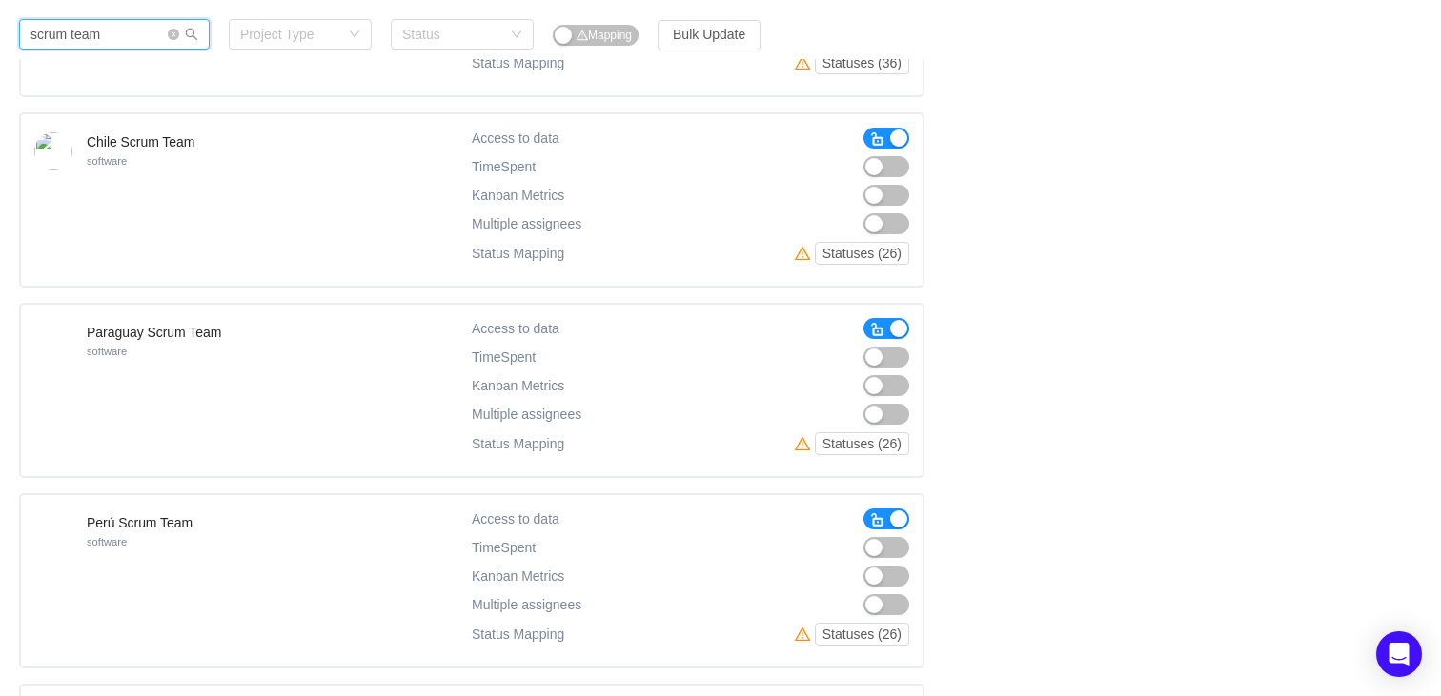
scroll to position [445, 0]
type input "scrum team"
click at [840, 255] on button "Statuses (26)" at bounding box center [862, 251] width 94 height 23
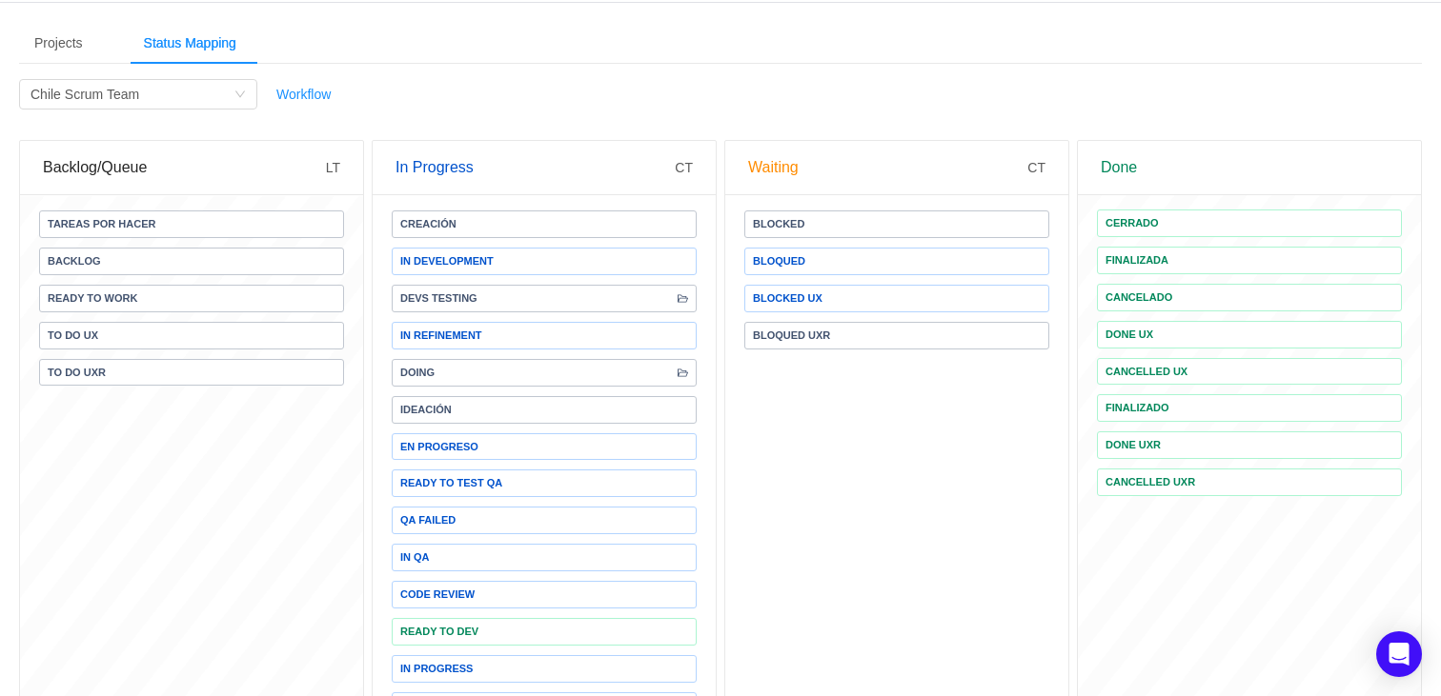
scroll to position [0, 0]
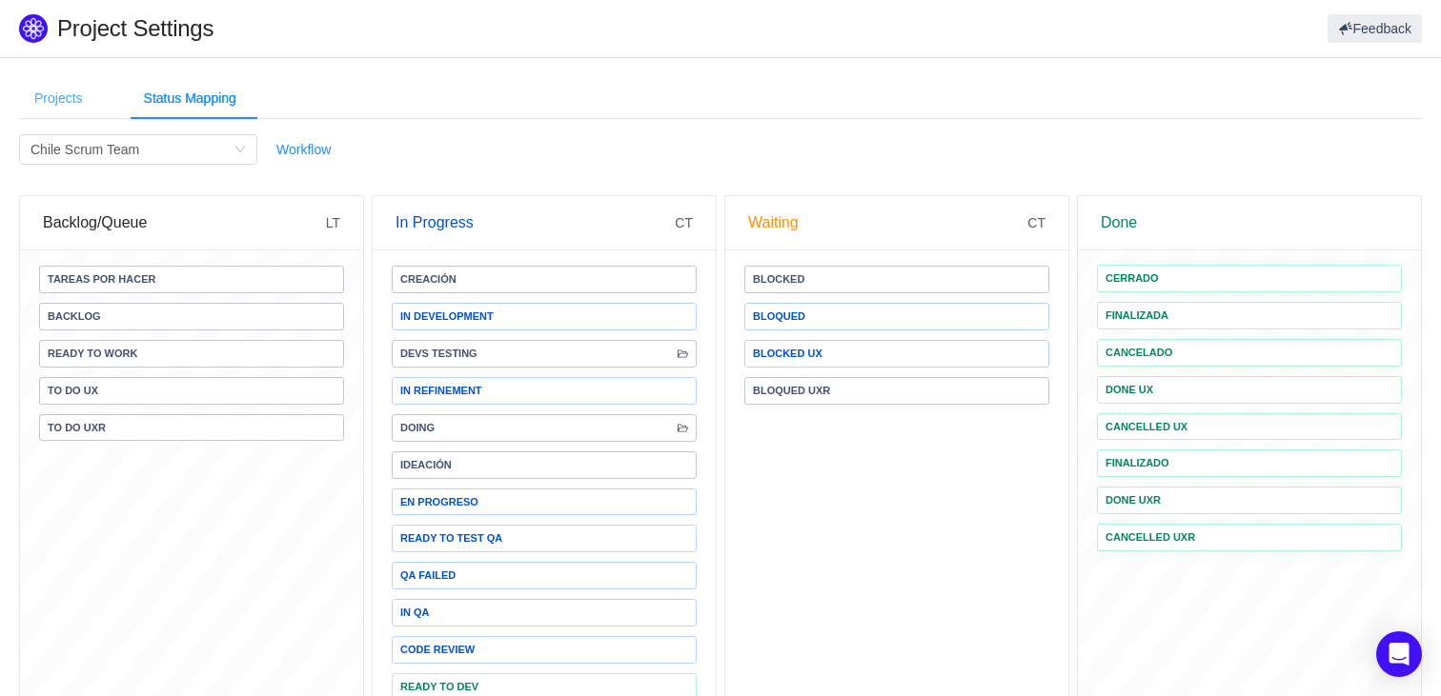
click at [72, 100] on div "Projects" at bounding box center [58, 98] width 79 height 43
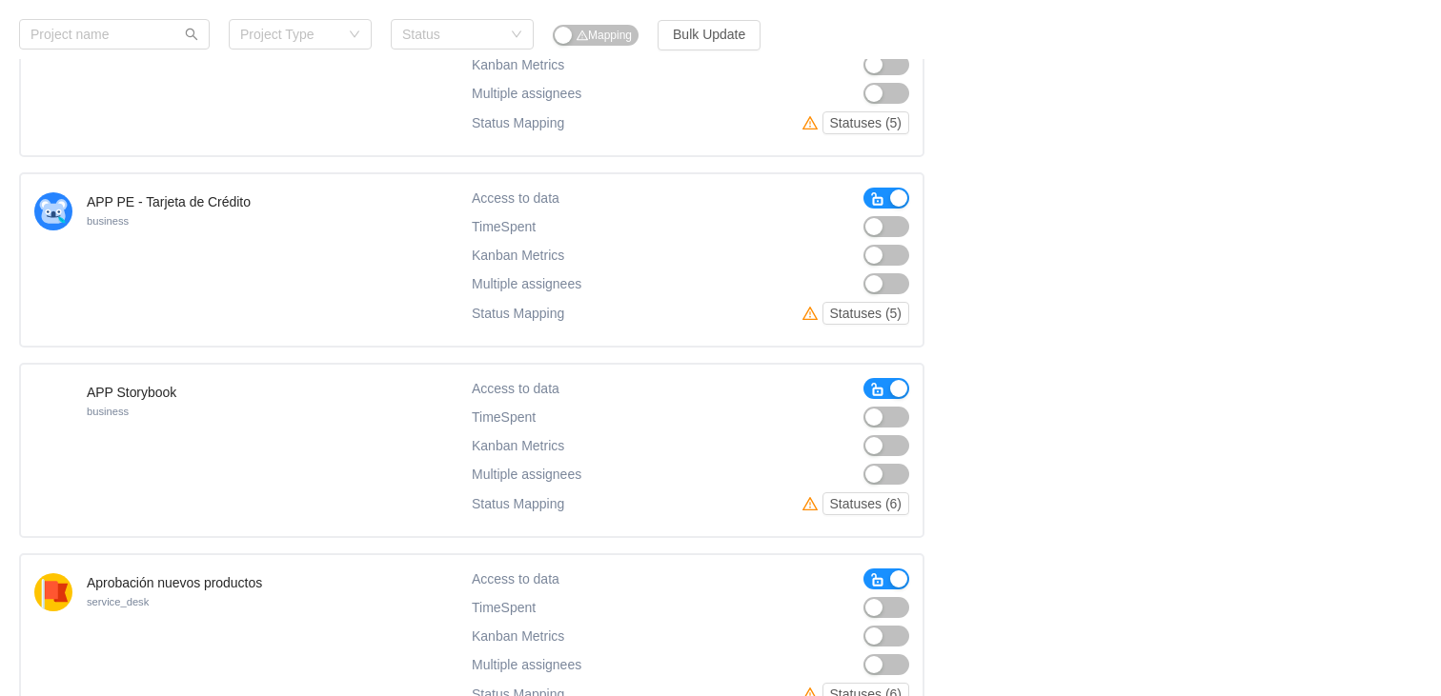
scroll to position [1511, 0]
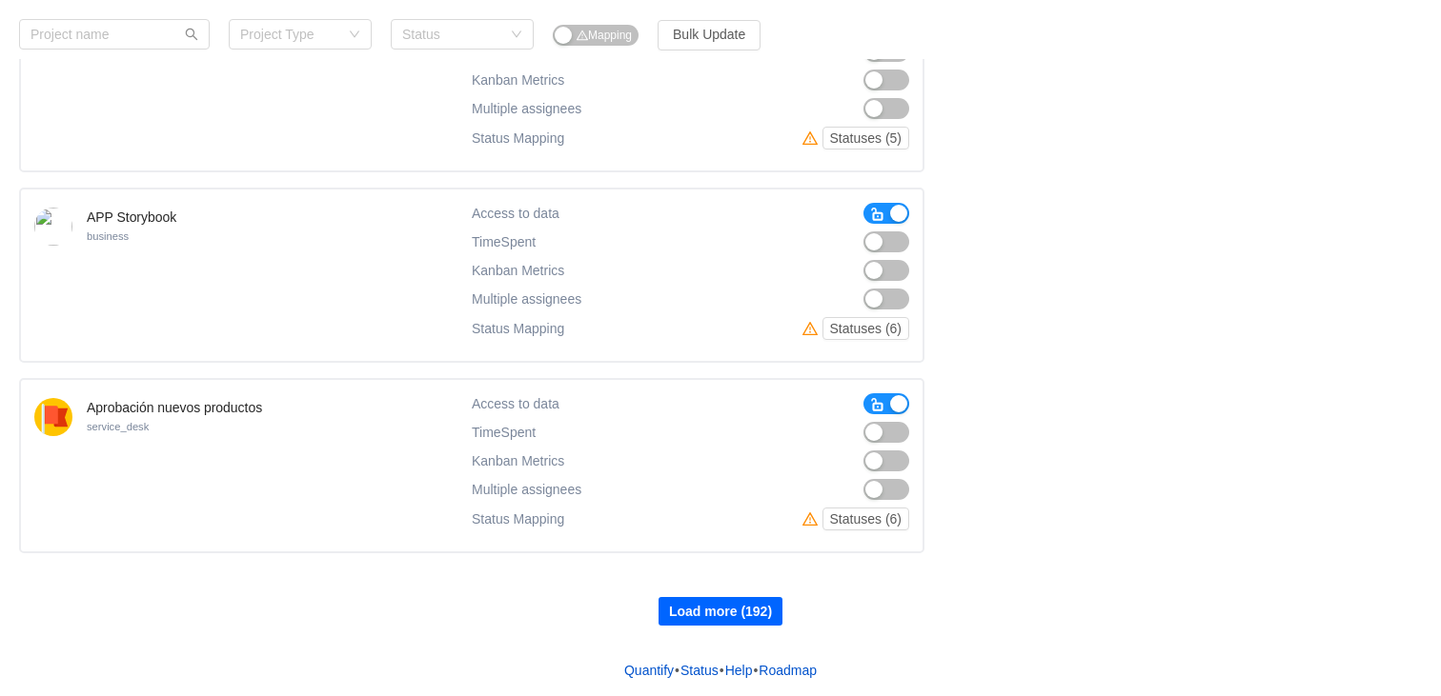
click at [702, 617] on button "Load more (192)" at bounding box center [720, 611] width 124 height 29
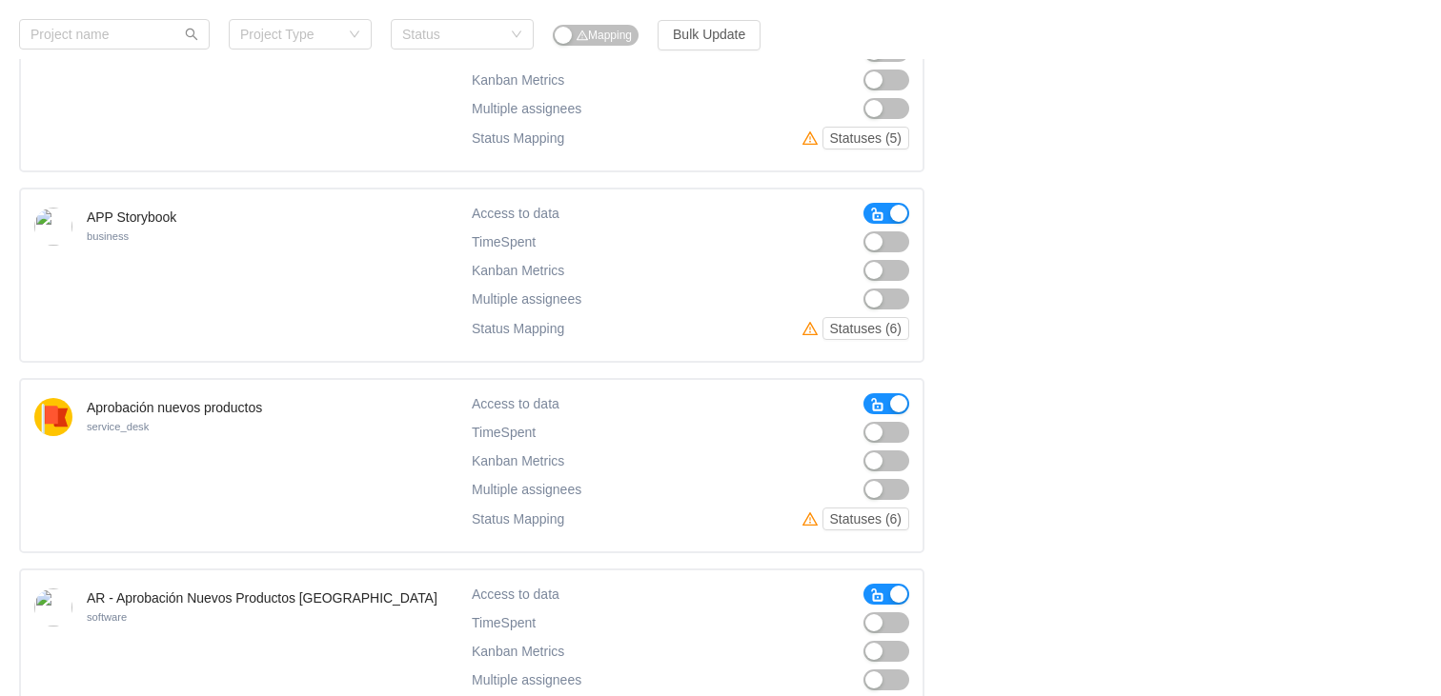
click at [1008, 421] on div "Admin Infra software Access to data TimeSpent TimeSpent Kanban Metrics Kanban M…" at bounding box center [720, 561] width 1402 height 3796
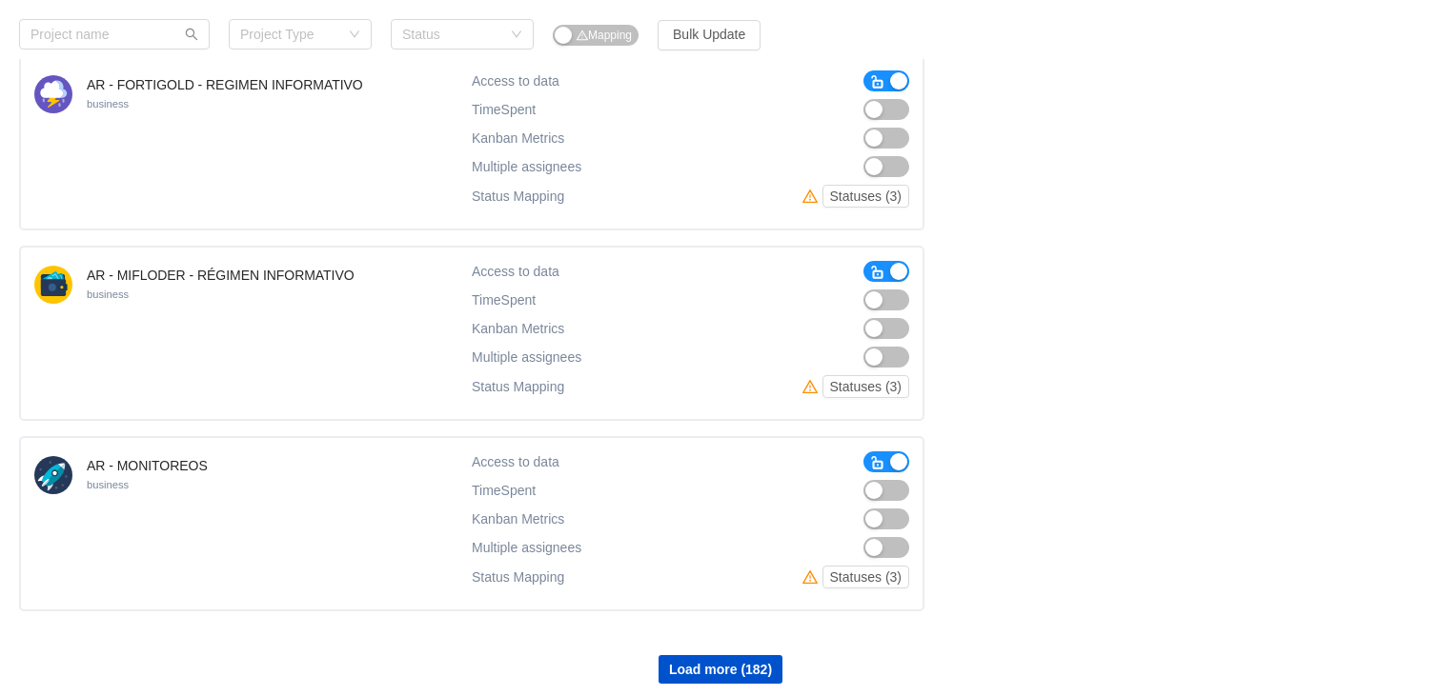
scroll to position [3417, 0]
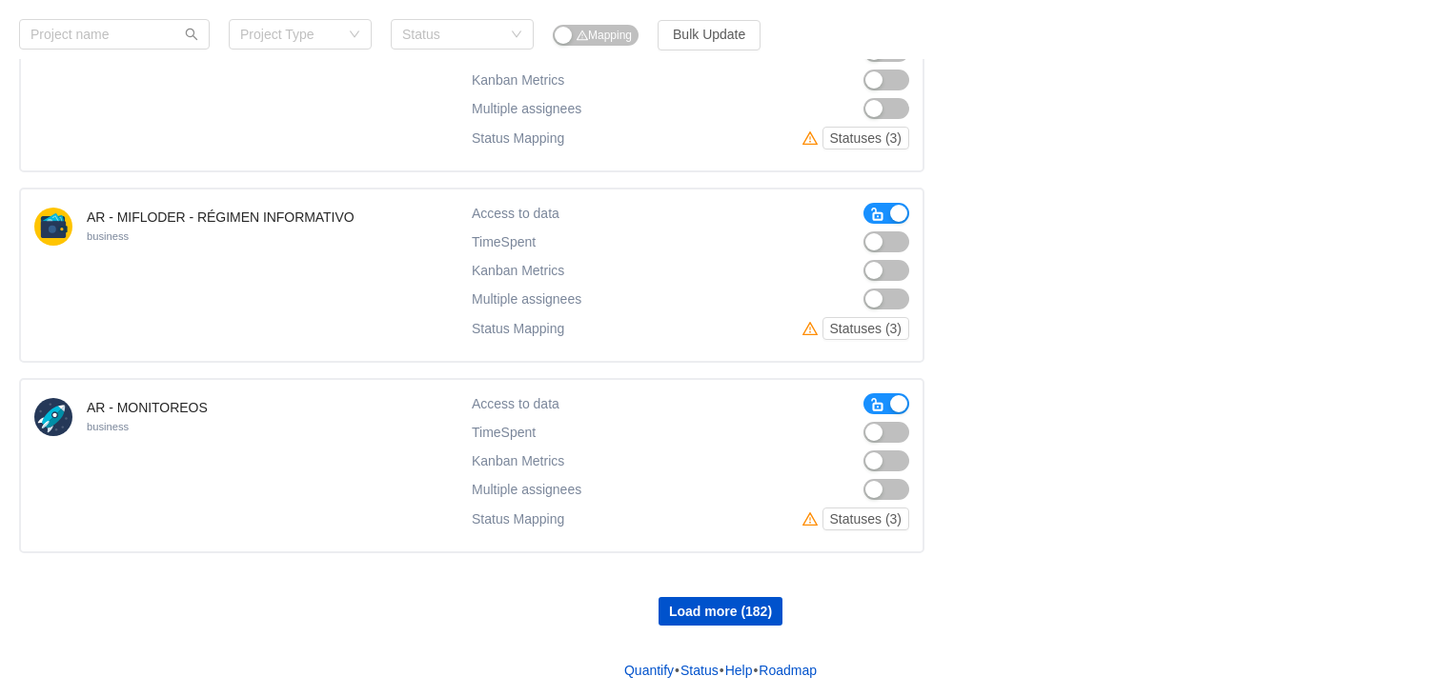
click at [729, 595] on div "Load more (182)" at bounding box center [720, 597] width 1402 height 57
click at [712, 602] on button "Load more (182)" at bounding box center [720, 611] width 124 height 29
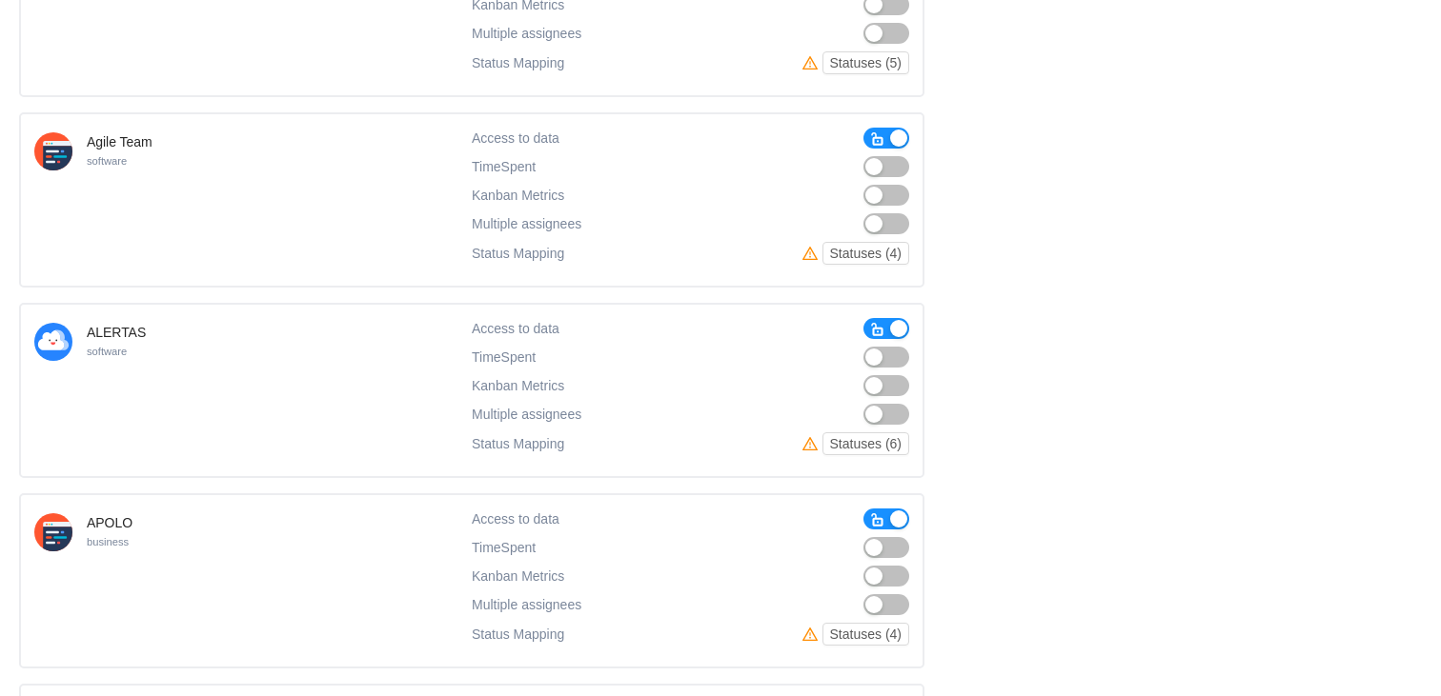
scroll to position [0, 0]
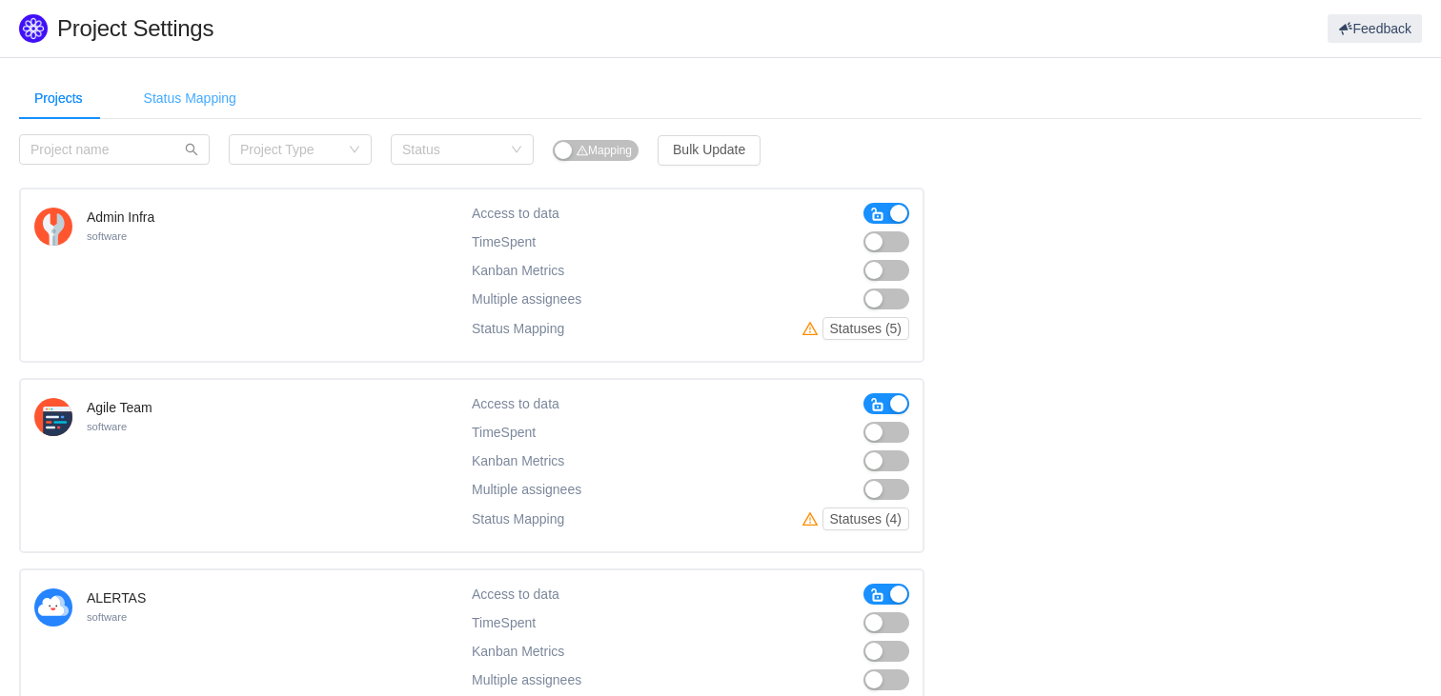
click at [218, 111] on div "Status Mapping" at bounding box center [190, 98] width 123 height 43
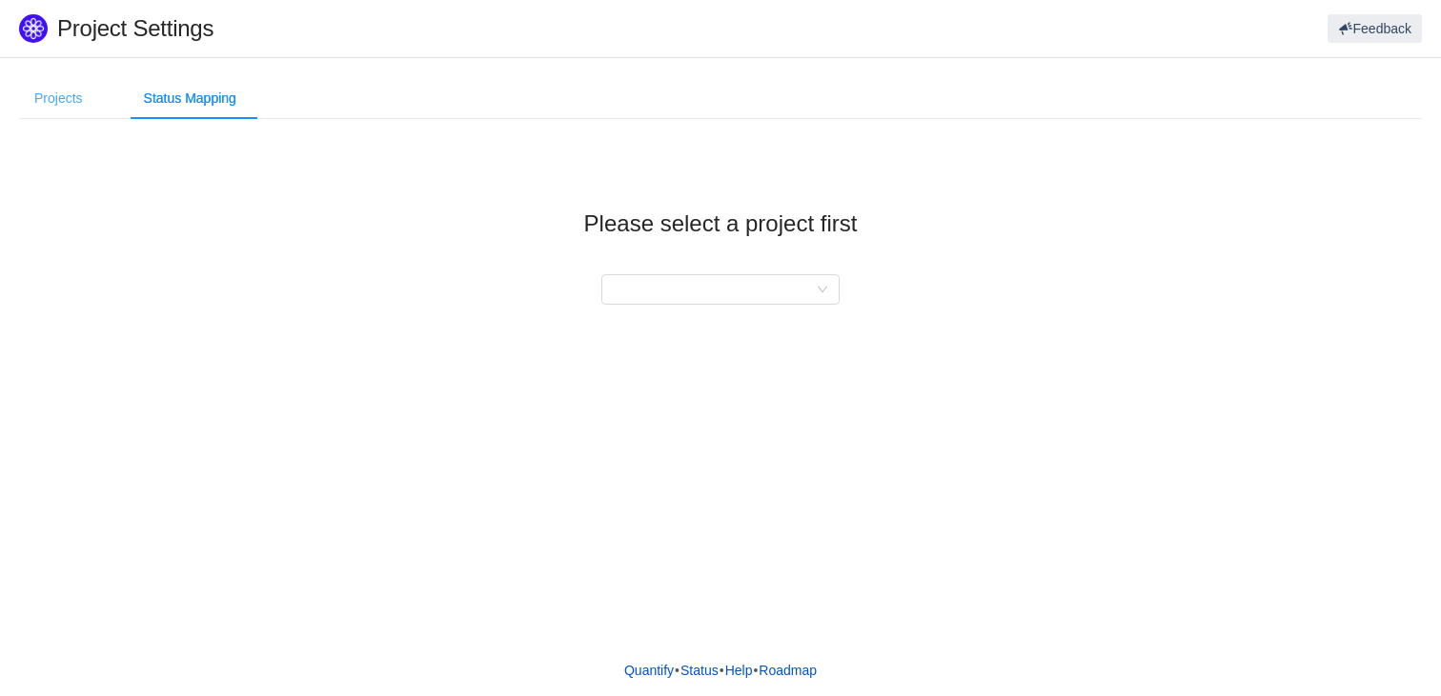
click at [71, 99] on div "Projects" at bounding box center [58, 98] width 79 height 43
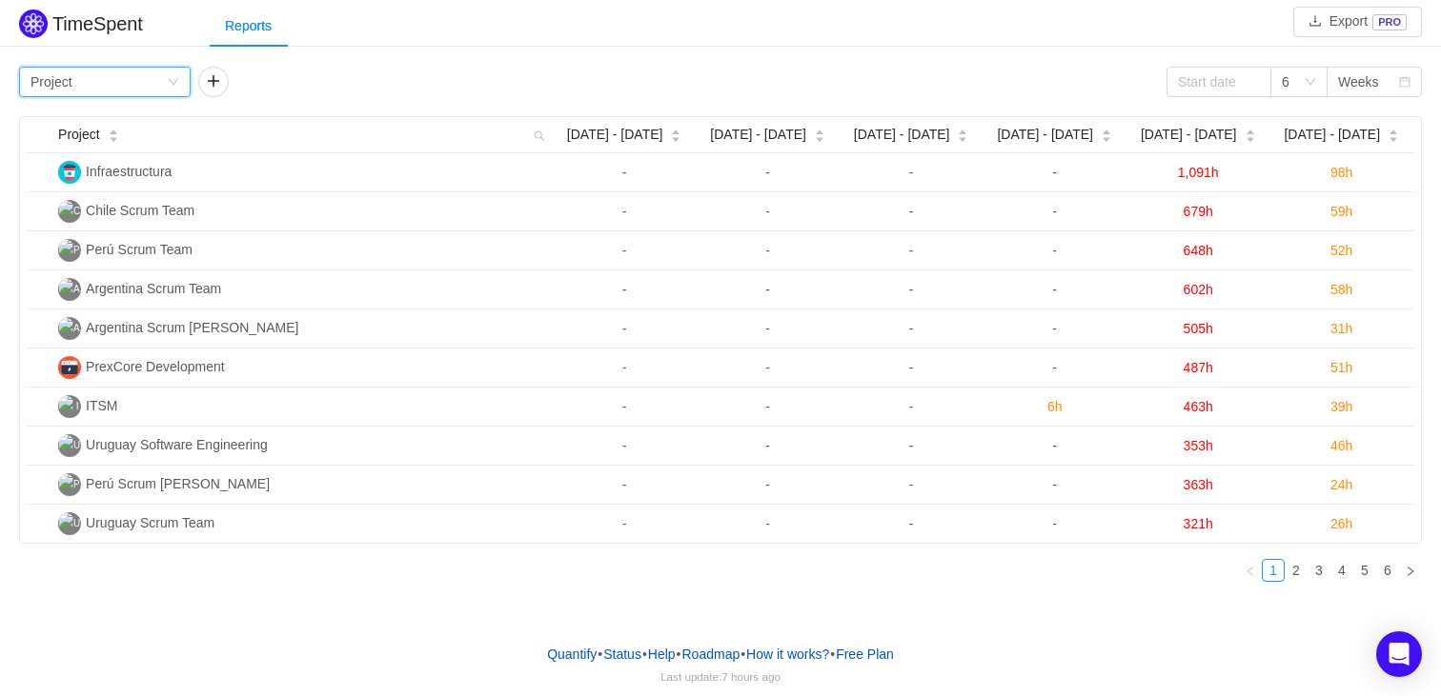
click at [120, 86] on div "Group by Project" at bounding box center [98, 82] width 136 height 29
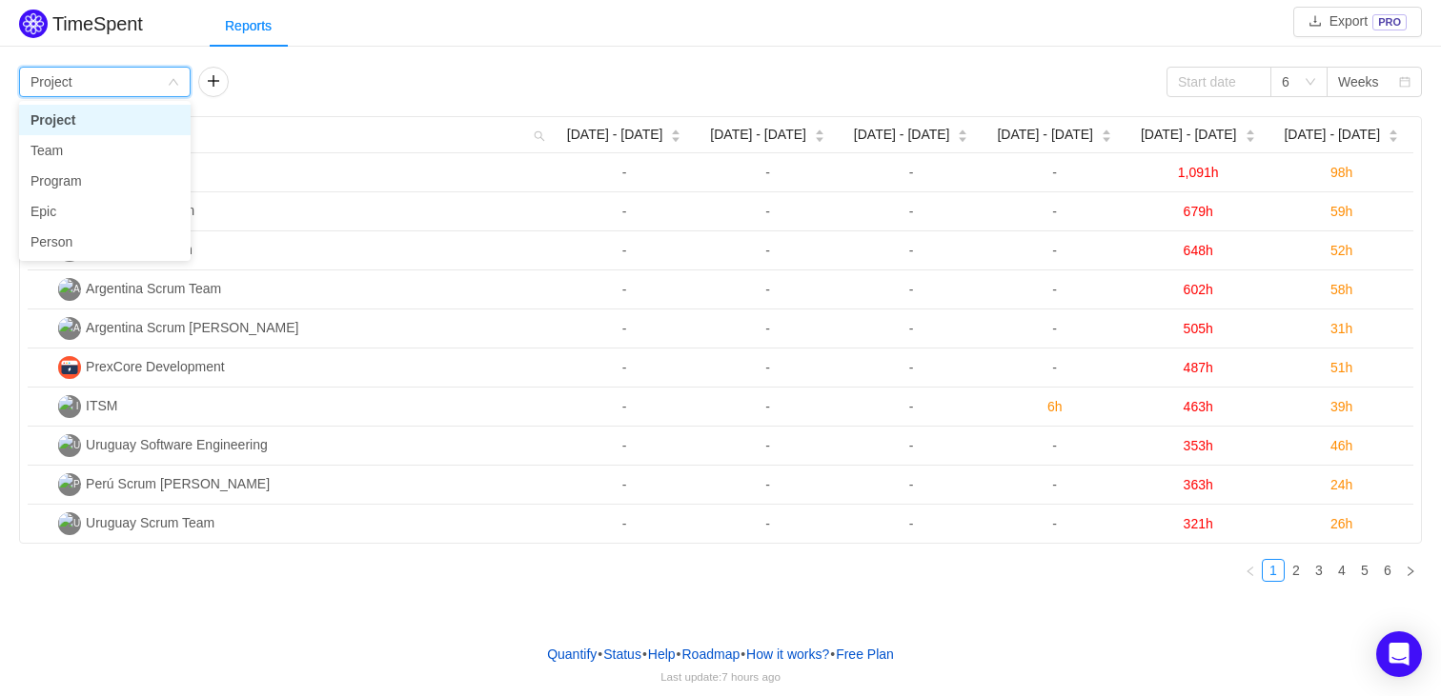
click at [135, 83] on div "Group by Project" at bounding box center [98, 82] width 136 height 29
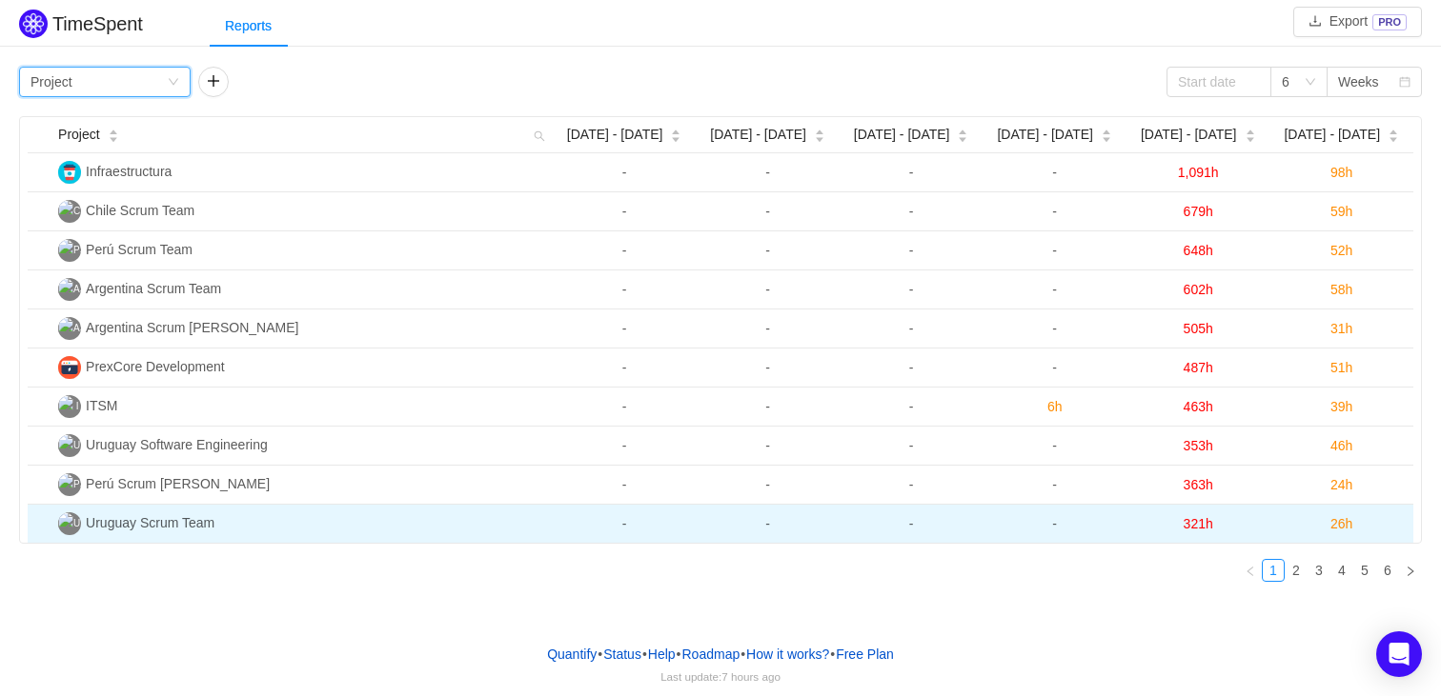
click at [179, 524] on span "Uruguay Scrum Team" at bounding box center [150, 522] width 129 height 15
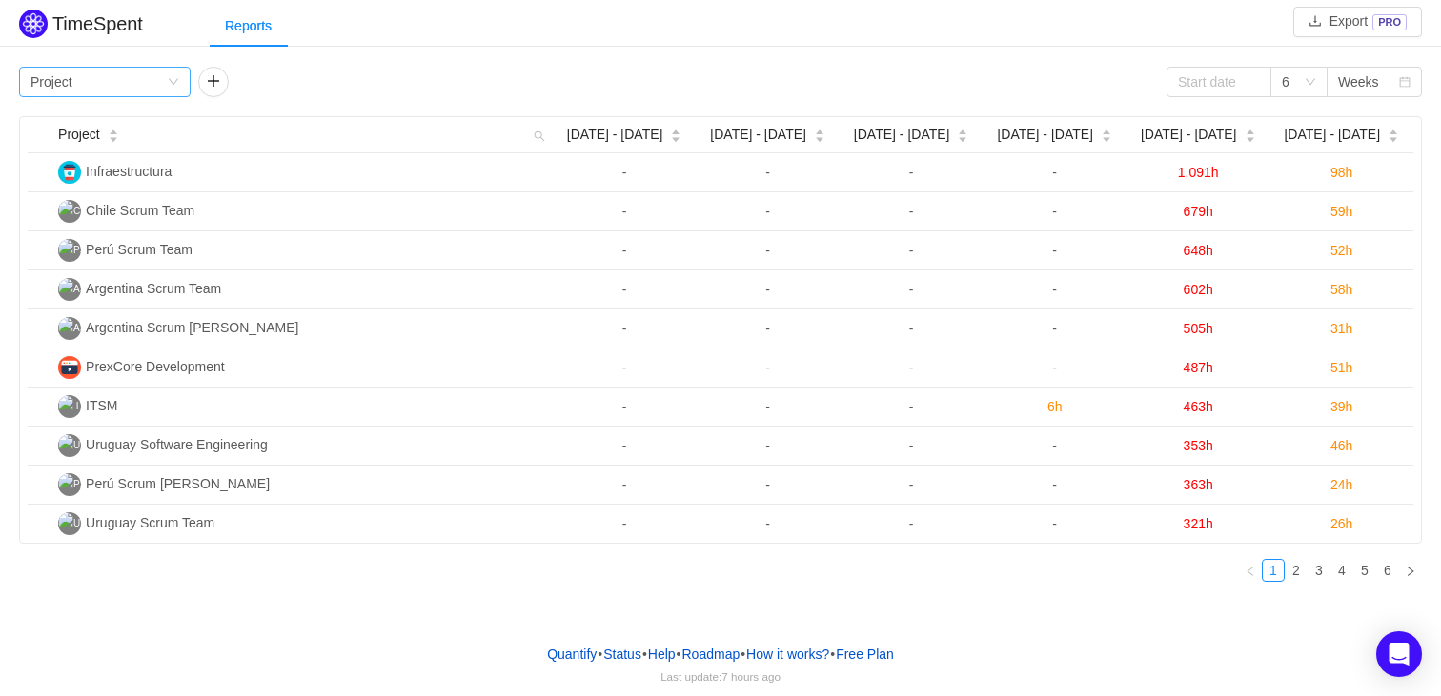
click at [153, 80] on div "Group by Project" at bounding box center [98, 82] width 136 height 29
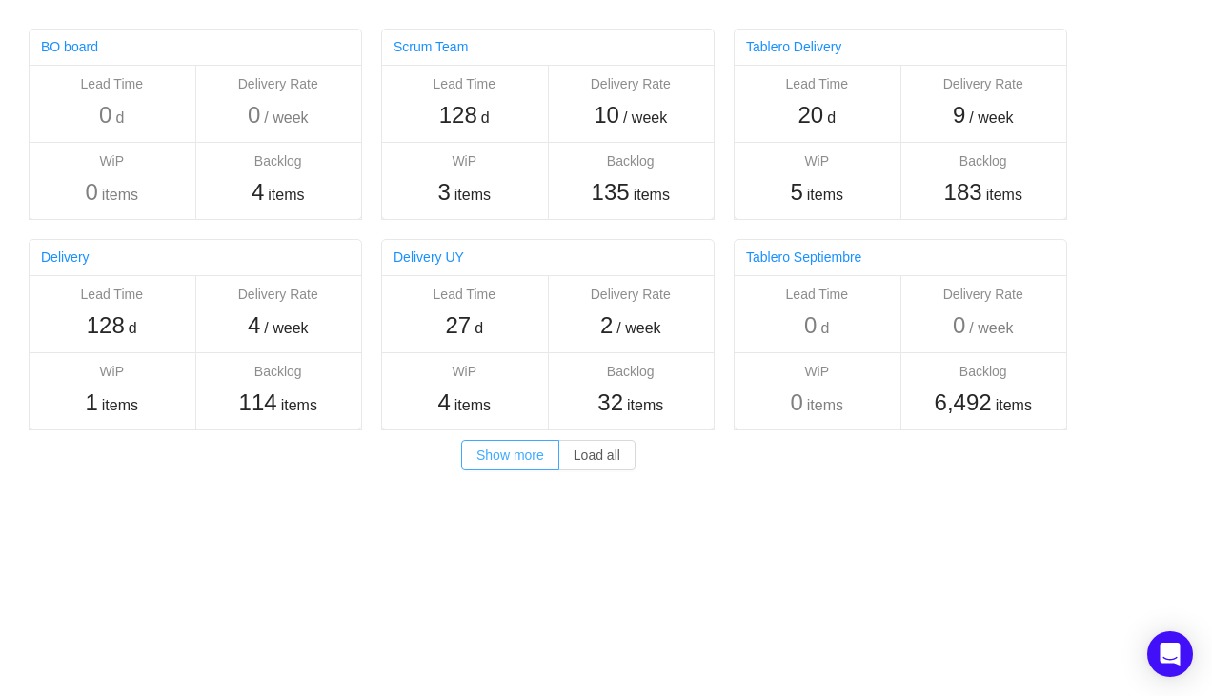
click at [507, 462] on button "Show more" at bounding box center [510, 455] width 98 height 30
click at [10, 449] on div "Others BO board Lead Time 0 d Delivery Rate 0 / week WiP 0 items Backlog 4 item…" at bounding box center [571, 245] width 1143 height 490
click at [435, 257] on link "Delivery UY" at bounding box center [428, 257] width 71 height 15
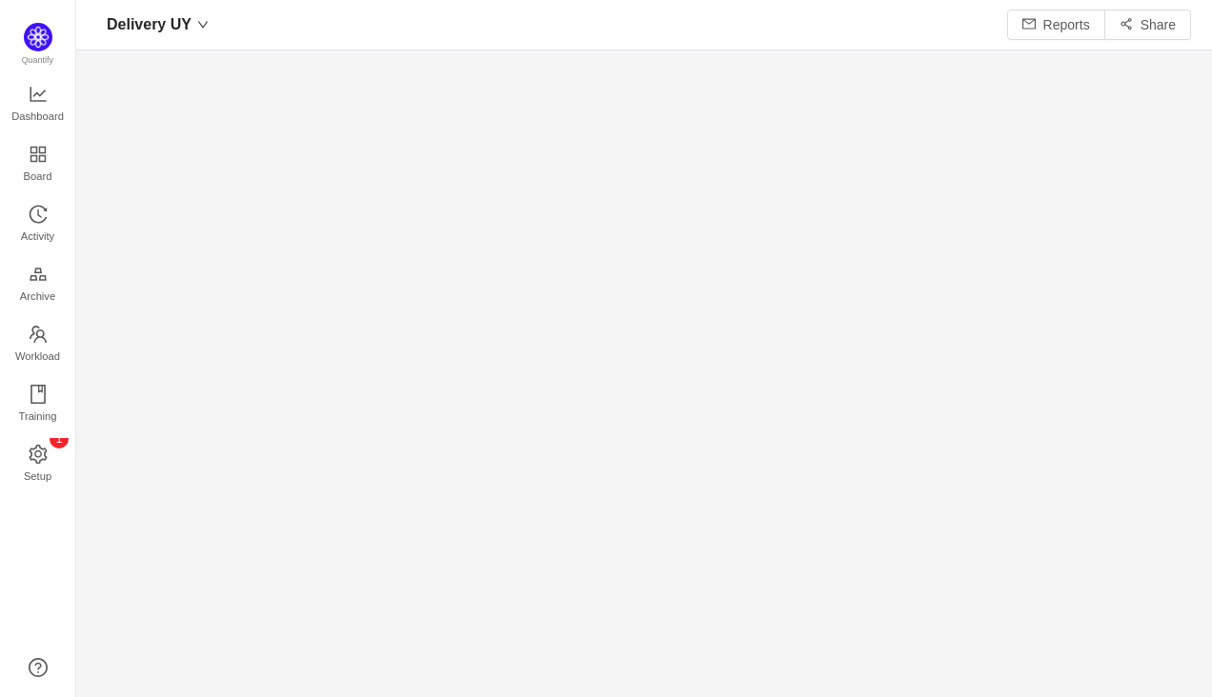
scroll to position [10, 10]
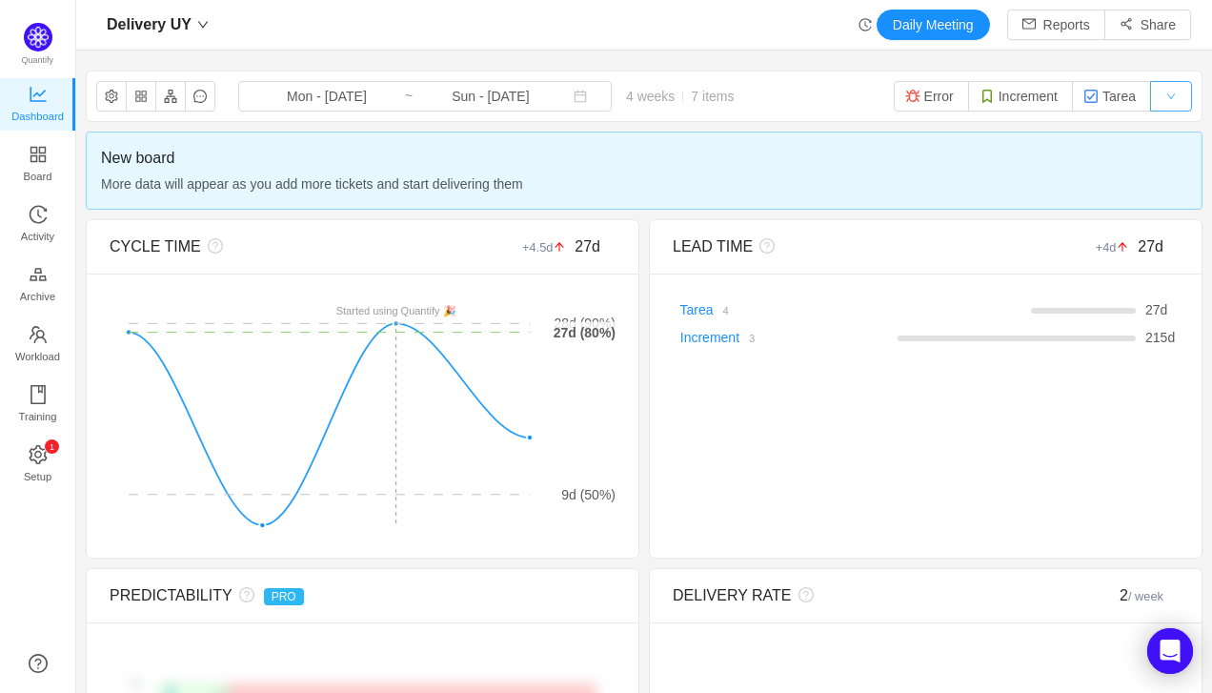
click at [1152, 108] on button "button" at bounding box center [1171, 96] width 42 height 30
click at [1164, 102] on button "button" at bounding box center [1171, 96] width 42 height 30
click at [1088, 99] on img "button" at bounding box center [1090, 96] width 15 height 15
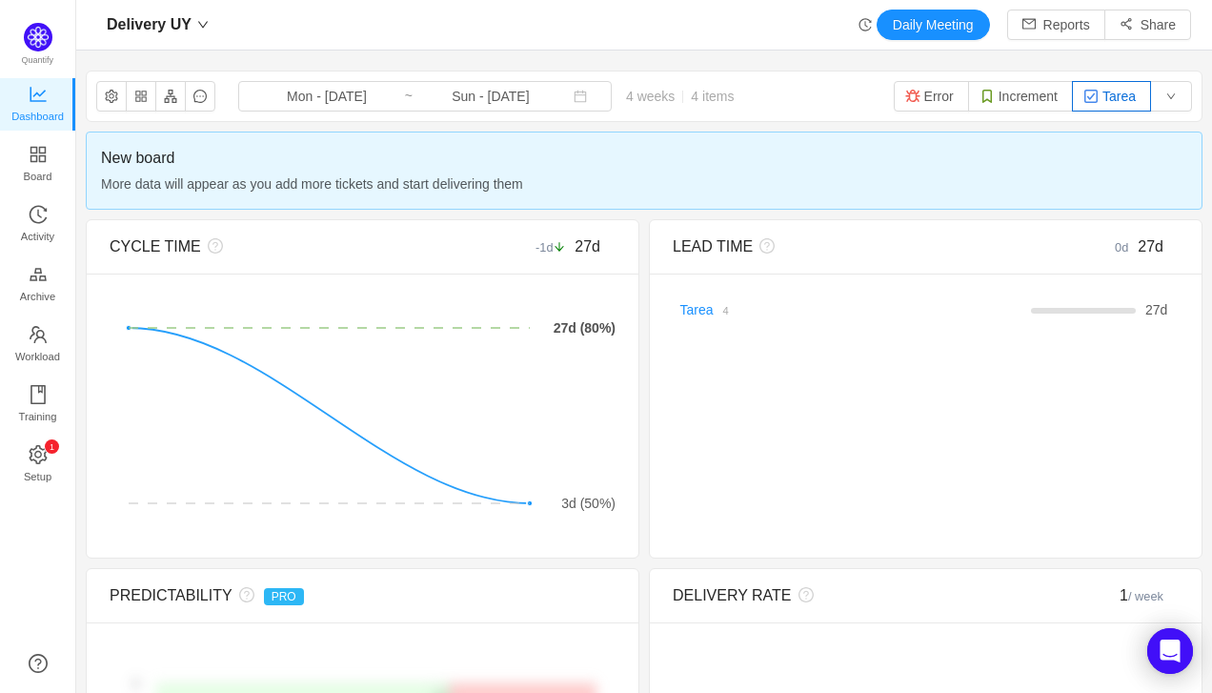
click at [1100, 106] on button "Tarea" at bounding box center [1111, 96] width 79 height 30
